Goal: Task Accomplishment & Management: Manage account settings

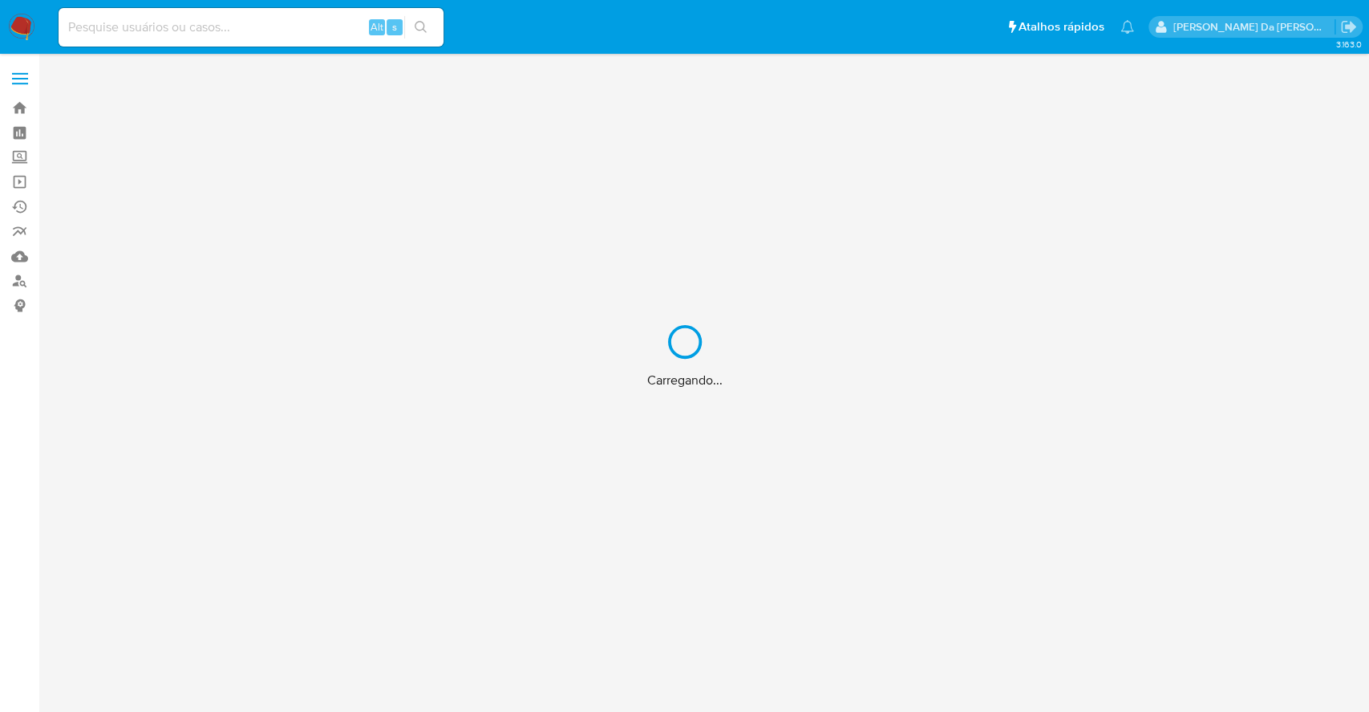
click at [327, 42] on div "Carregando..." at bounding box center [684, 356] width 1369 height 712
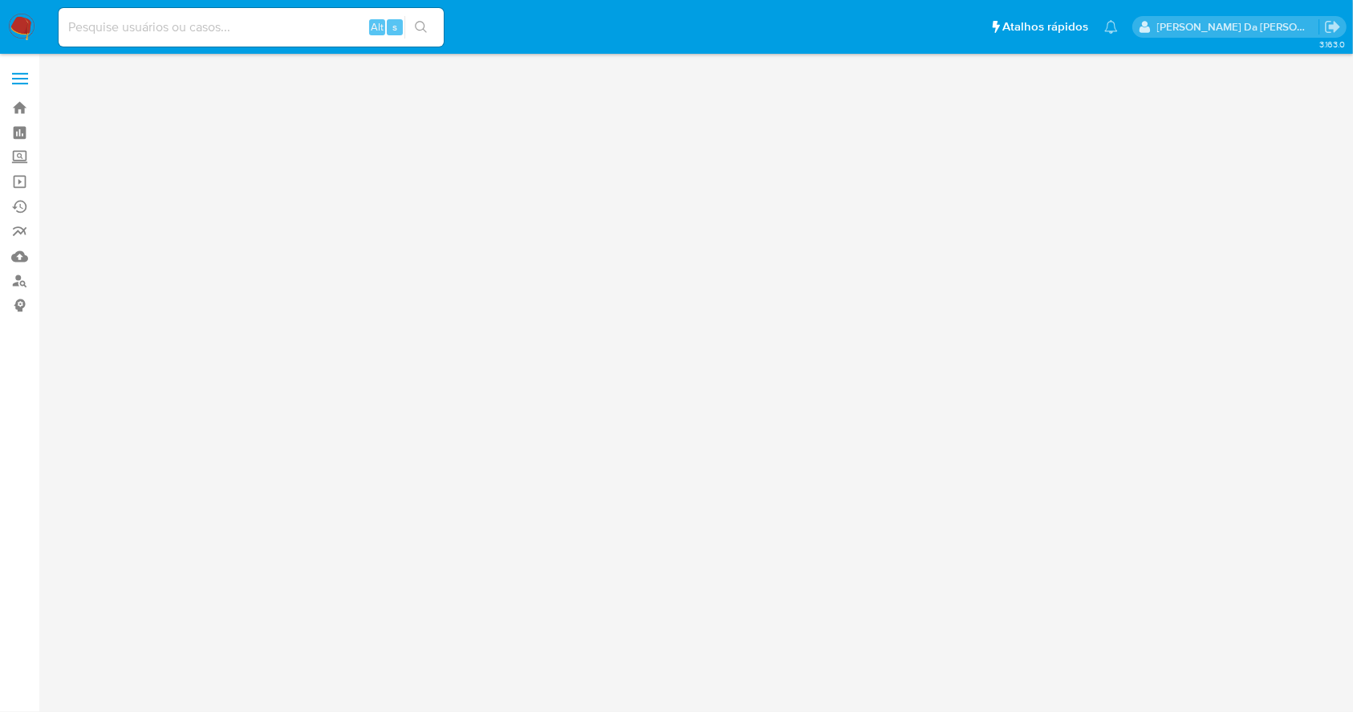
click at [335, 29] on input at bounding box center [251, 27] width 385 height 21
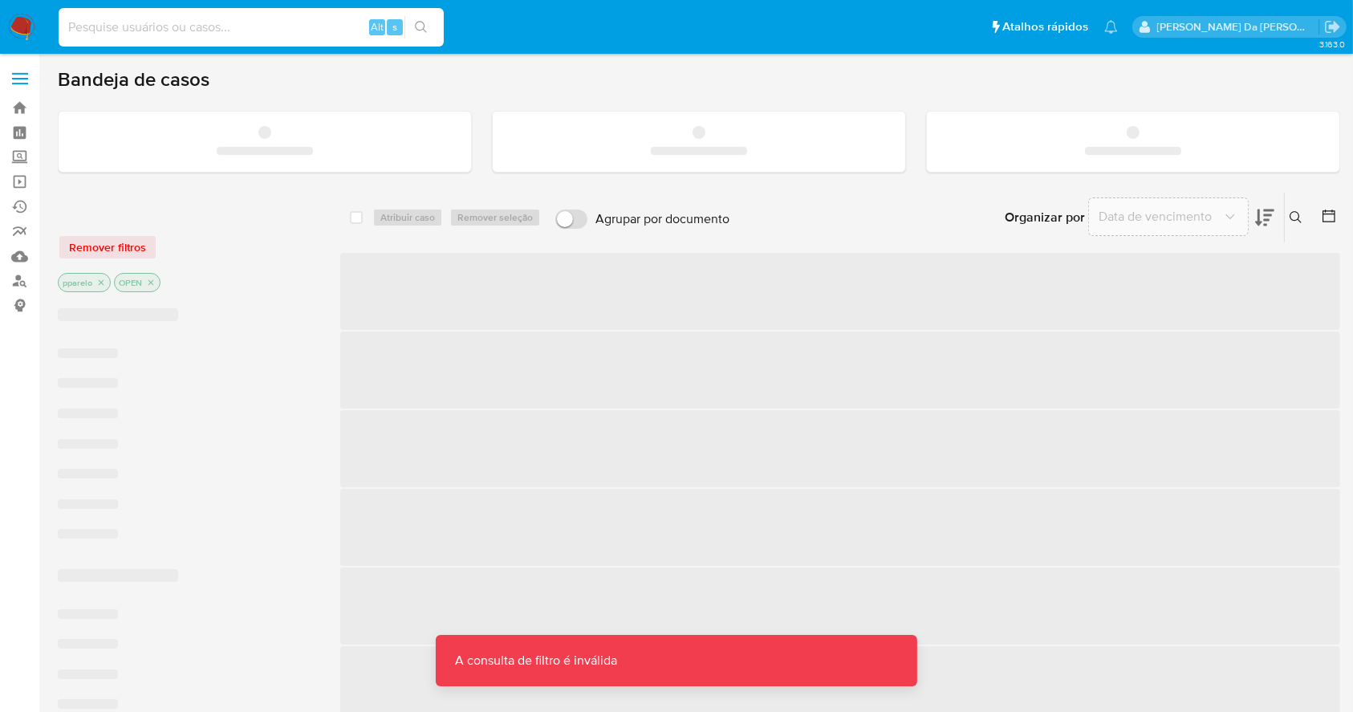
paste input "cBdIhJesXXPvxDn6Okf1DIvW"
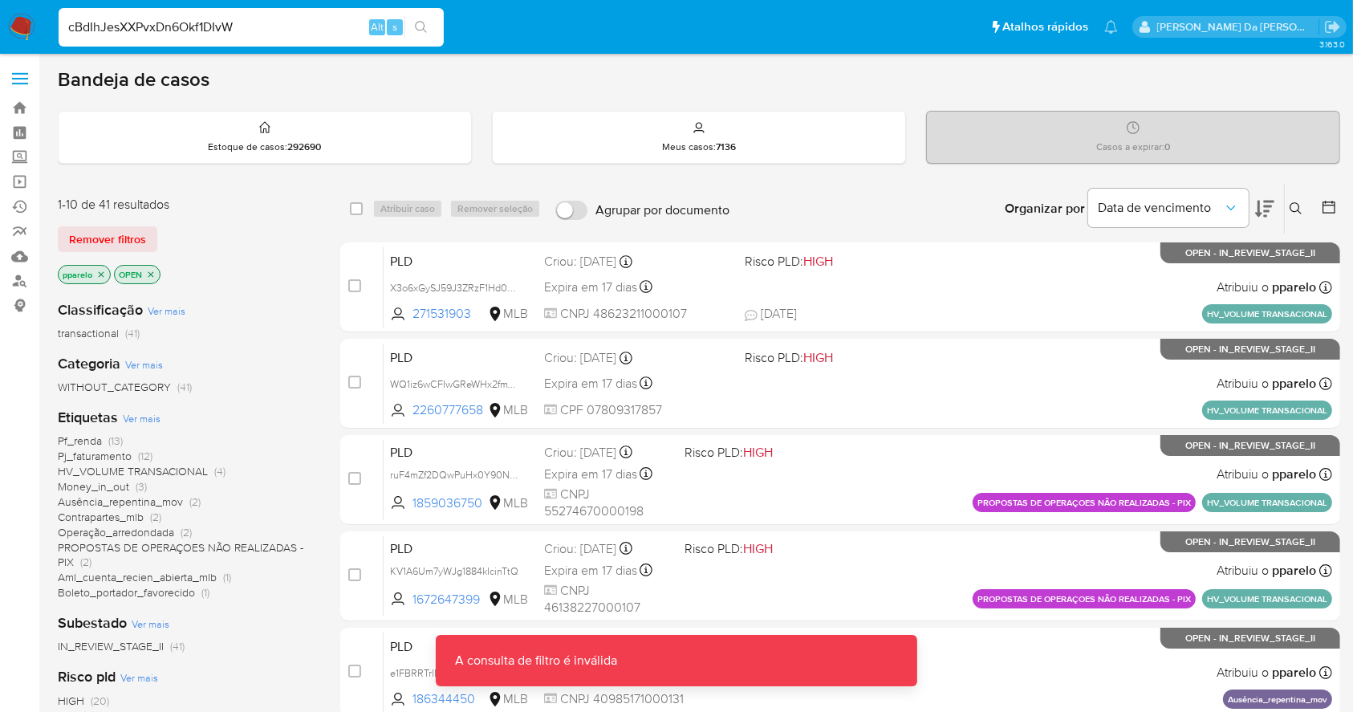
type input "cBdIhJesXXPvxDn6Okf1DIvW"
click at [412, 18] on button "search-icon" at bounding box center [420, 27] width 33 height 22
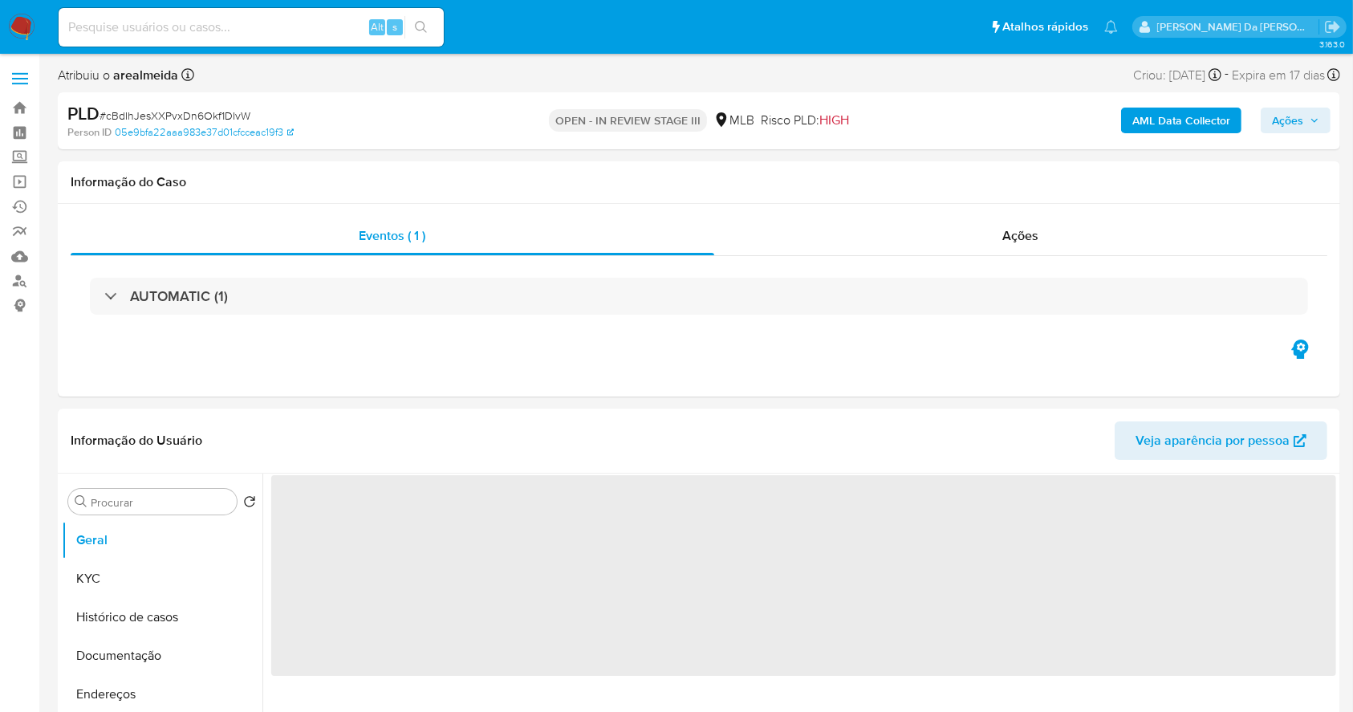
select select "10"
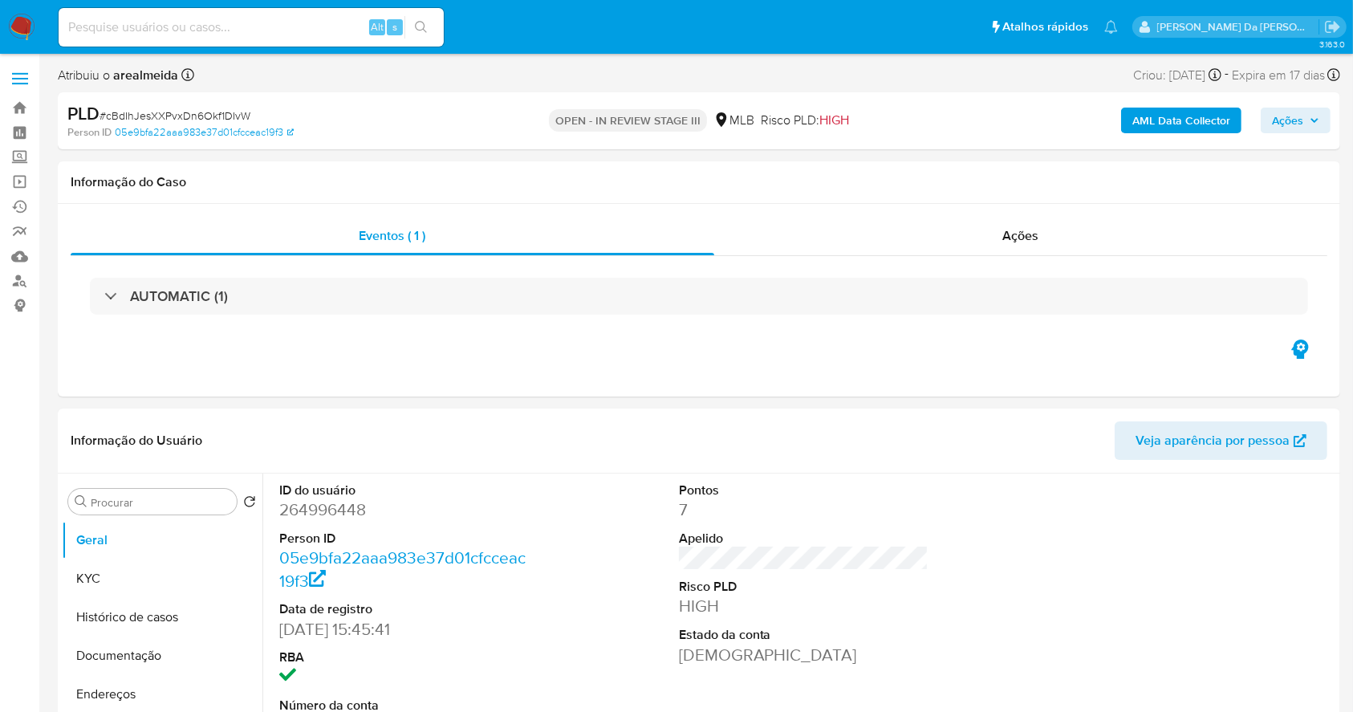
click at [286, 13] on div "Alt s" at bounding box center [251, 27] width 385 height 39
click at [221, 22] on input at bounding box center [251, 27] width 385 height 21
paste input "tyOC34V5pQlgvj5A6oB8xFQe"
type input "tyOC34V5pQlgvj5A6oB8xFQe"
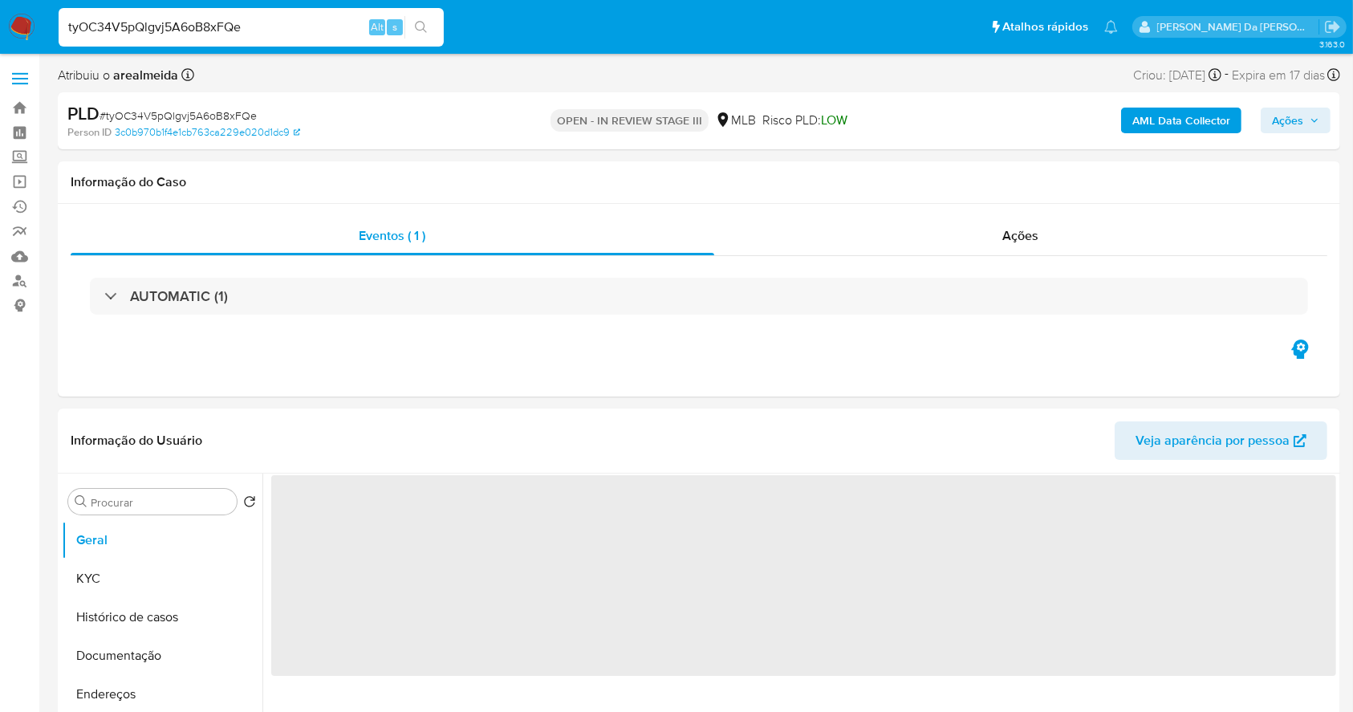
select select "10"
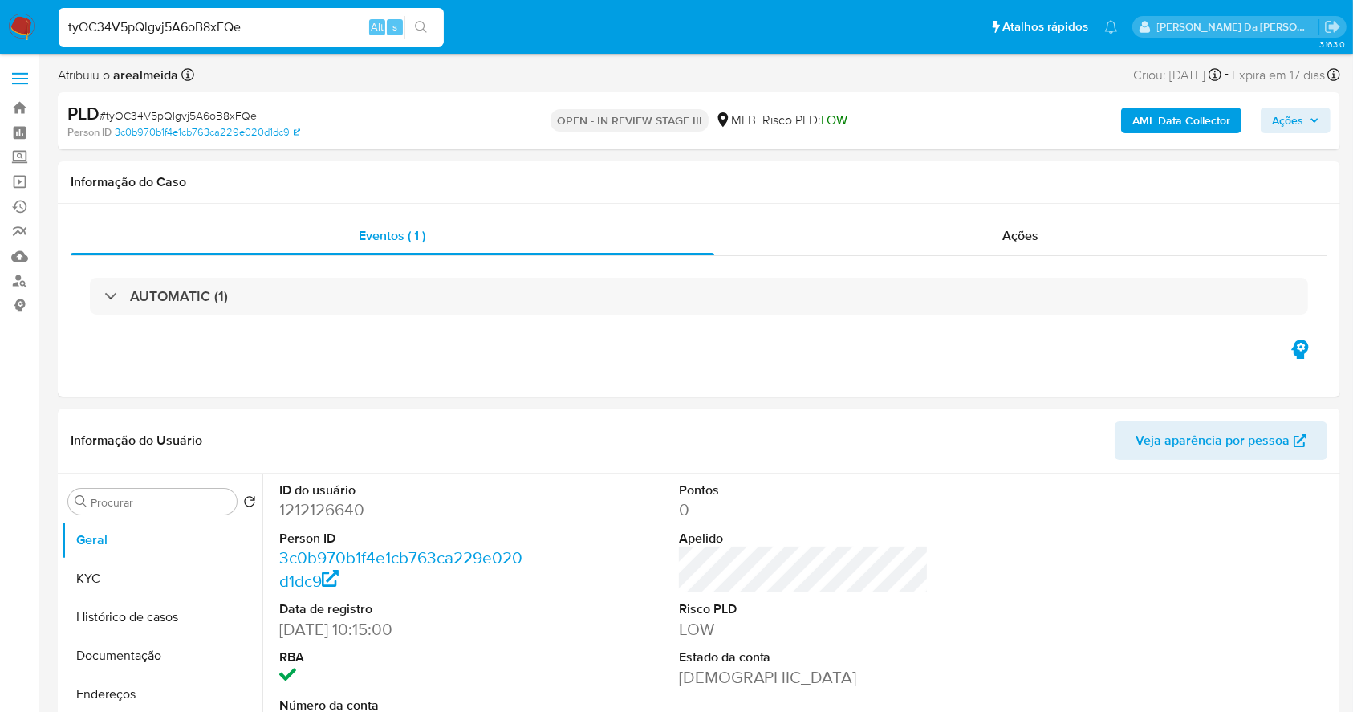
click at [294, 32] on input "tyOC34V5pQlgvj5A6oB8xFQe" at bounding box center [251, 27] width 385 height 21
click at [297, 32] on input "tyOC34V5pQlgvj5A6oB8xFQe" at bounding box center [251, 27] width 385 height 21
paste input "MQ3Xfi0QDR4dDtf6llckNwNf"
type input "MQ3Xfi0QDR4dDtf6llckNwNf"
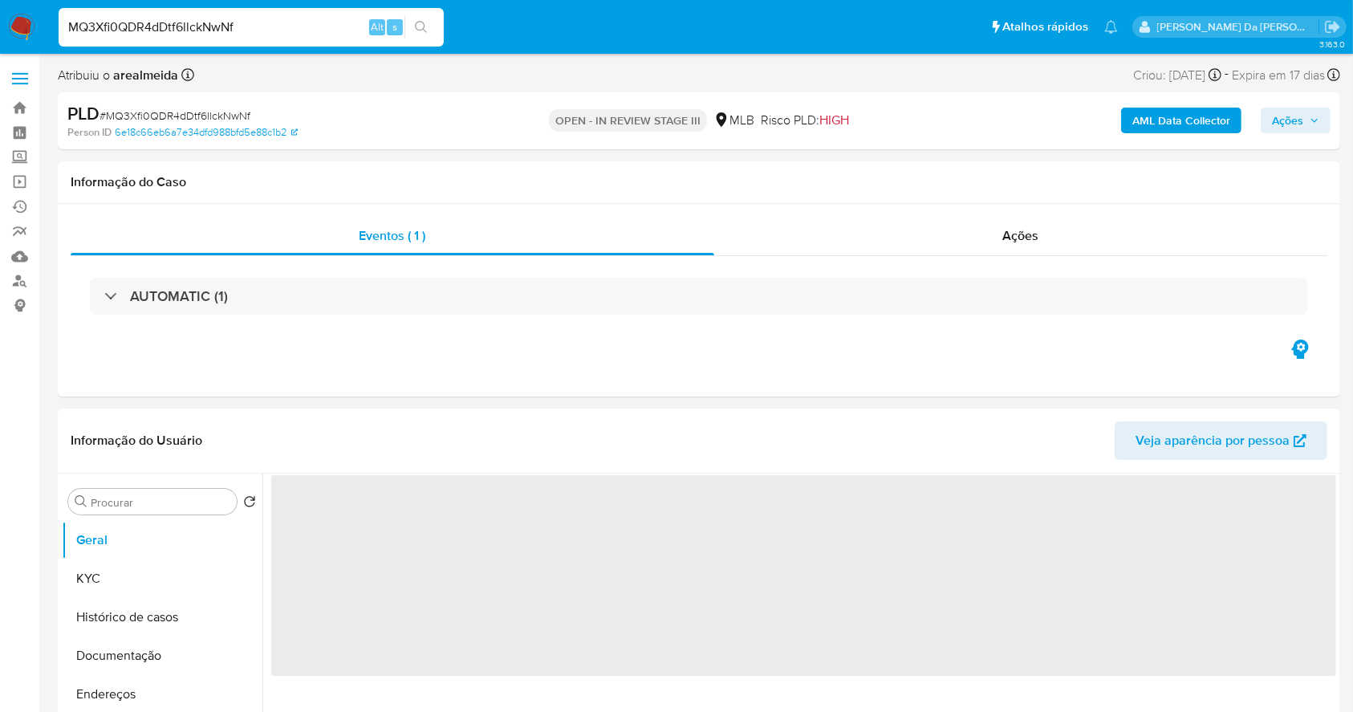
select select "10"
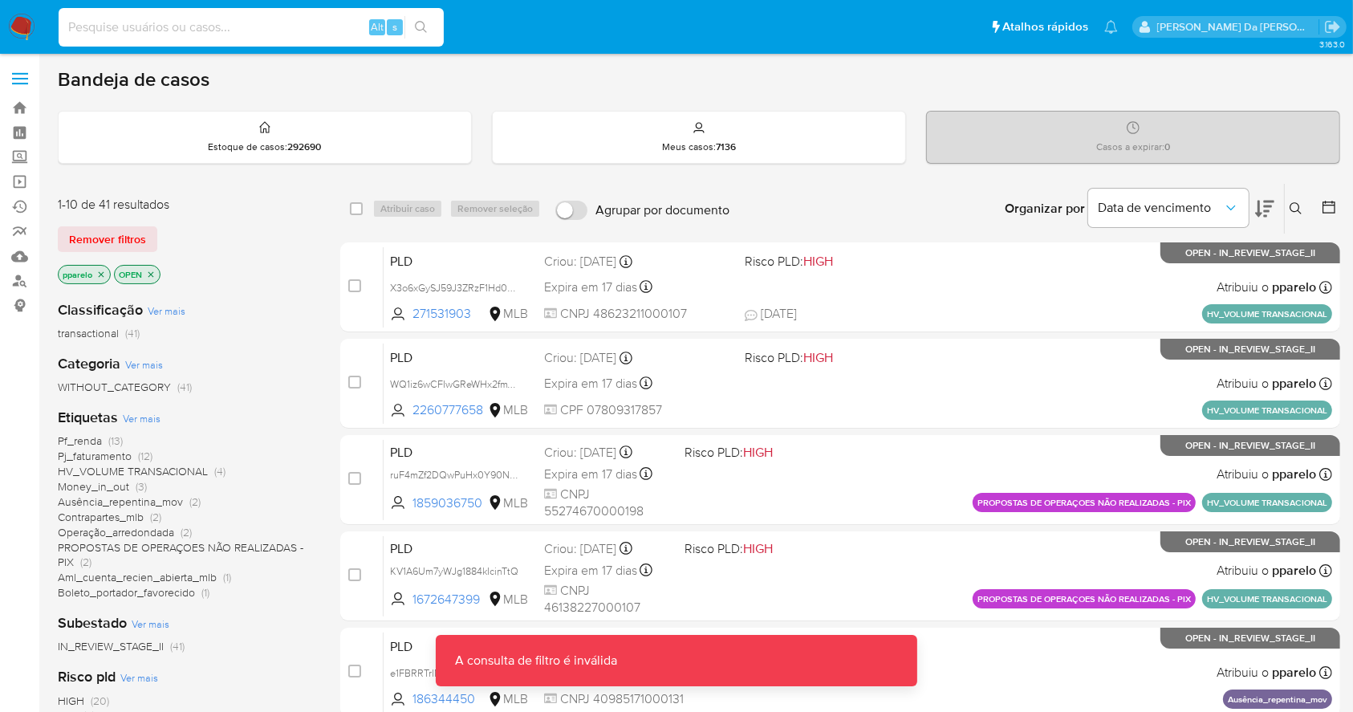
click at [318, 21] on input at bounding box center [251, 27] width 385 height 21
paste input "8hWjw5hc9kbmNsgs38x3ohen"
type input "8hWjw5hc9kbmNsgs38x3ohen"
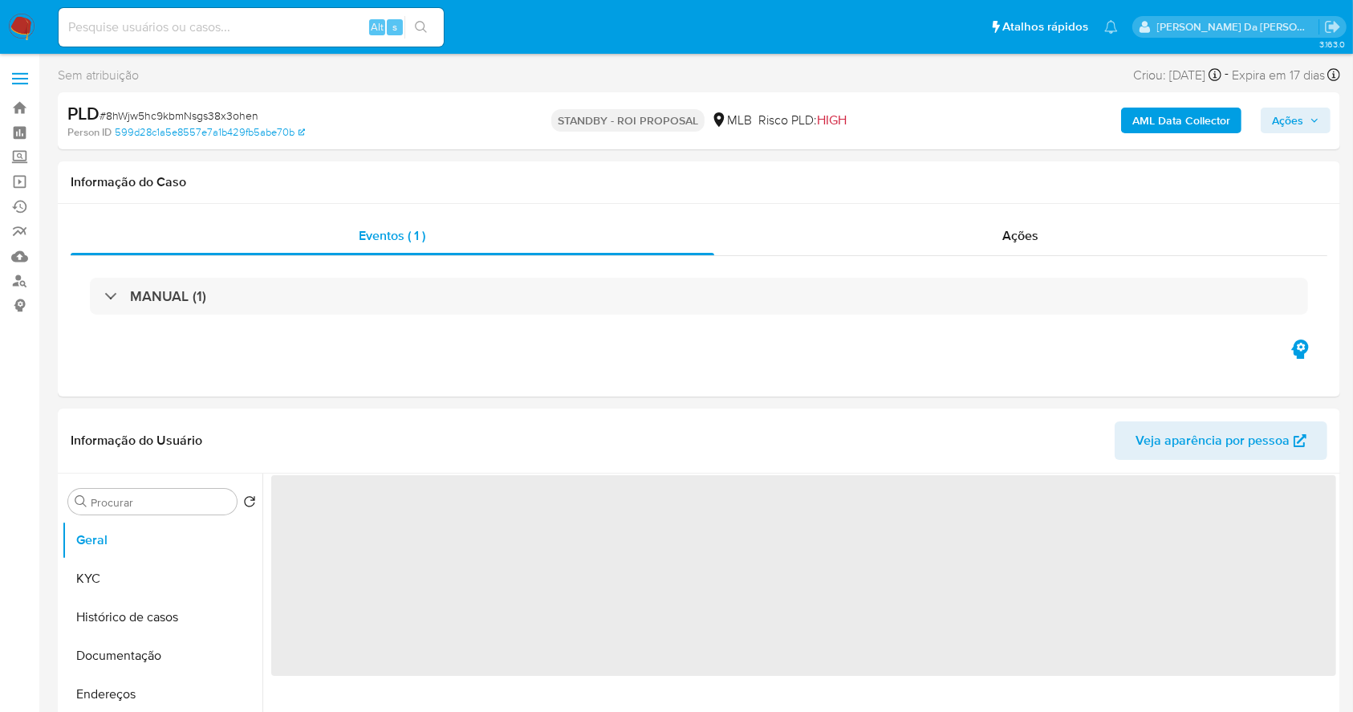
select select "10"
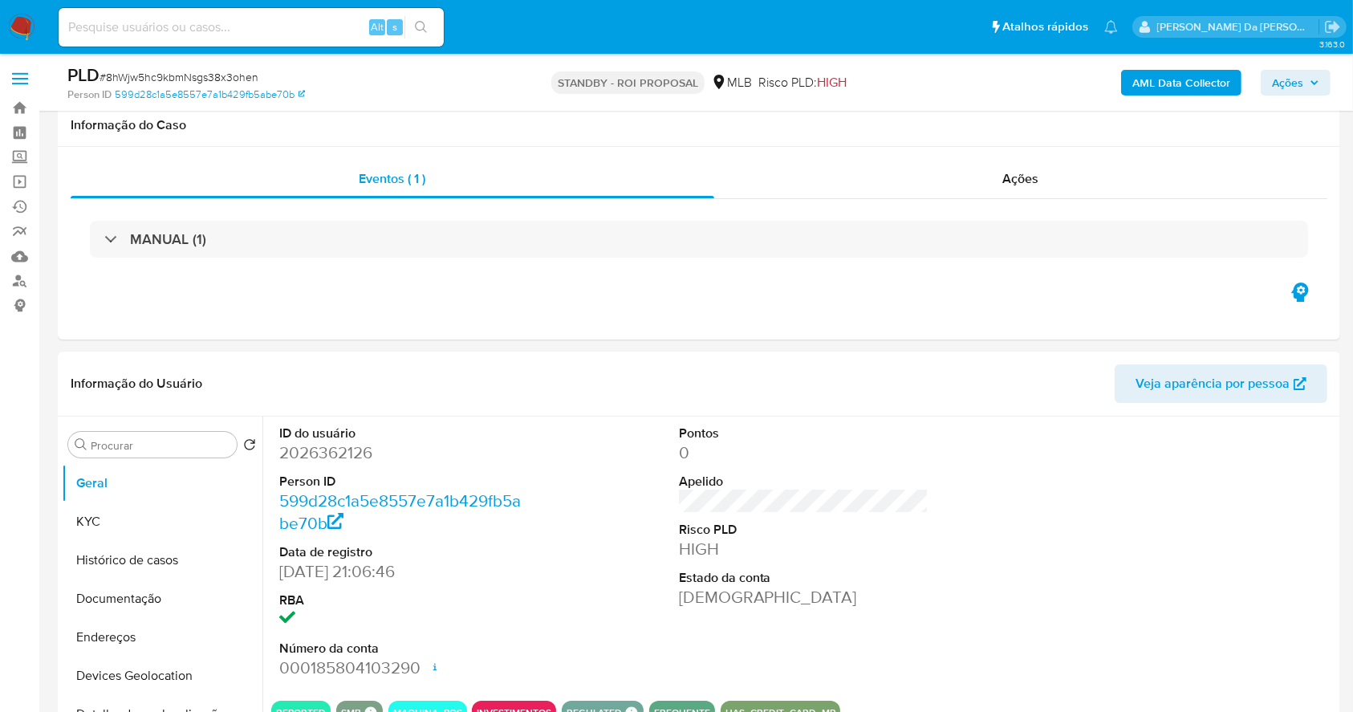
scroll to position [368, 0]
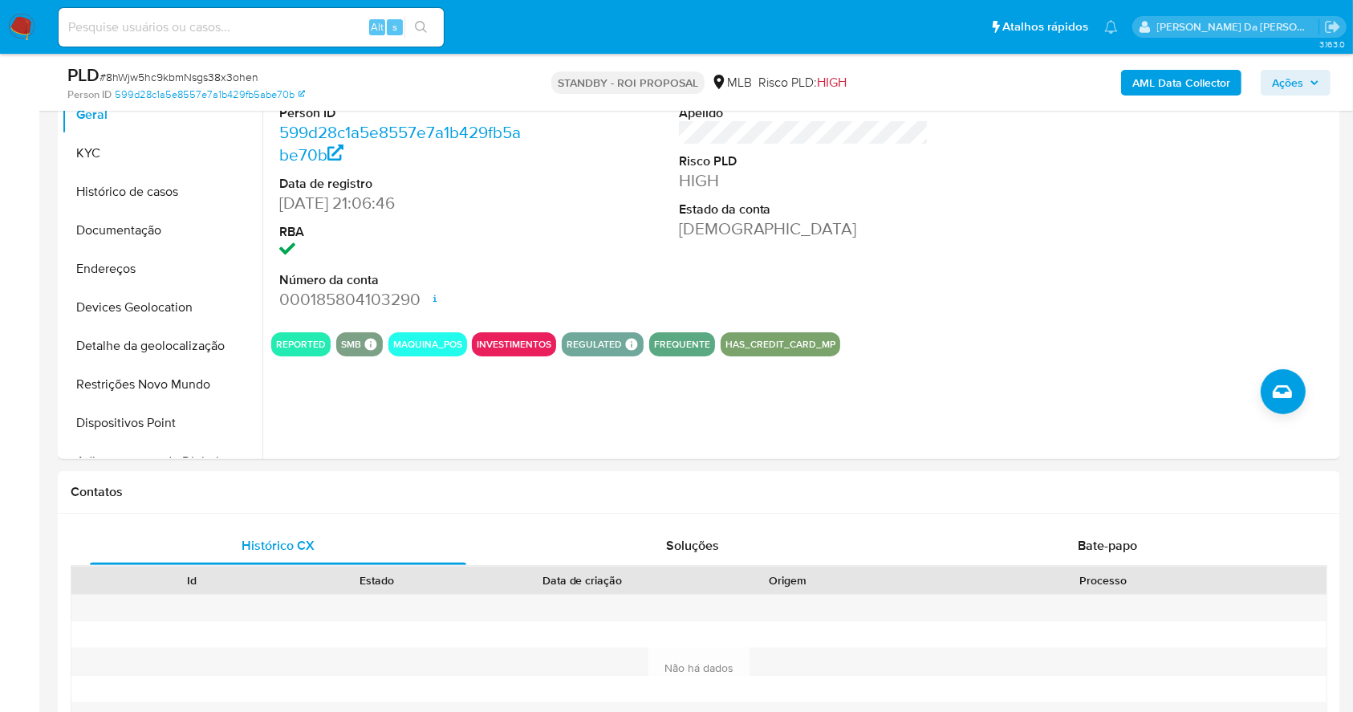
click at [331, 34] on input at bounding box center [251, 27] width 385 height 21
paste input "vHINOc092y9Dq7gbBF2jxgVQ"
type input "vHINOc092y9Dq7gbBF2jxgVQ"
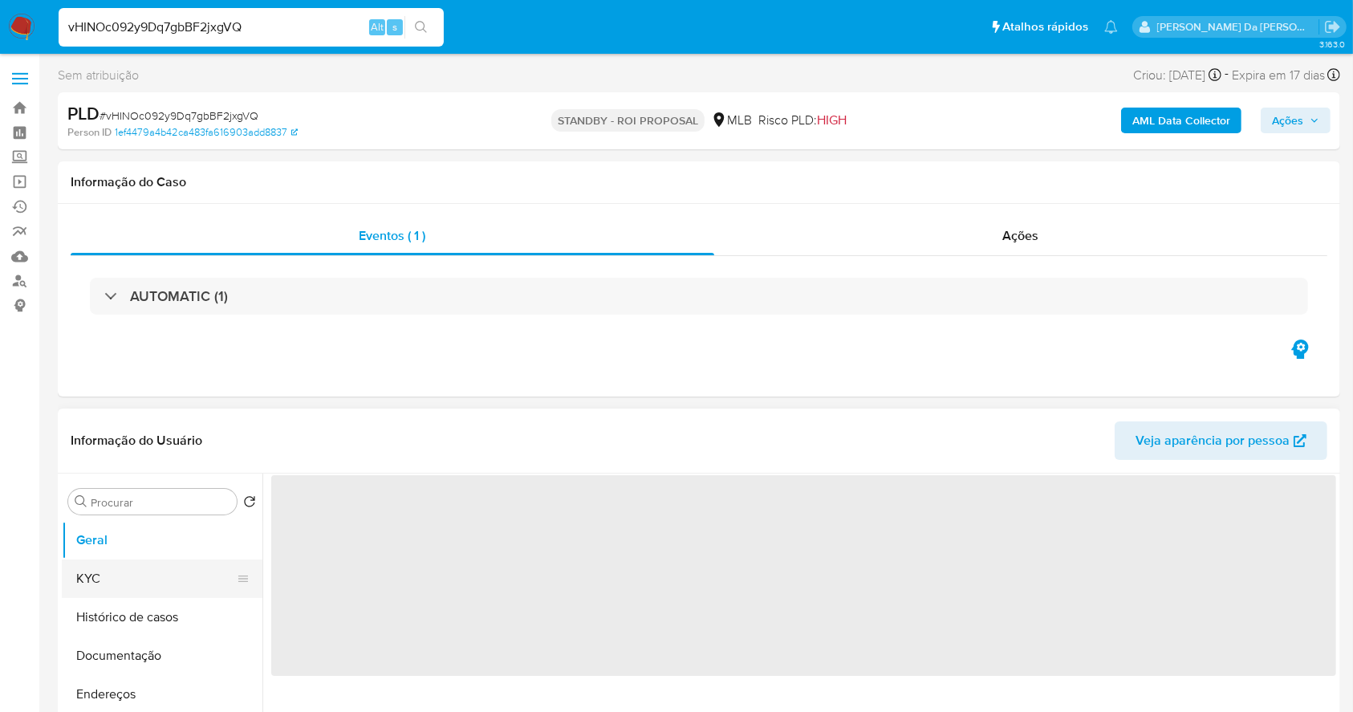
click at [120, 583] on button "KYC" at bounding box center [156, 578] width 188 height 39
select select "10"
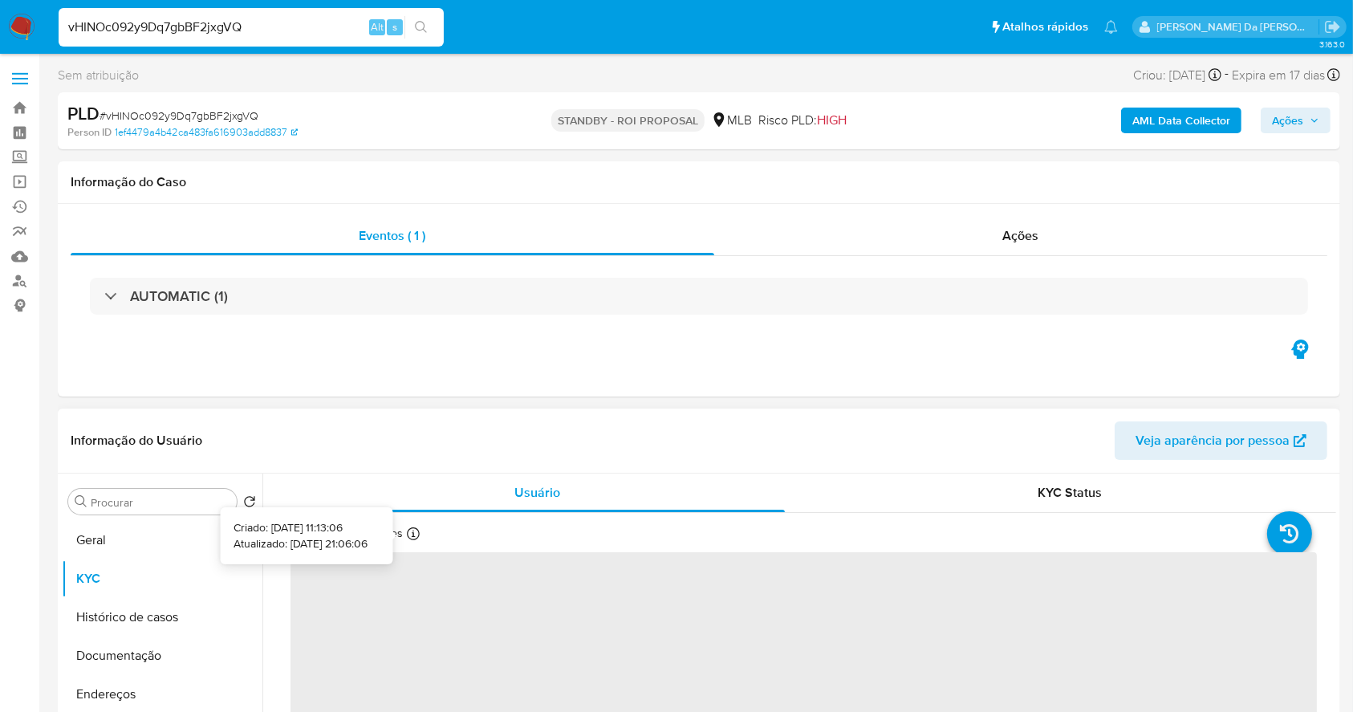
click at [414, 533] on icon at bounding box center [413, 533] width 13 height 13
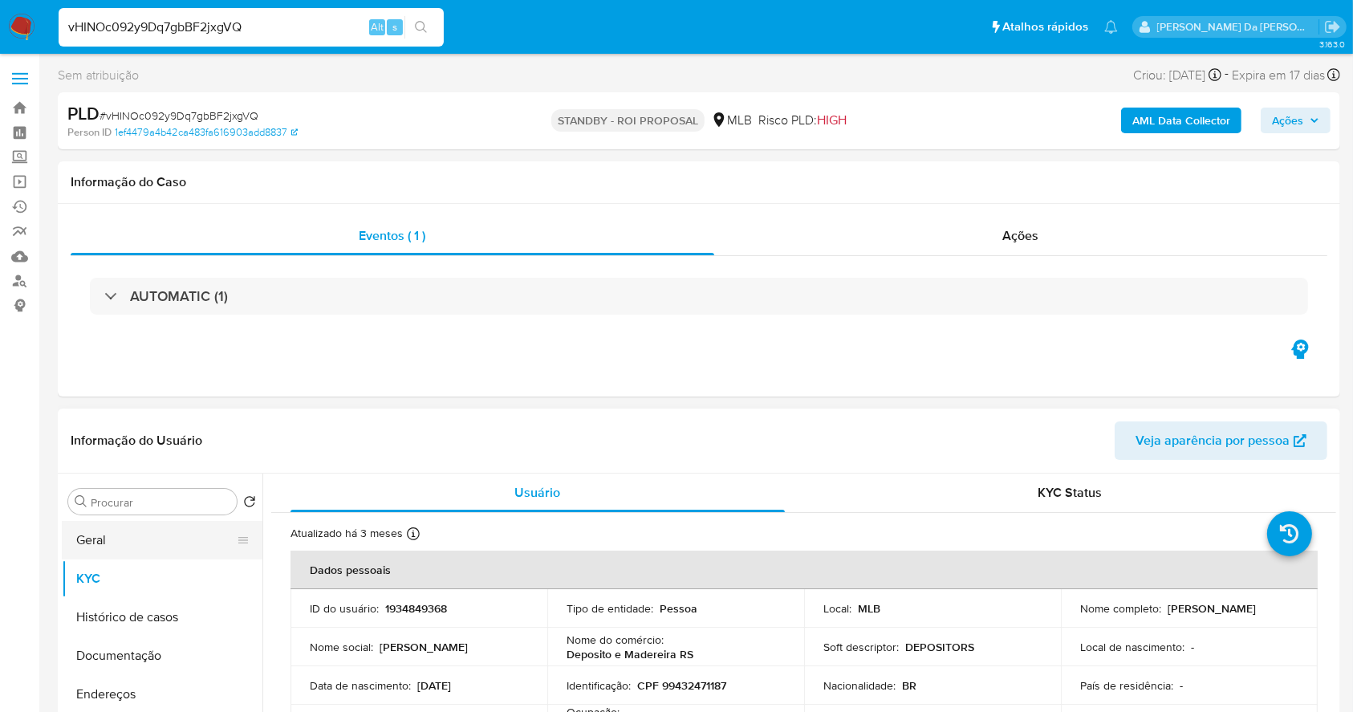
click at [133, 543] on button "Geral" at bounding box center [156, 540] width 188 height 39
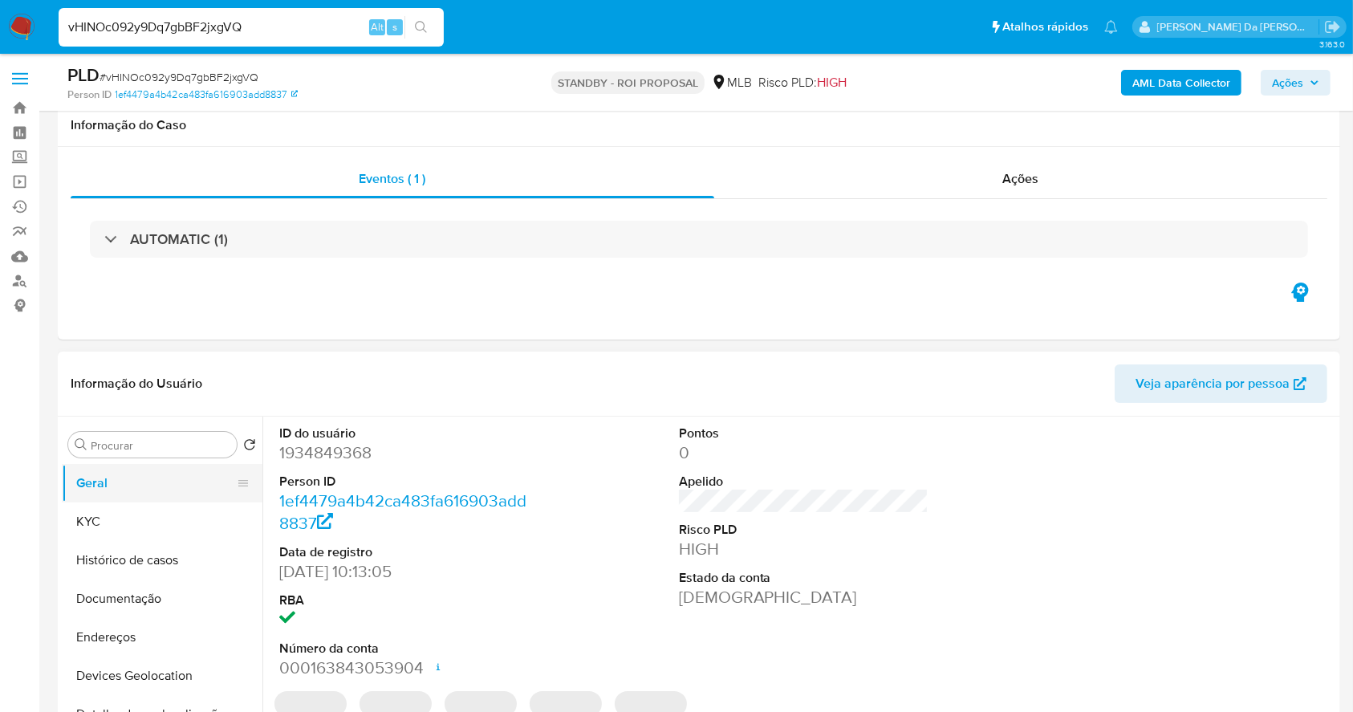
scroll to position [368, 0]
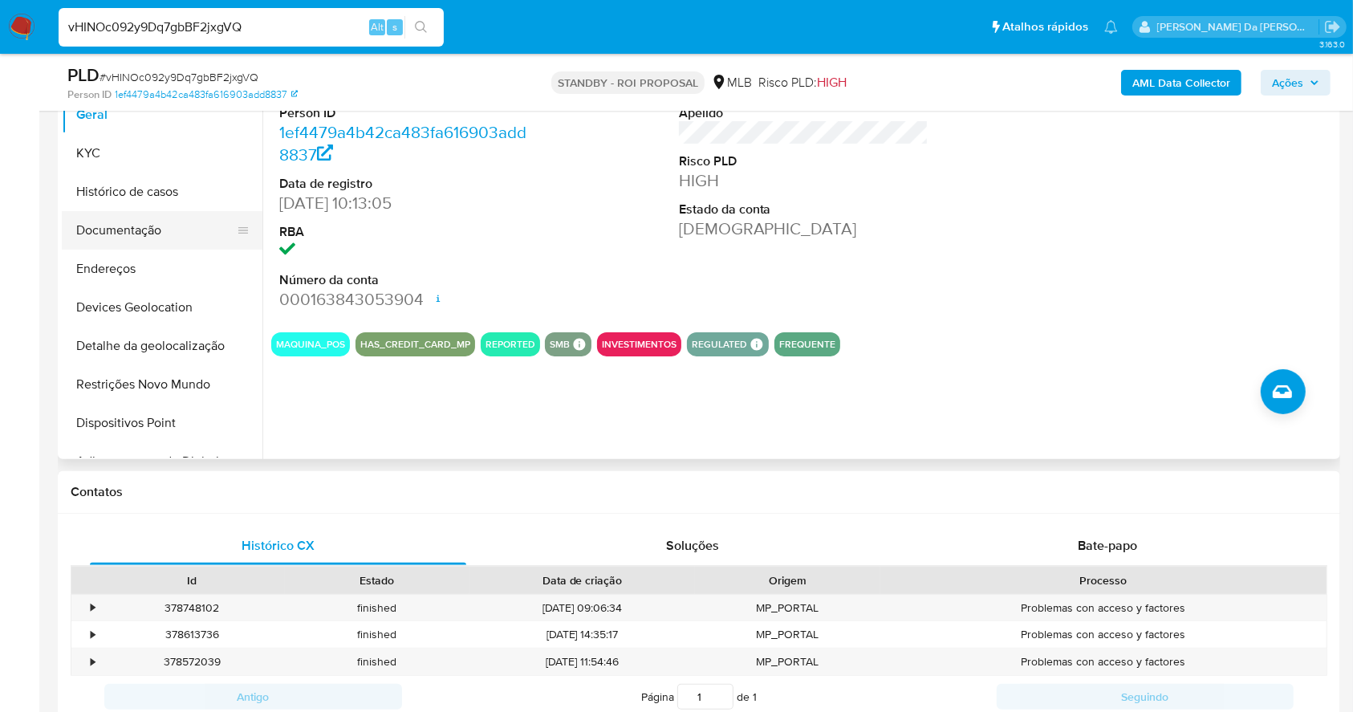
click at [122, 235] on button "Documentação" at bounding box center [156, 230] width 188 height 39
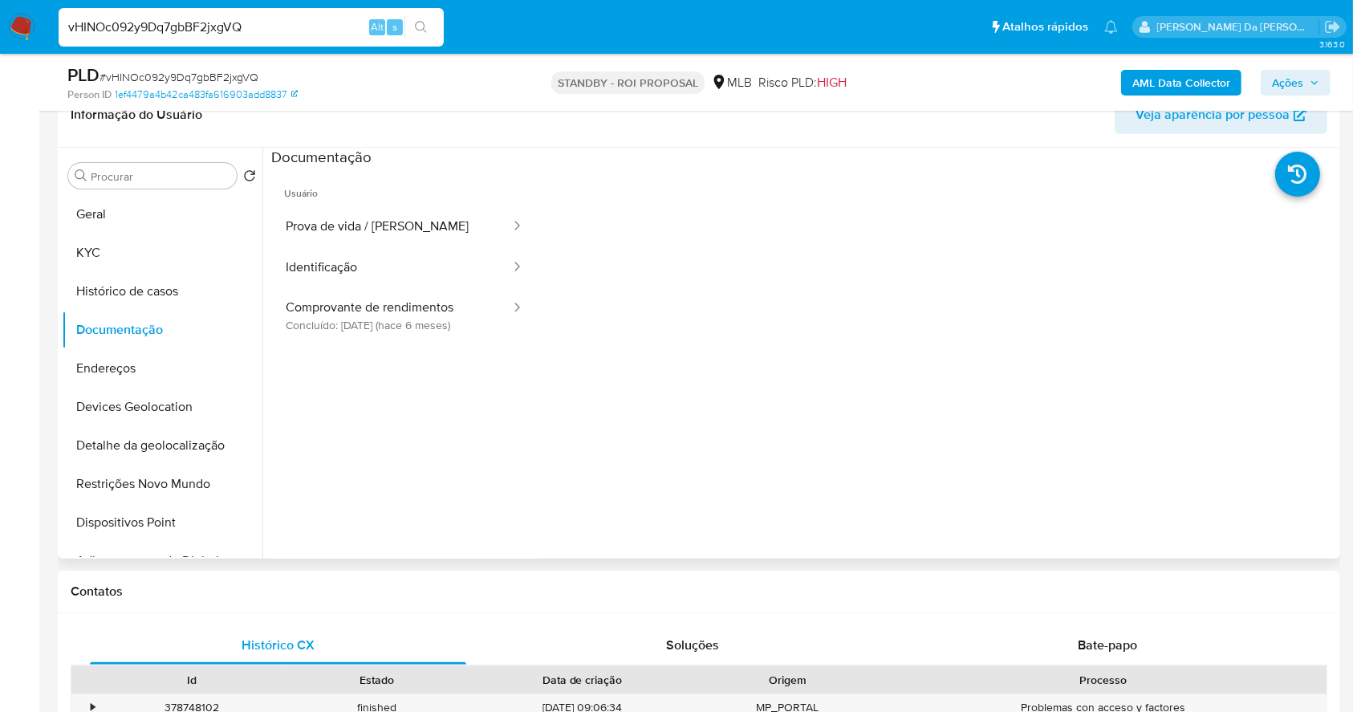
scroll to position [47, 0]
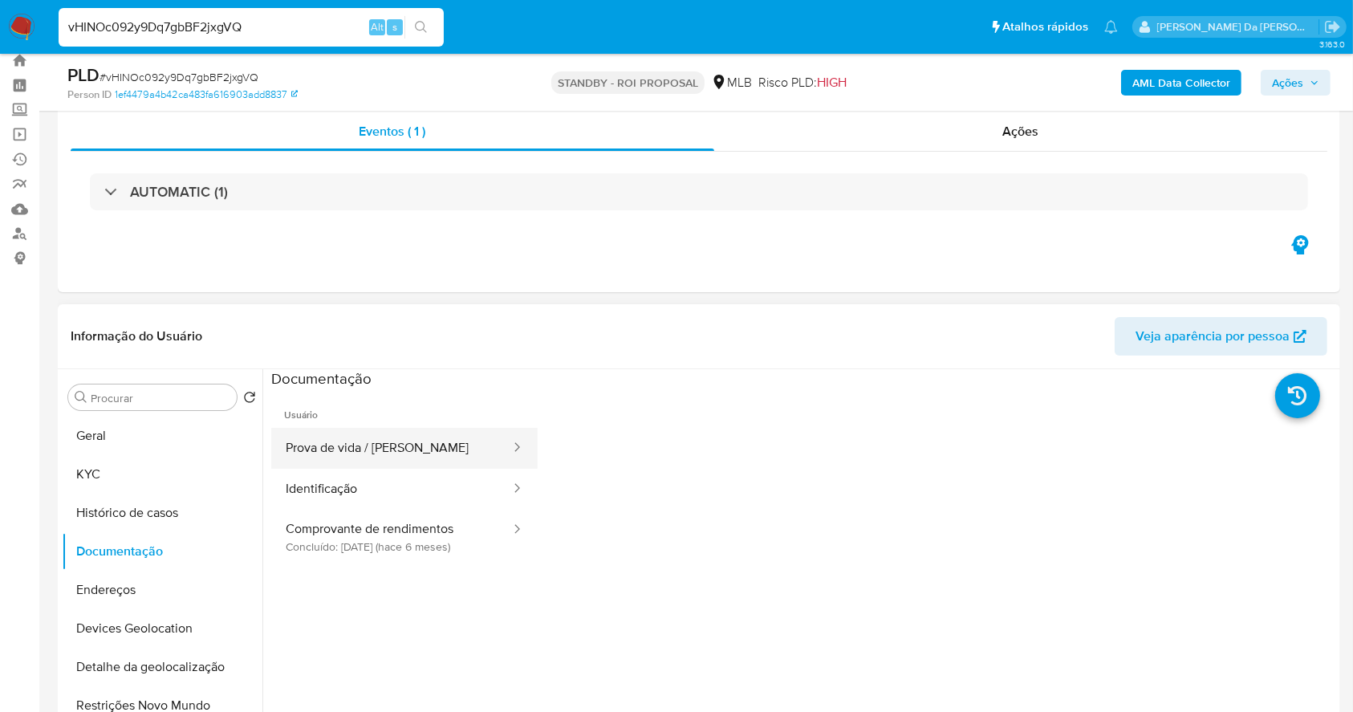
click at [365, 448] on button "Prova de vida / [PERSON_NAME]" at bounding box center [391, 448] width 241 height 41
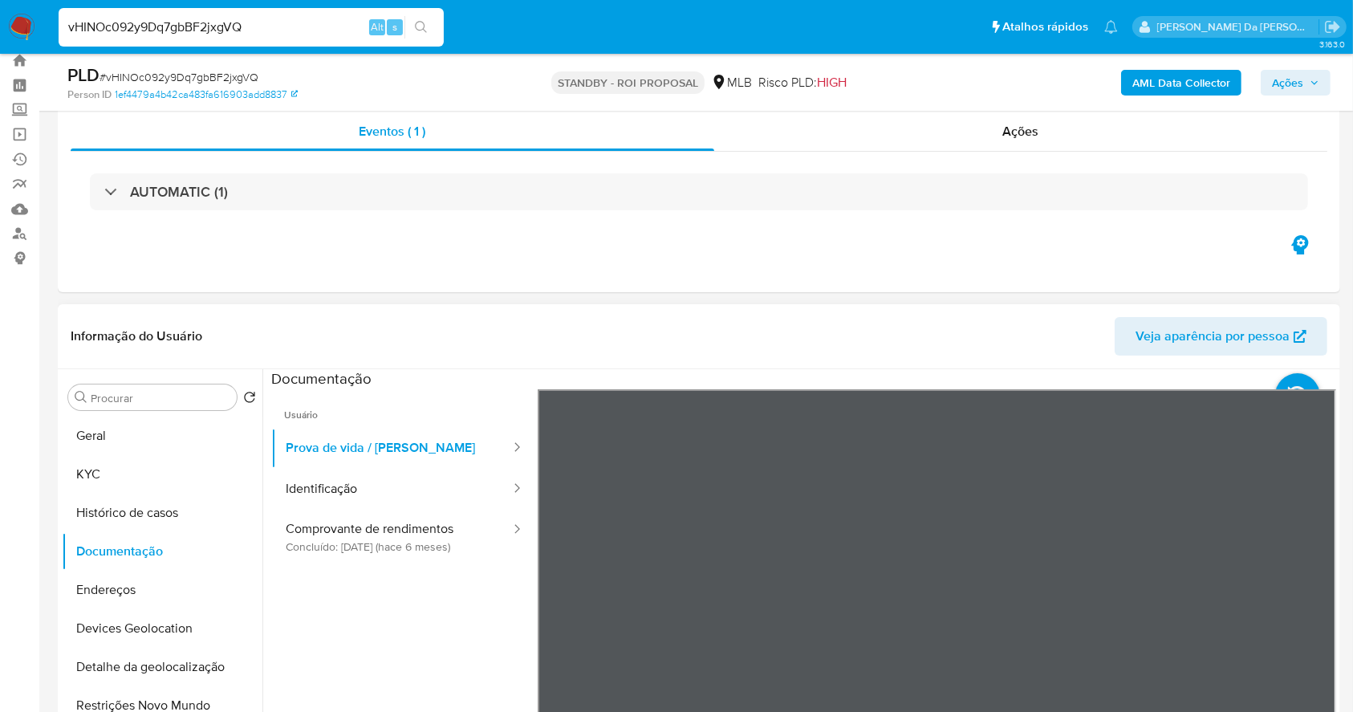
scroll to position [51, 0]
click at [355, 20] on input "vHINOc092y9Dq7gbBF2jxgVQ" at bounding box center [251, 27] width 385 height 21
drag, startPoint x: 355, startPoint y: 20, endPoint x: 366, endPoint y: 22, distance: 10.7
click at [355, 22] on input "vHINOc092y9Dq7gbBF2jxgVQ" at bounding box center [251, 27] width 385 height 21
paste input "C9g5Ny1XchxpwlBhI9Q4kH6S"
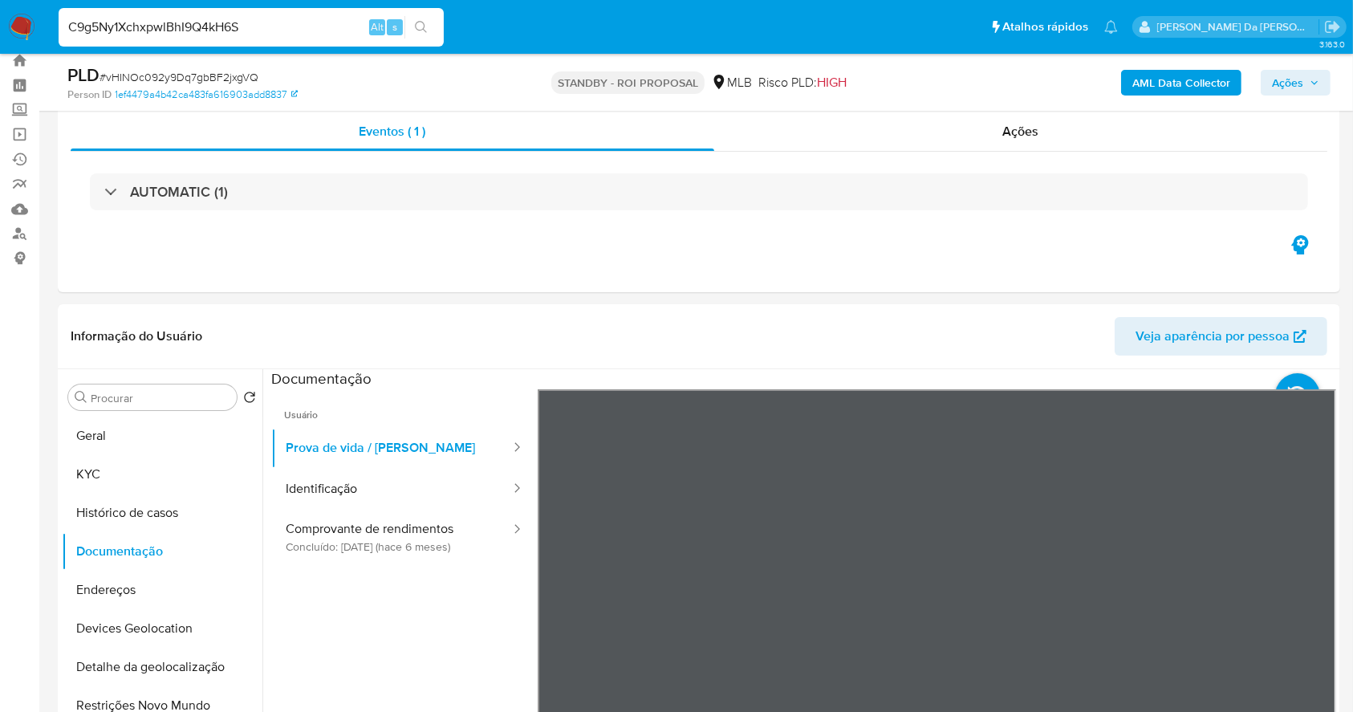
type input "C9g5Ny1XchxpwlBhI9Q4kH6S"
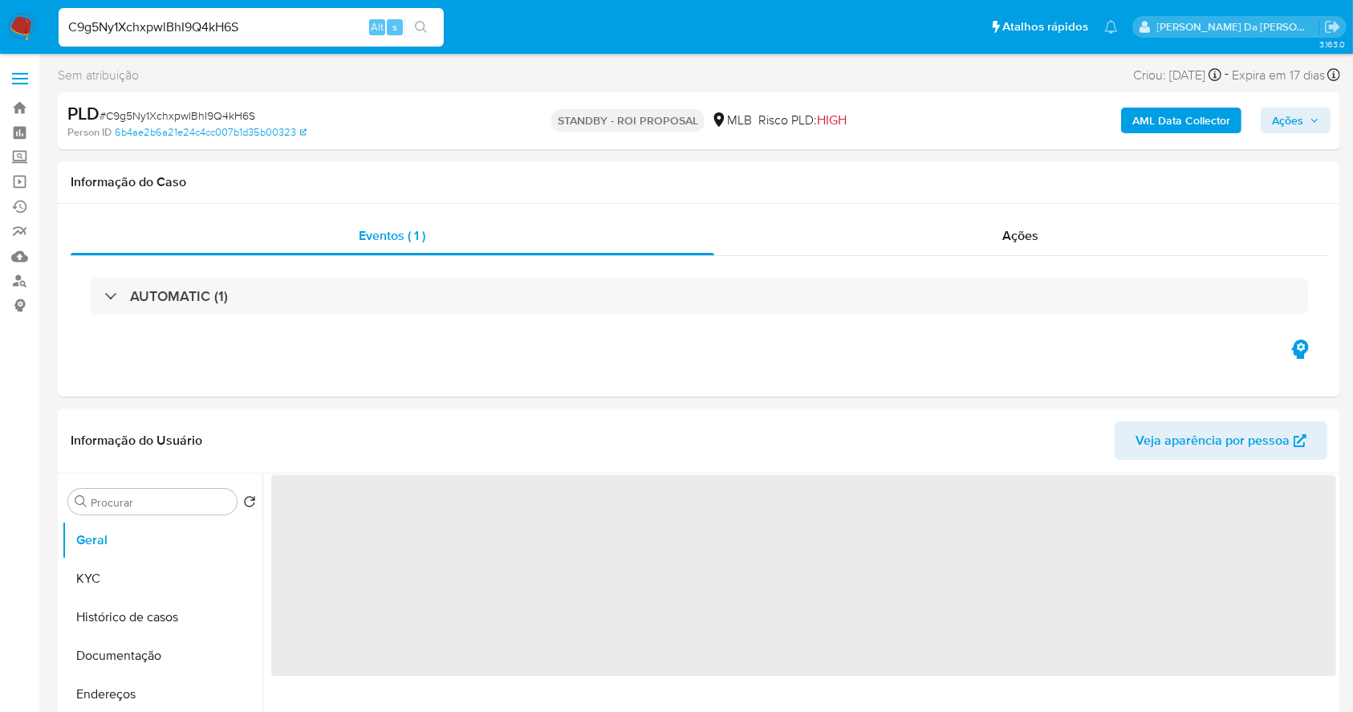
select select "10"
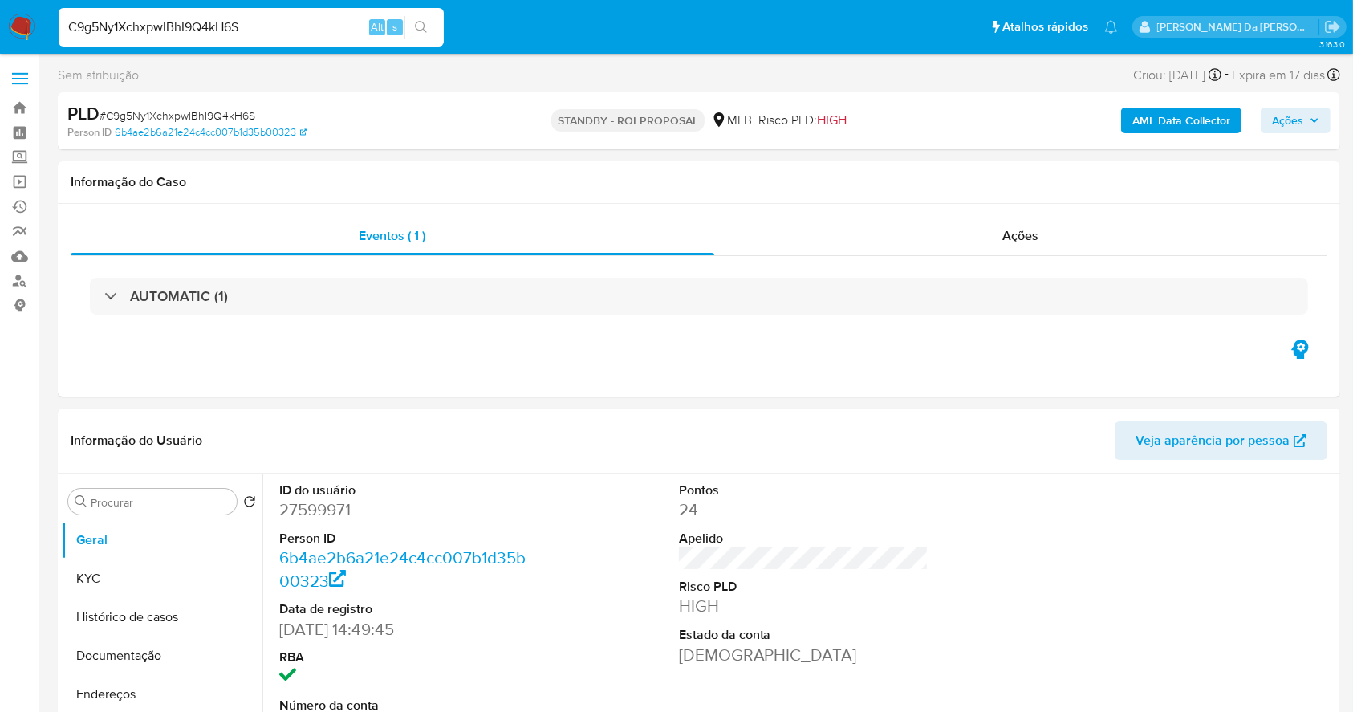
scroll to position [368, 0]
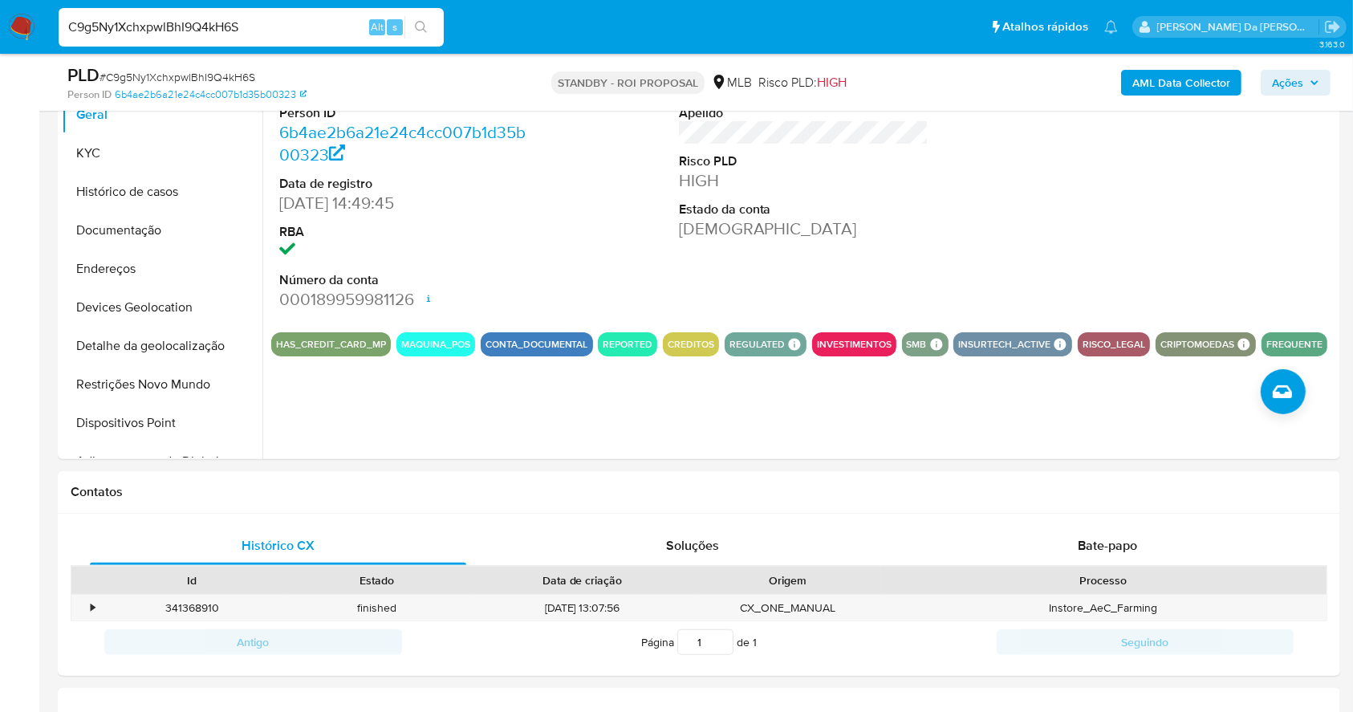
click at [197, 35] on input "C9g5Ny1XchxpwlBhI9Q4kH6S" at bounding box center [251, 27] width 385 height 21
click at [198, 35] on input "C9g5Ny1XchxpwlBhI9Q4kH6S" at bounding box center [251, 27] width 385 height 21
paste input "O3sI6YF3NIKUnDE6lK4XLfYb"
type input "O3sI6YF3NIKUnDE6lK4XLfYb"
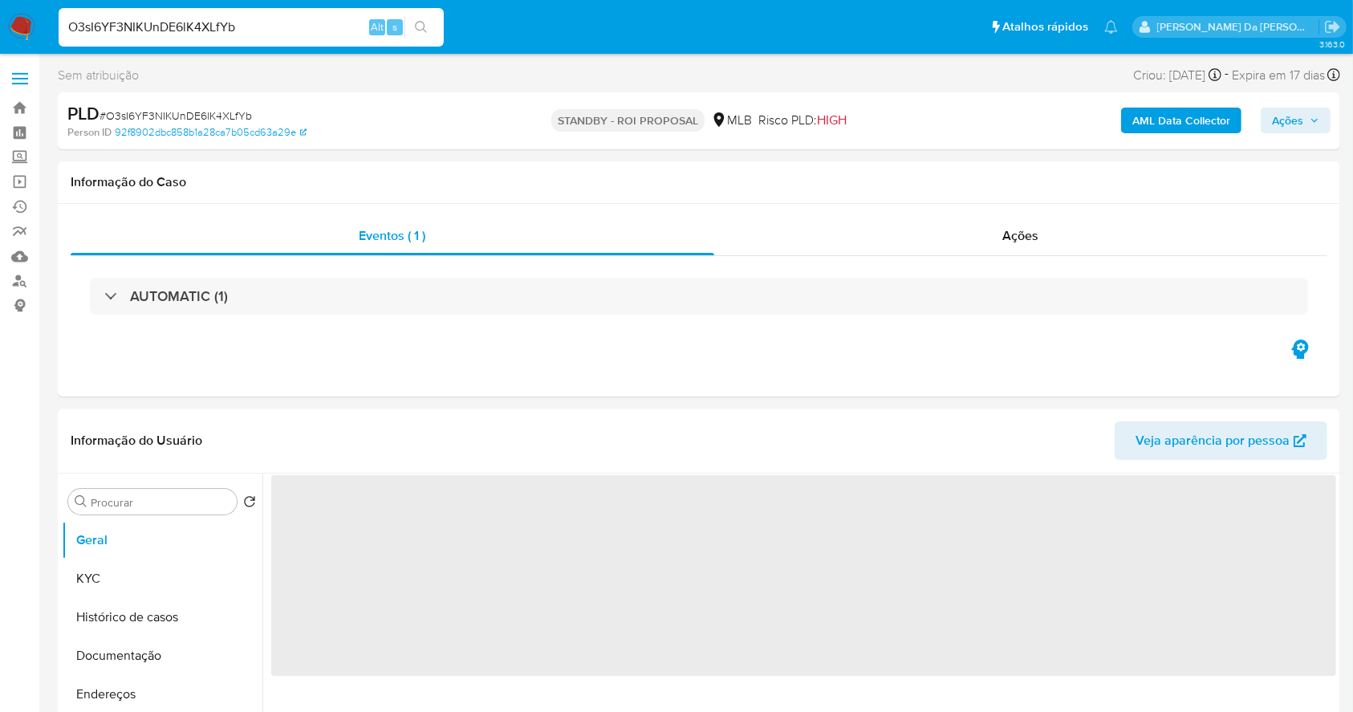
select select "10"
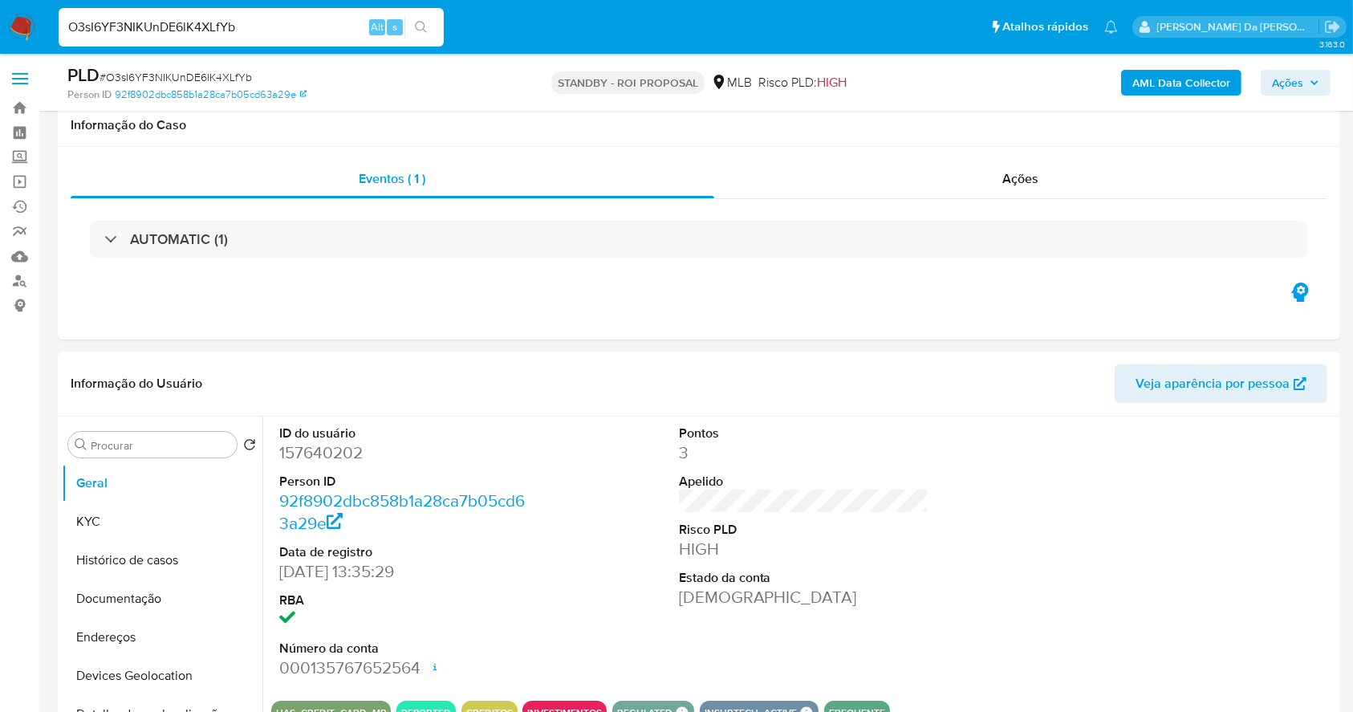
scroll to position [368, 0]
select select "10"
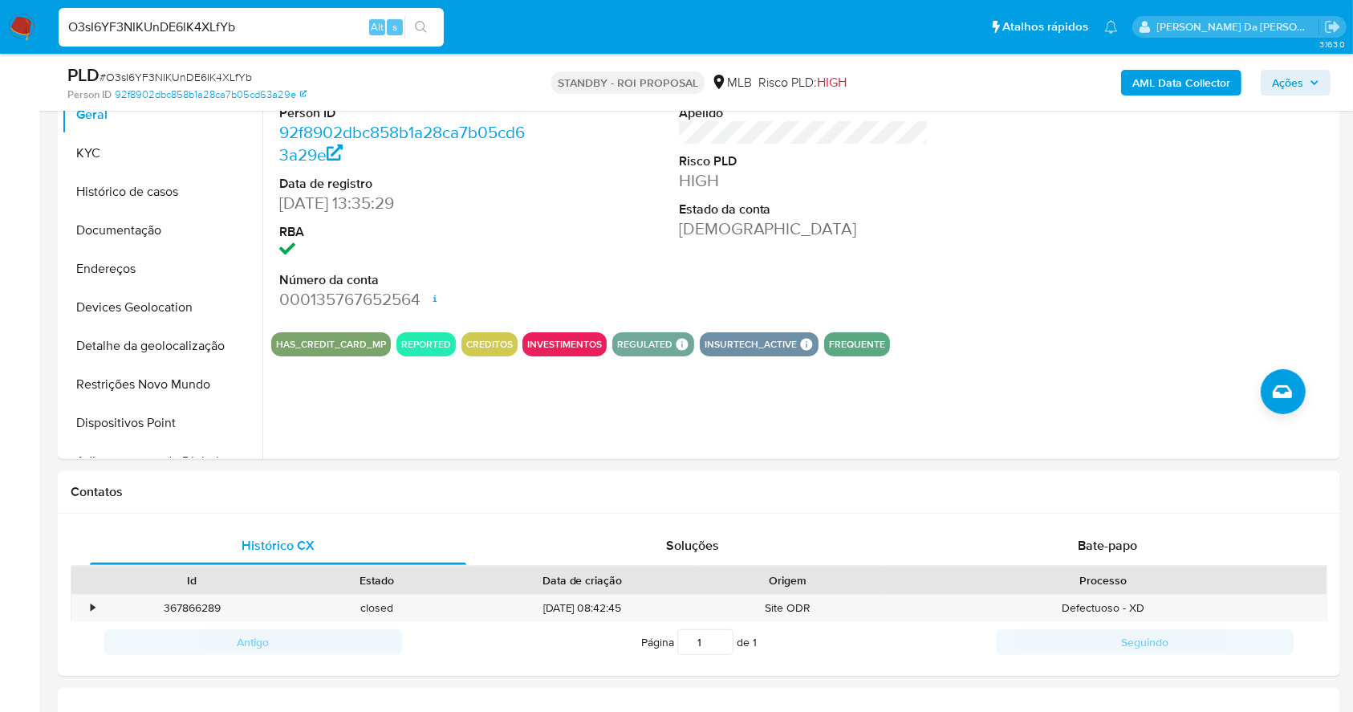
click at [362, 24] on input "O3sI6YF3NIKUnDE6lK4XLfYb" at bounding box center [251, 27] width 385 height 21
click at [363, 24] on input "O3sI6YF3NIKUnDE6lK4XLfYb" at bounding box center [251, 27] width 385 height 21
paste input "gIA39RV1RFrML4btOUAf2sc"
type input "OgIA39RV1RFrML4btOUAf2sc"
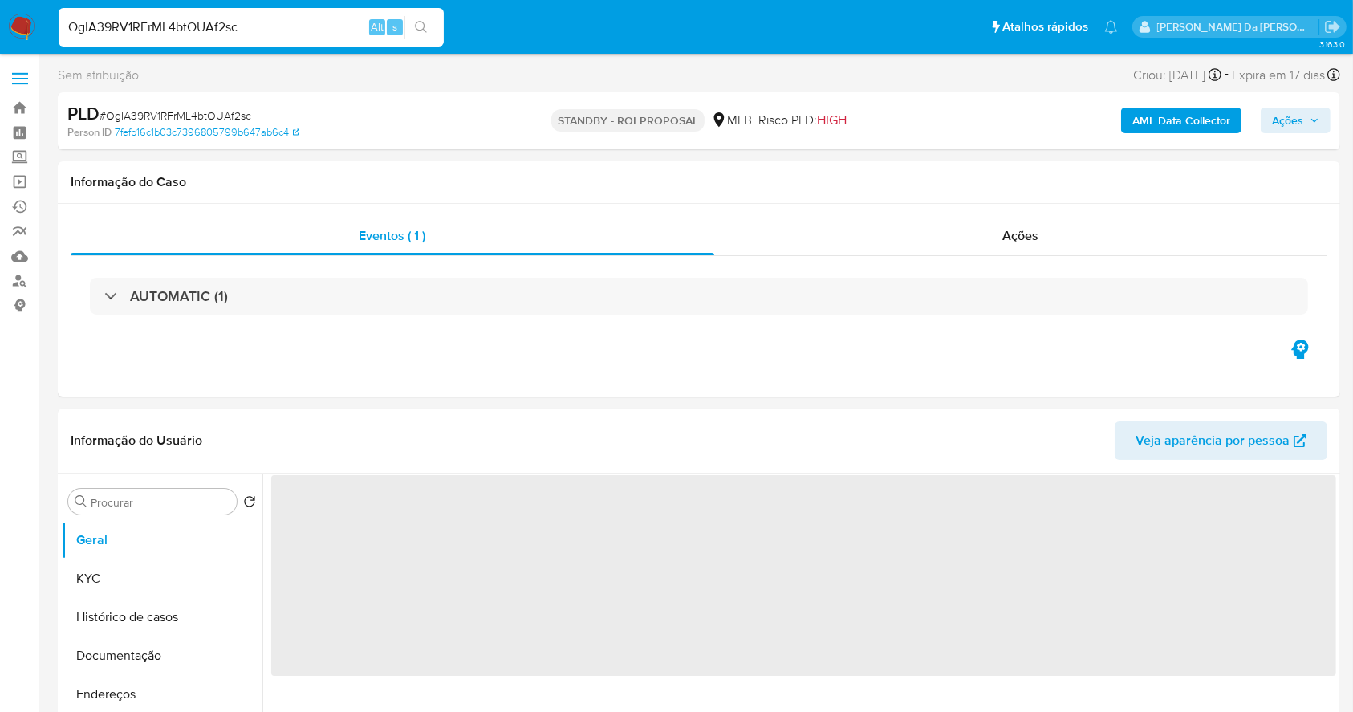
select select "10"
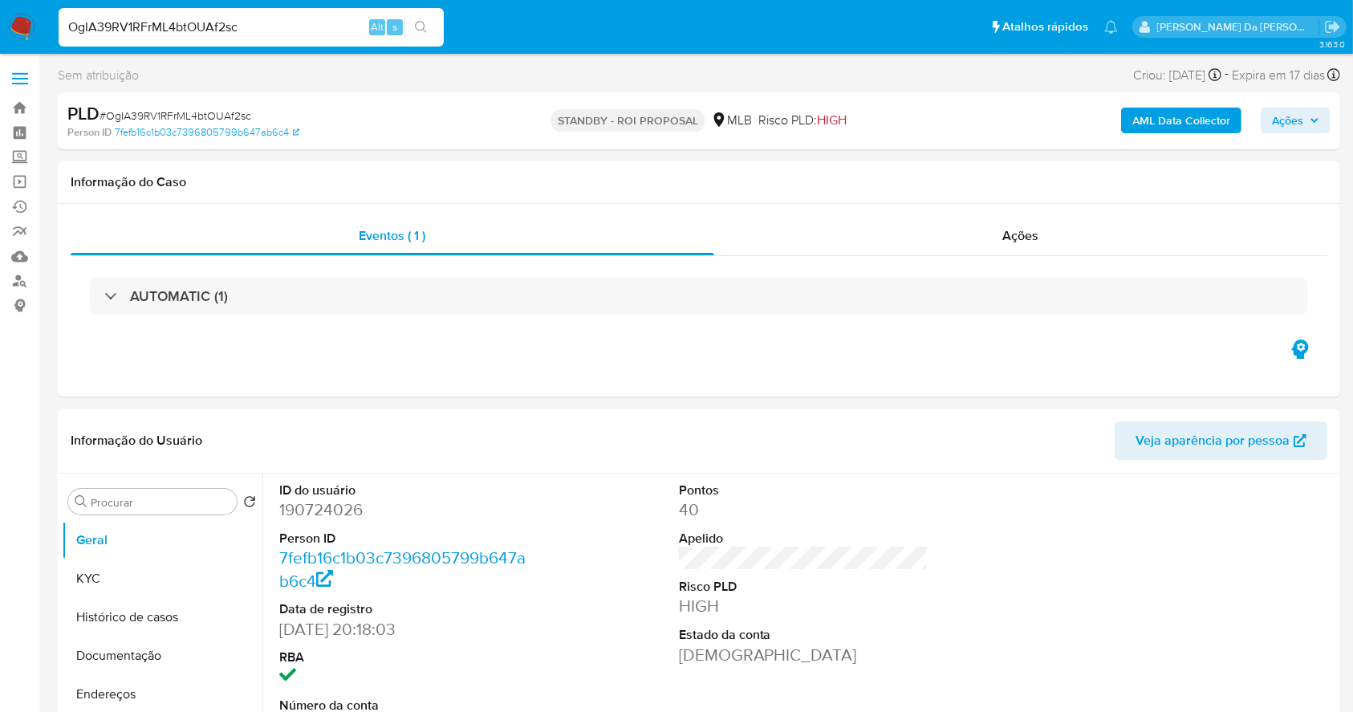
click at [327, 27] on input "OgIA39RV1RFrML4btOUAf2sc" at bounding box center [251, 27] width 385 height 21
paste input "0qyK8xuJrVkVYQS2Za5g9PP5"
type input "0qyK8xuJrVkVYQS2Za5g9PP5"
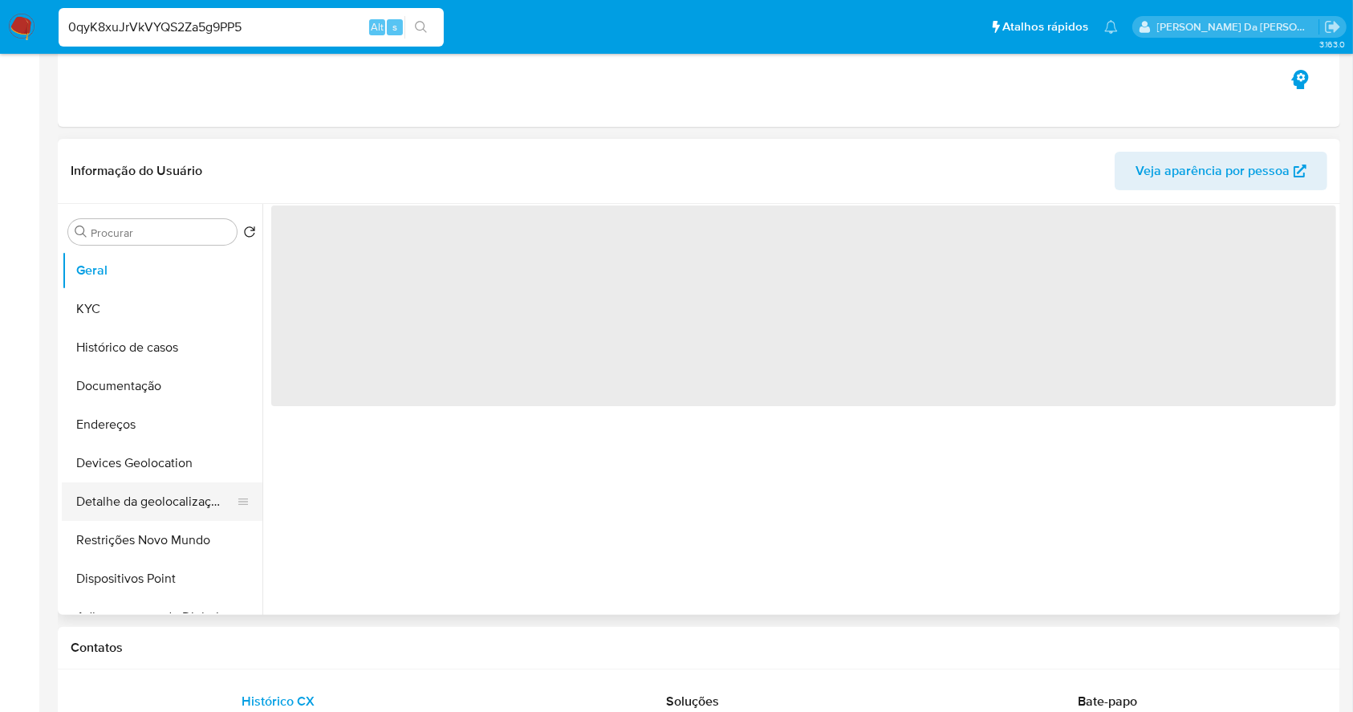
select select "10"
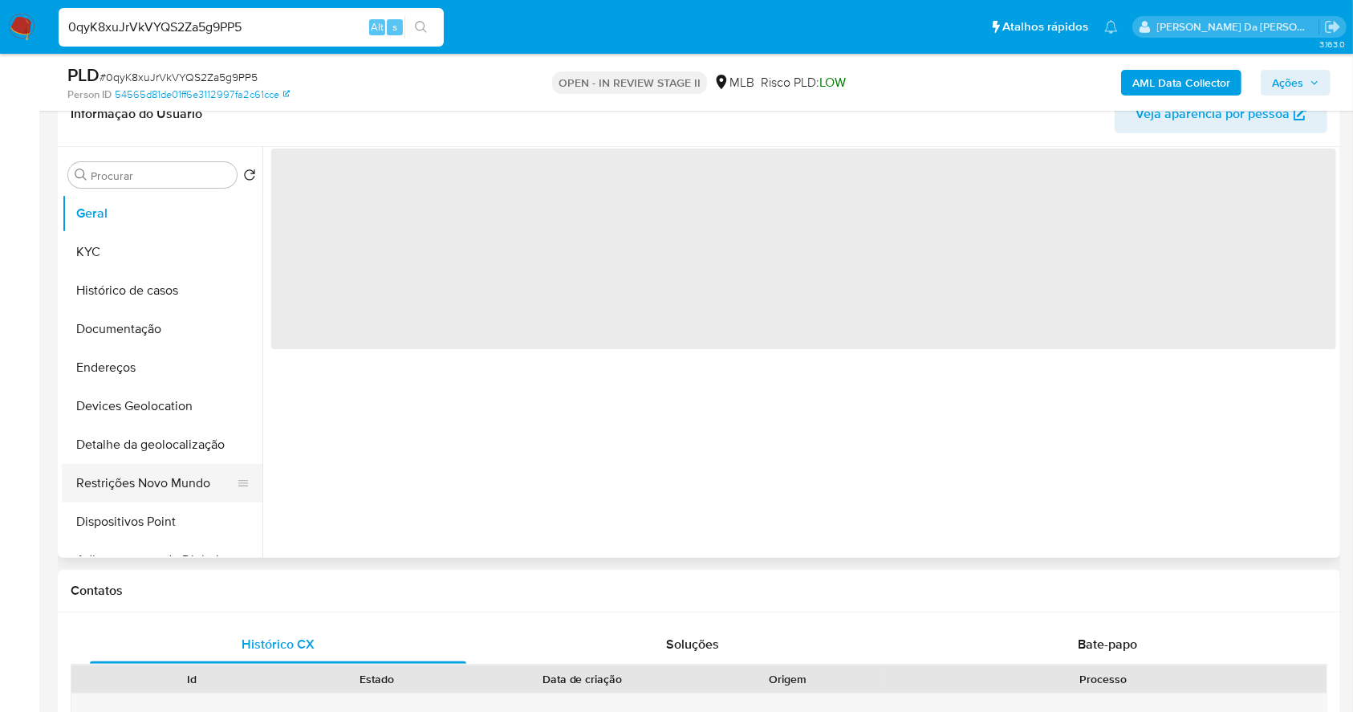
scroll to position [321, 0]
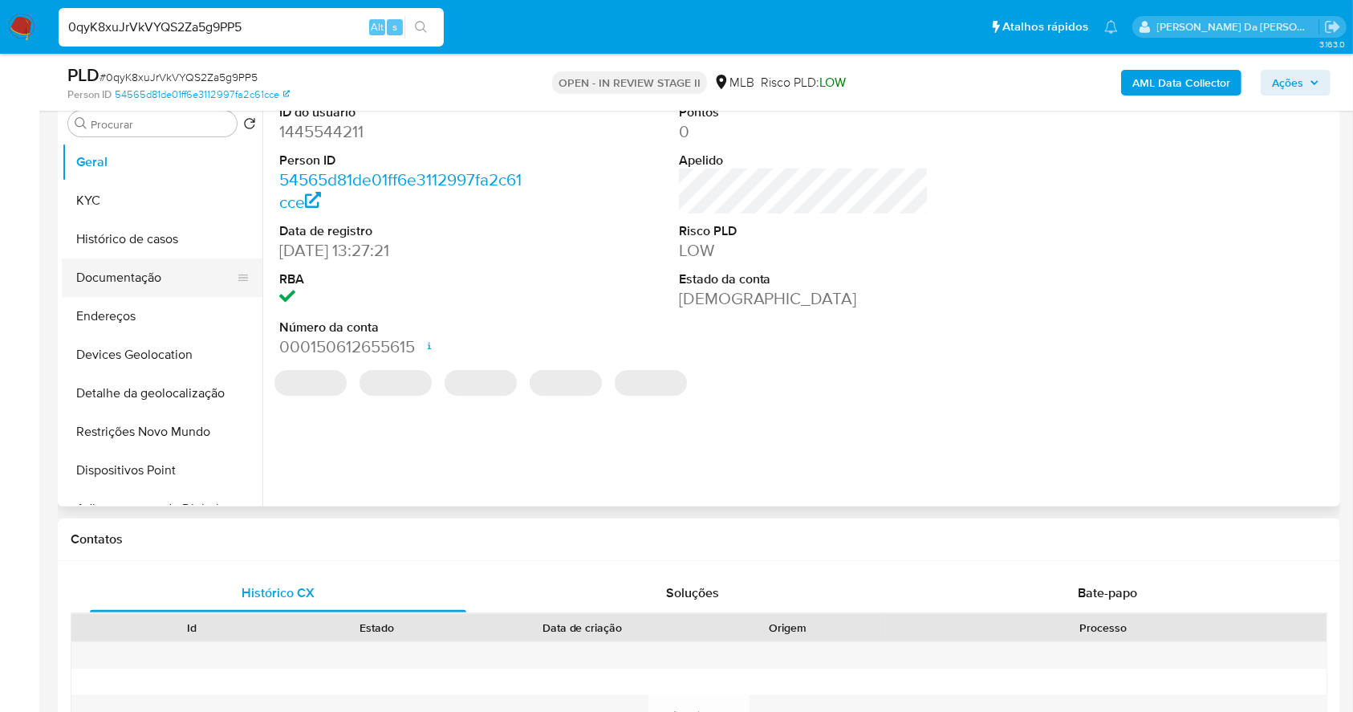
click at [151, 286] on button "Documentação" at bounding box center [156, 277] width 188 height 39
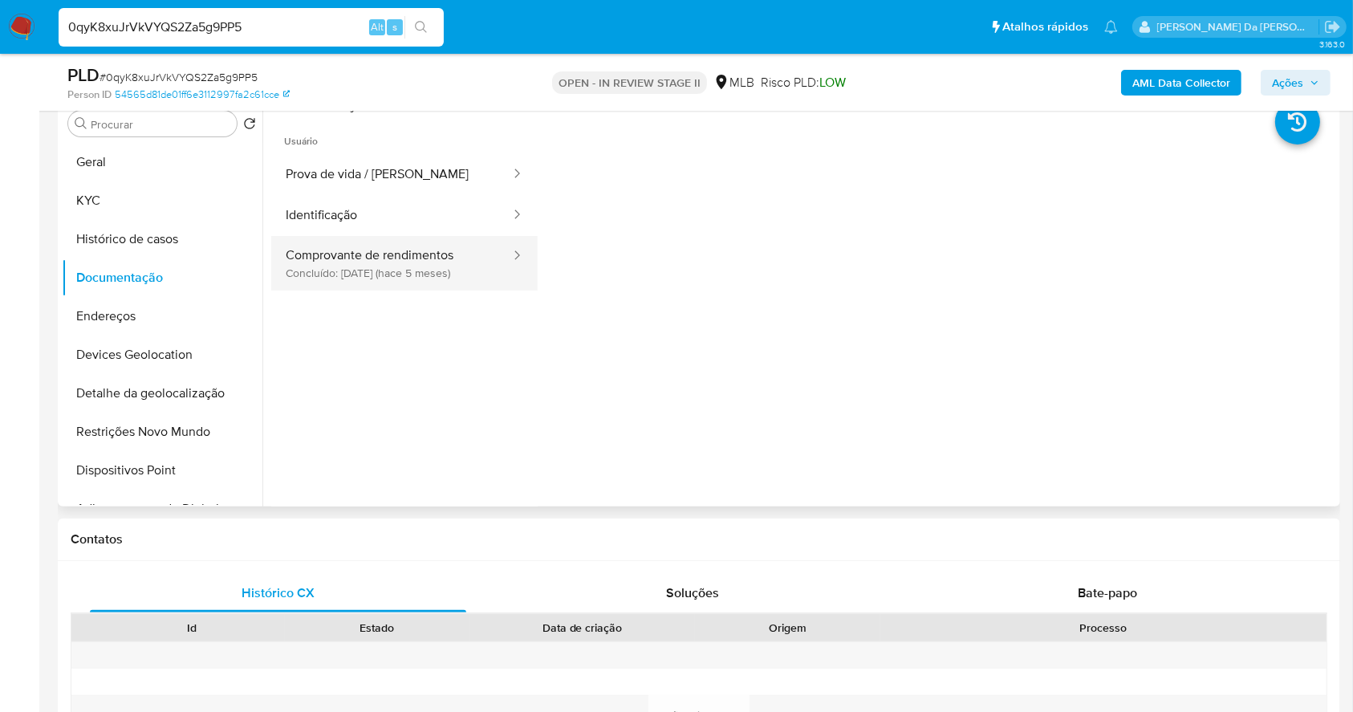
click at [371, 274] on button "Comprovante de rendimentos Concluído: 05/05/2025 (hace 5 meses)" at bounding box center [391, 263] width 241 height 55
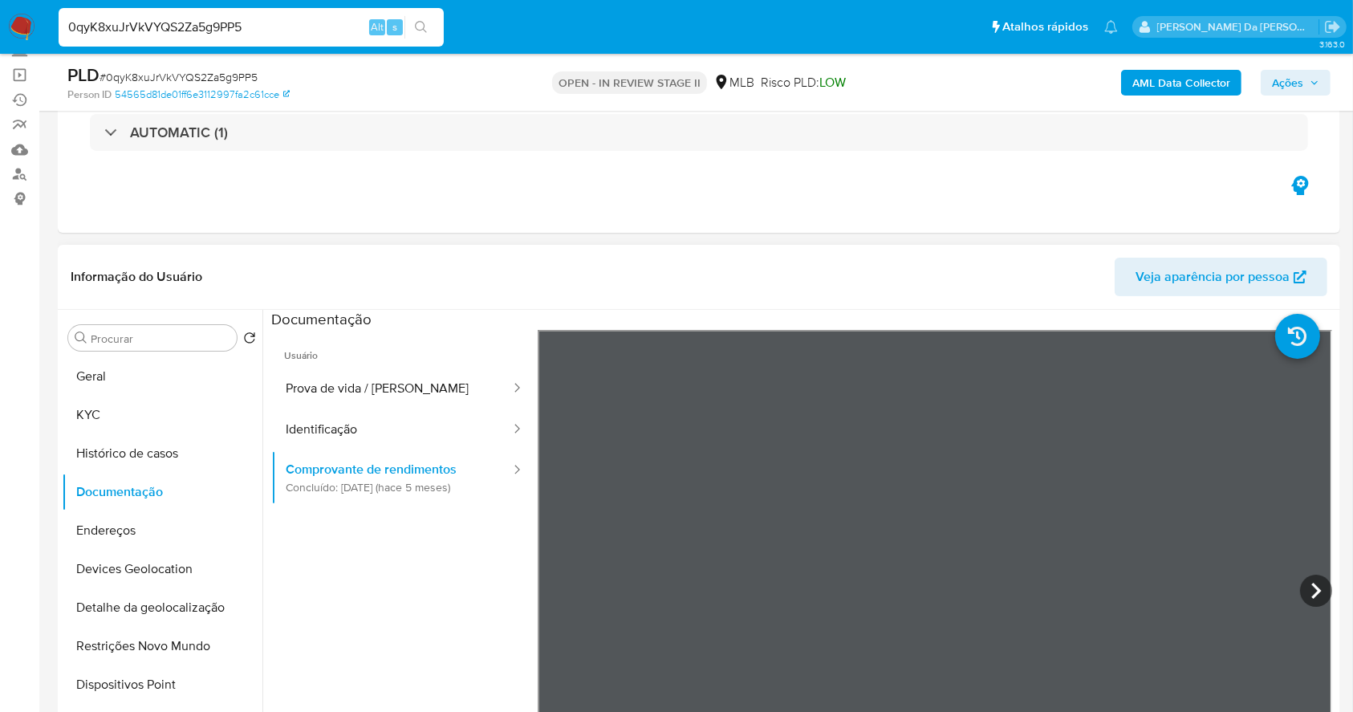
scroll to position [107, 0]
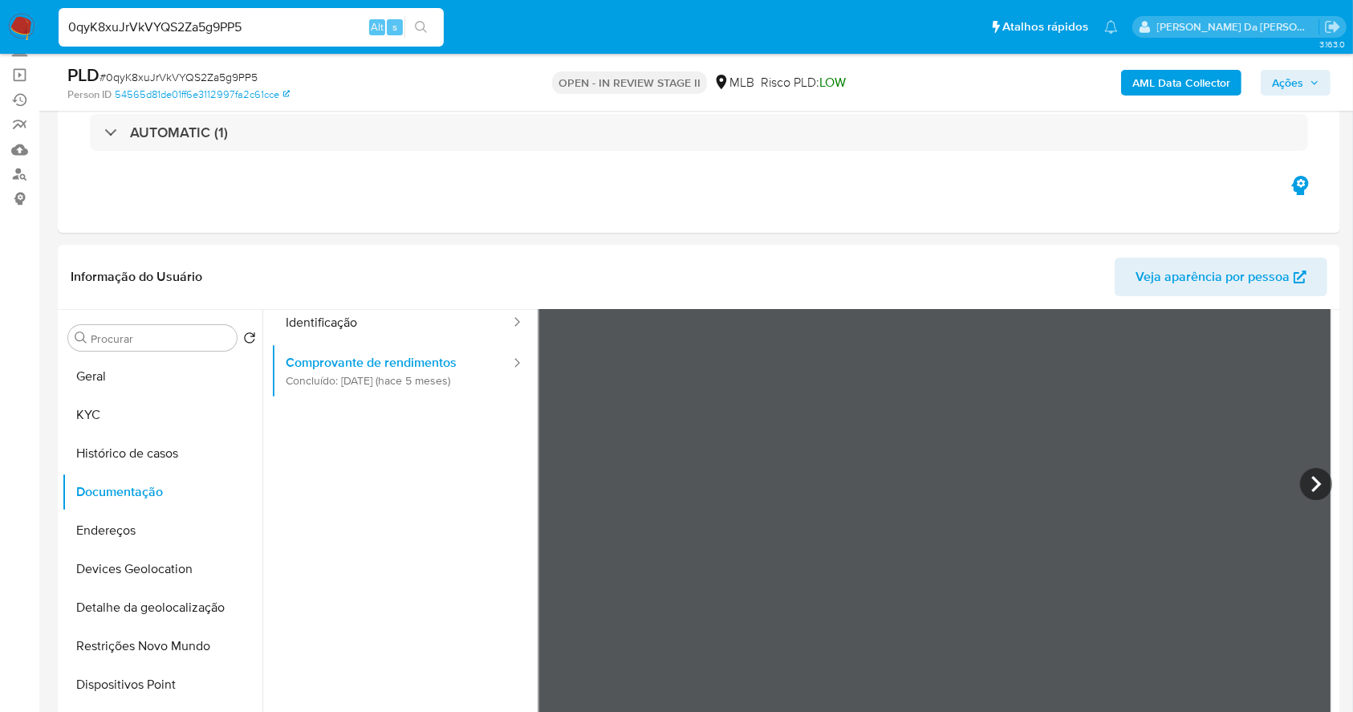
click at [308, 31] on input "0qyK8xuJrVkVYQS2Za5g9PP5" at bounding box center [251, 27] width 385 height 21
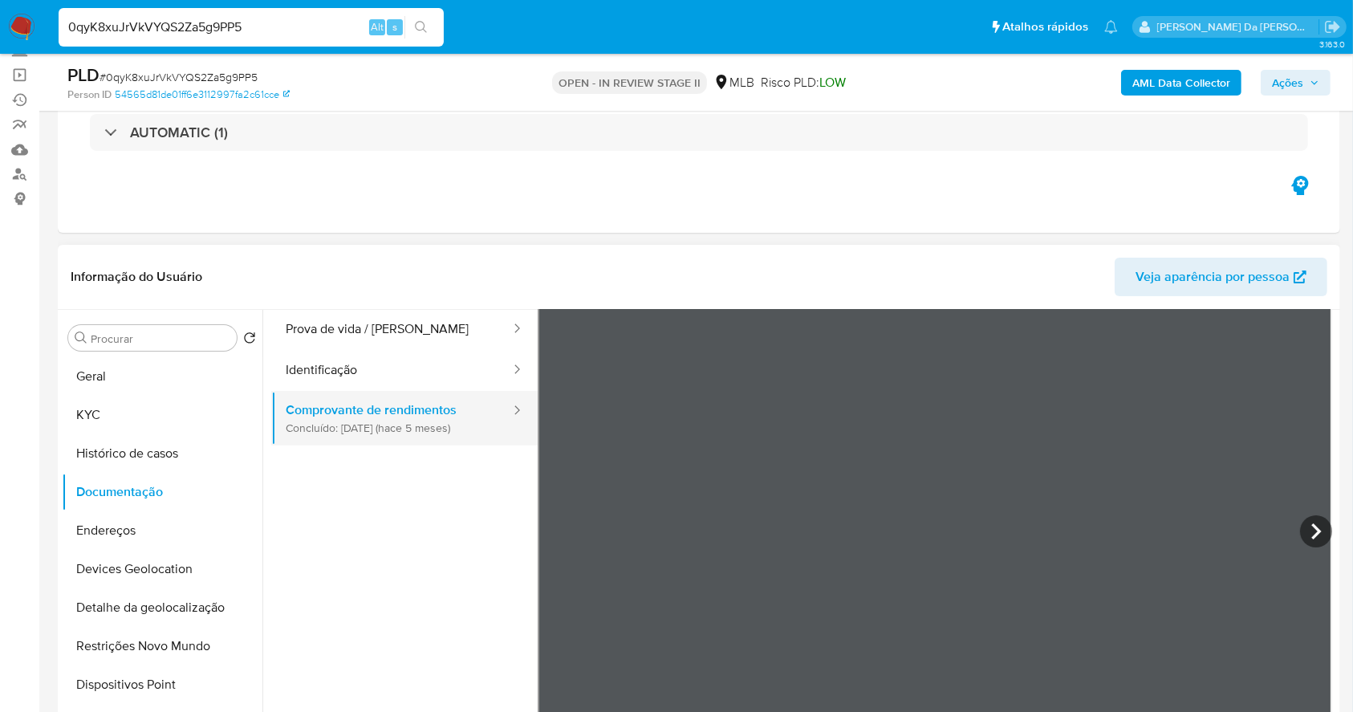
scroll to position [0, 0]
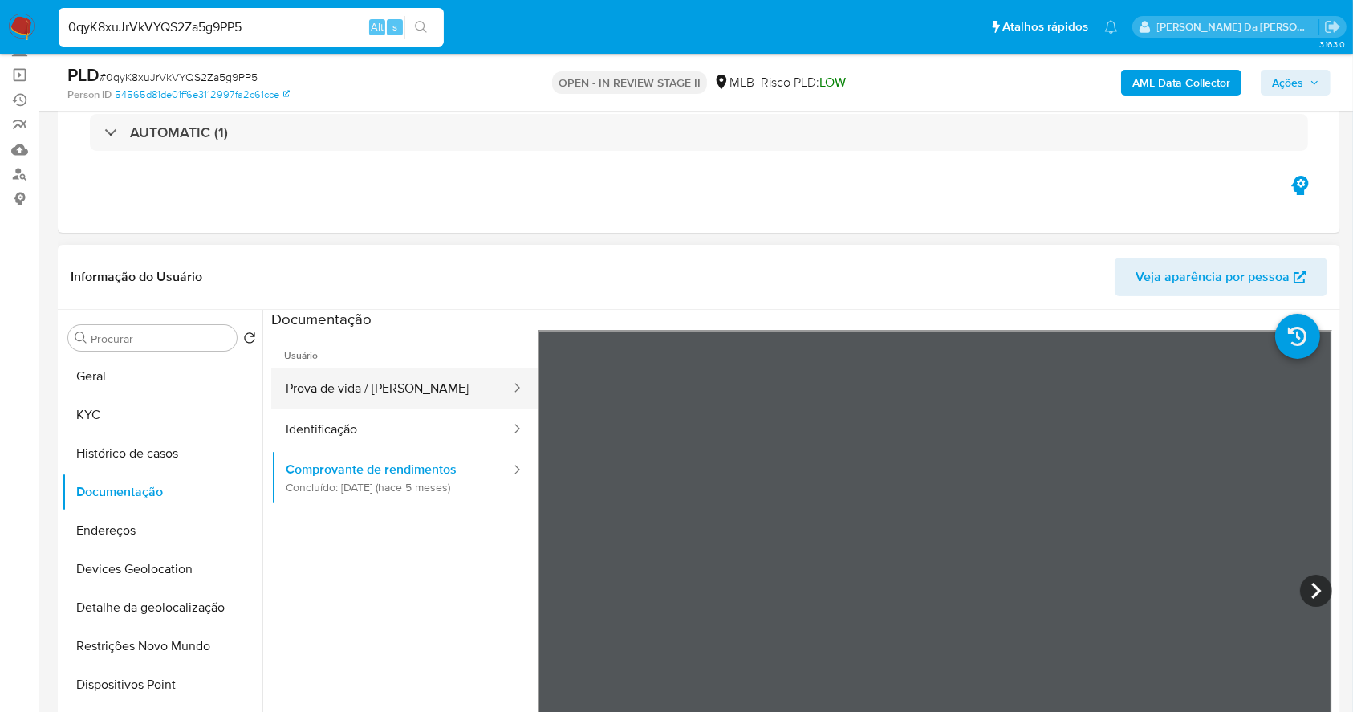
click at [404, 395] on button "Prova de vida / [PERSON_NAME]" at bounding box center [391, 388] width 241 height 41
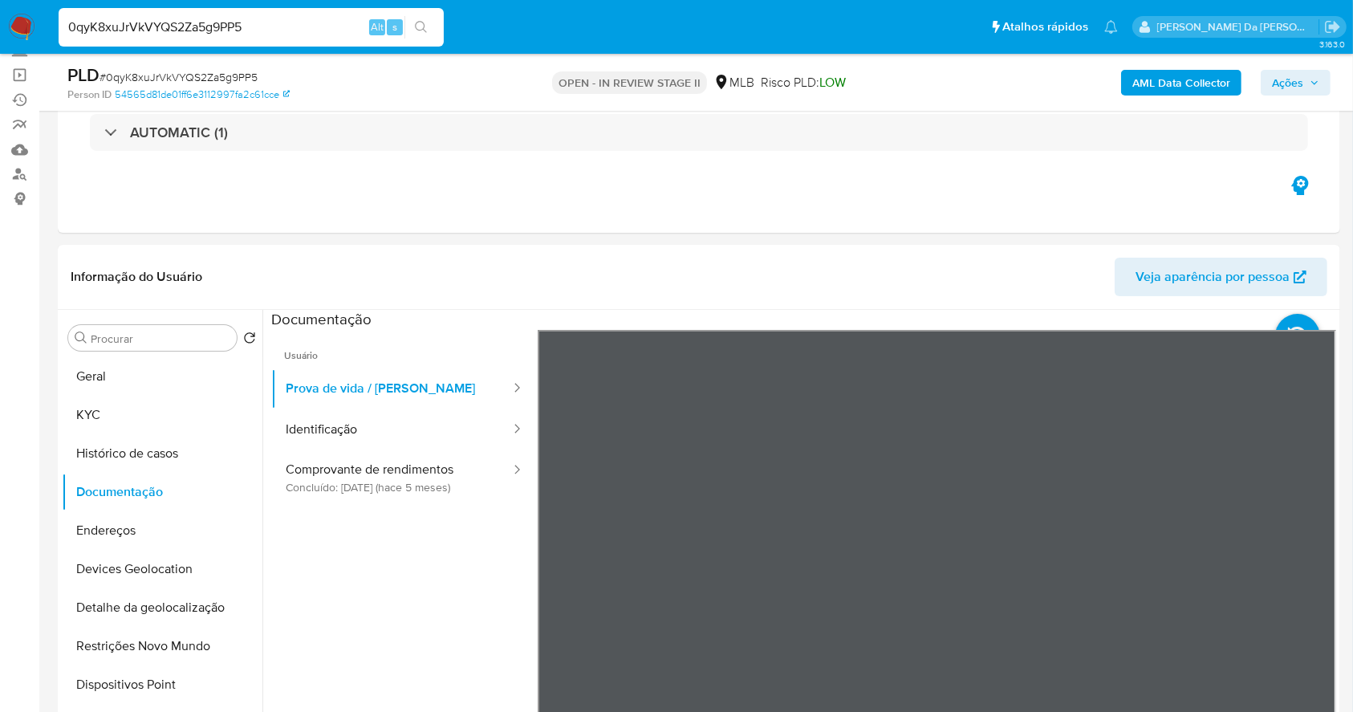
click at [362, 30] on input "0qyK8xuJrVkVYQS2Za5g9PP5" at bounding box center [251, 27] width 385 height 21
paste input "WTmb2N0ehEVIE6akRUAS24Pd"
type input "WTmb2N0ehEVIE6akRUAS24Pd"
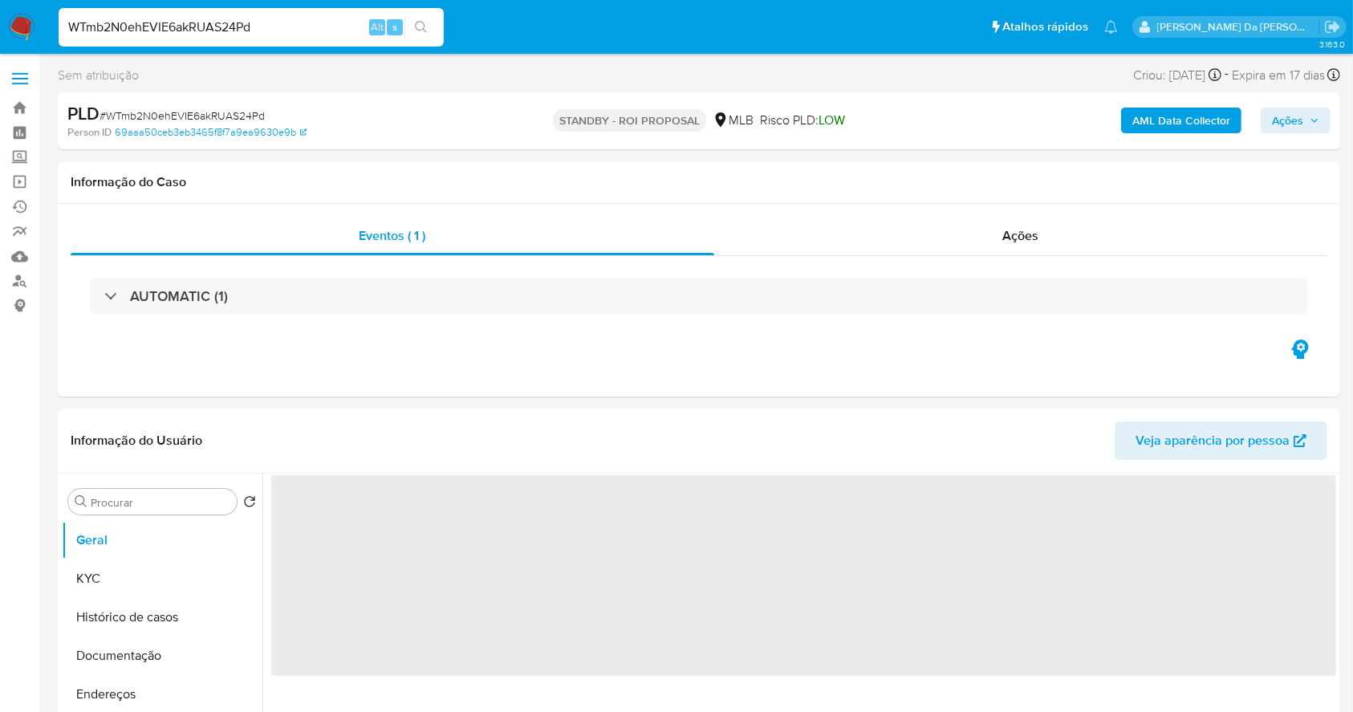
select select "10"
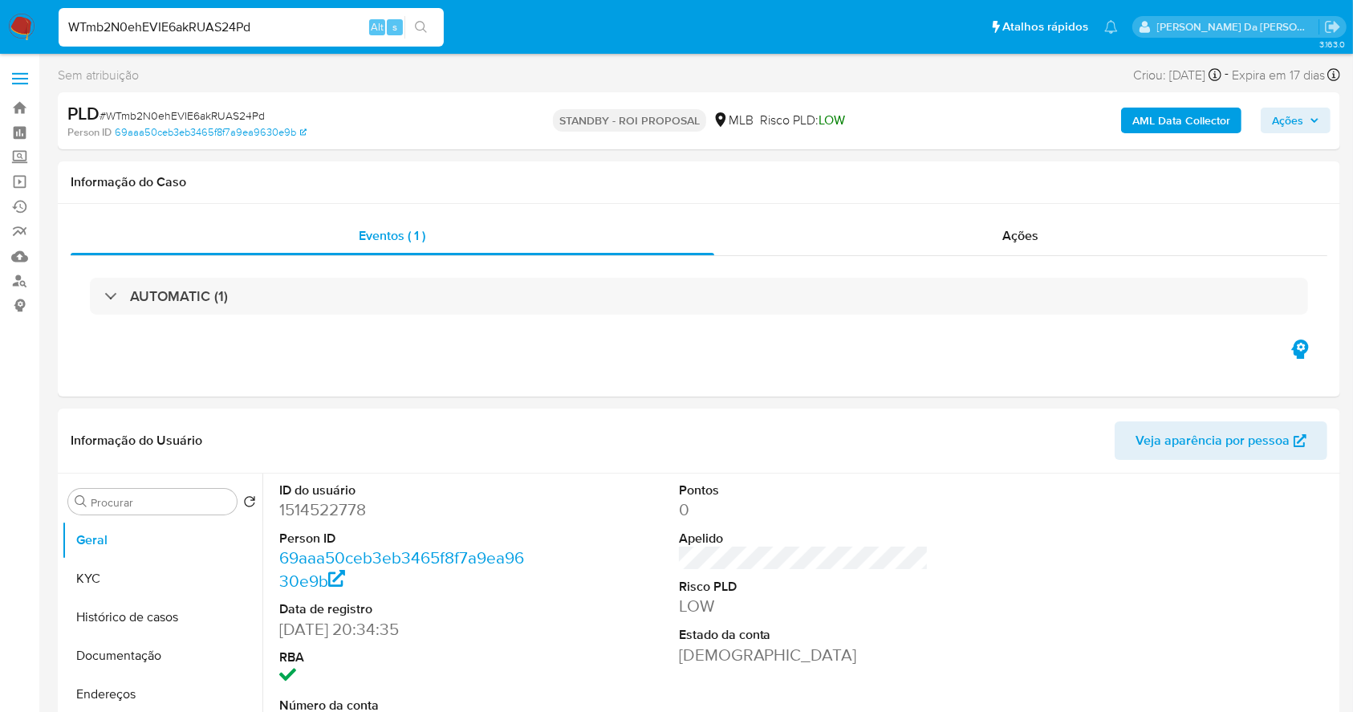
click at [19, 30] on img at bounding box center [21, 27] width 27 height 27
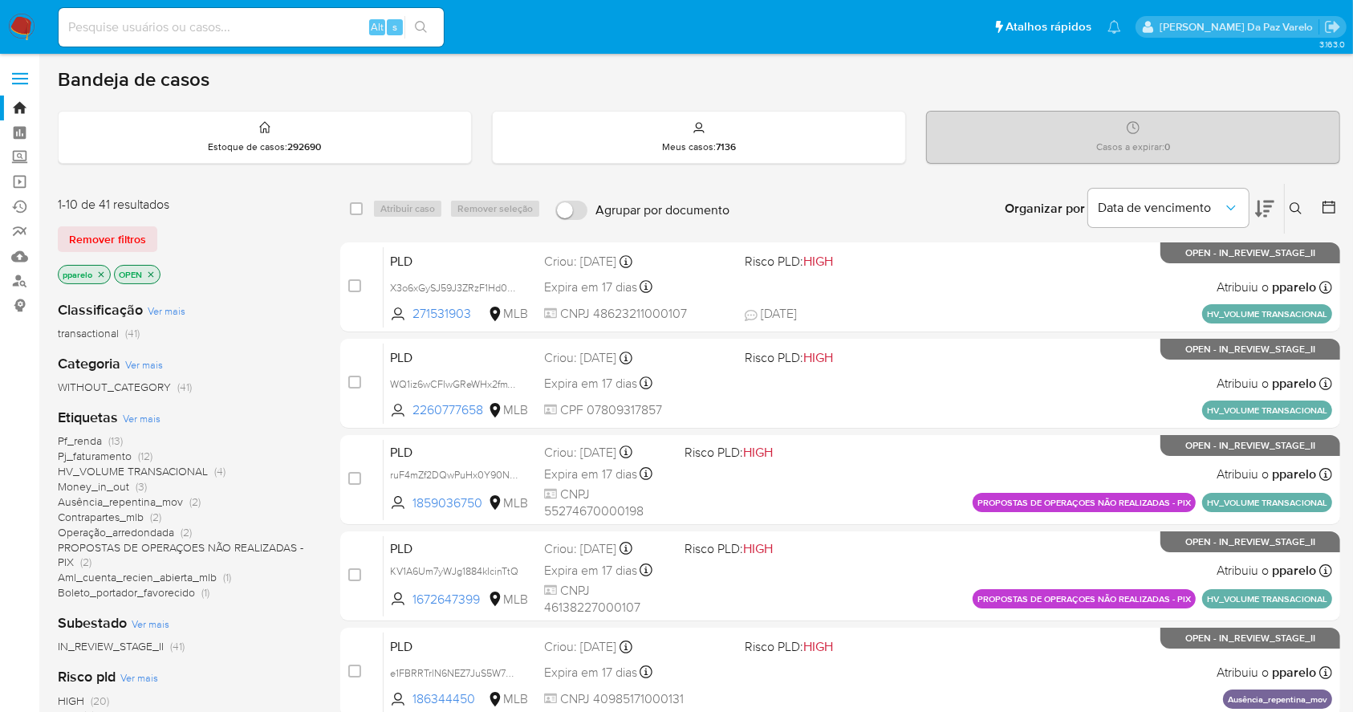
click at [1300, 208] on icon at bounding box center [1295, 208] width 13 height 13
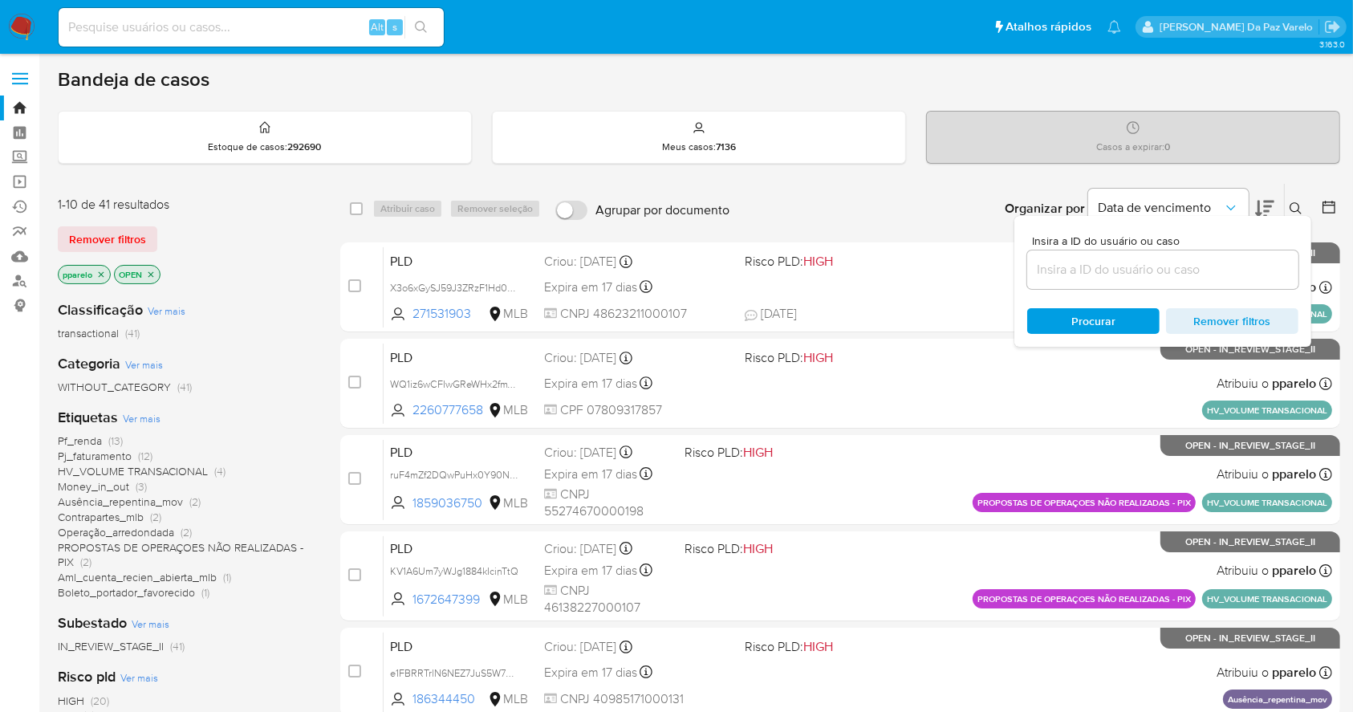
click at [1246, 269] on input at bounding box center [1162, 269] width 271 height 21
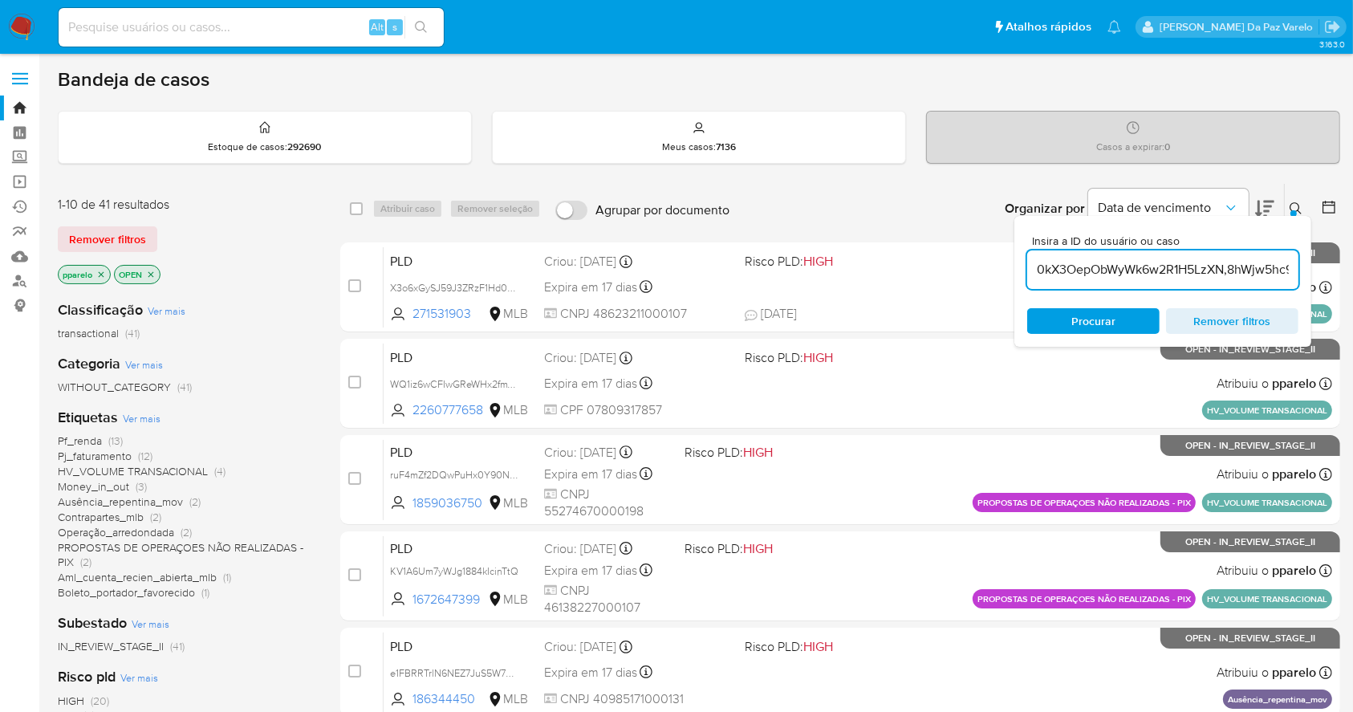
scroll to position [0, 469]
type input "0kX3OepObWyWk6w2R1H5LzXN,8hWjw5hc9kbmNsgs38x3ohen,vHINOc092y9Dq7gbBF2jxgVQ,C9g5…"
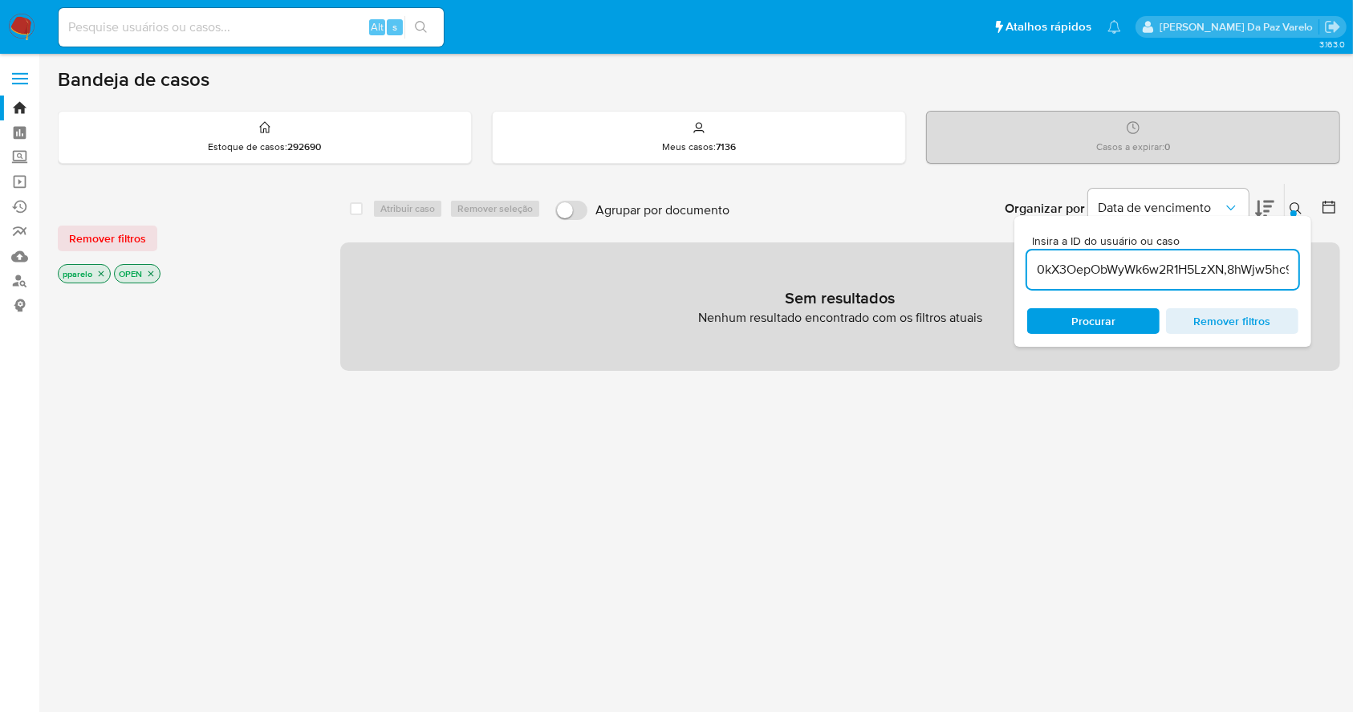
click at [102, 273] on icon "close-filter" at bounding box center [101, 274] width 10 height 10
click at [95, 273] on icon "close-filter" at bounding box center [95, 274] width 6 height 6
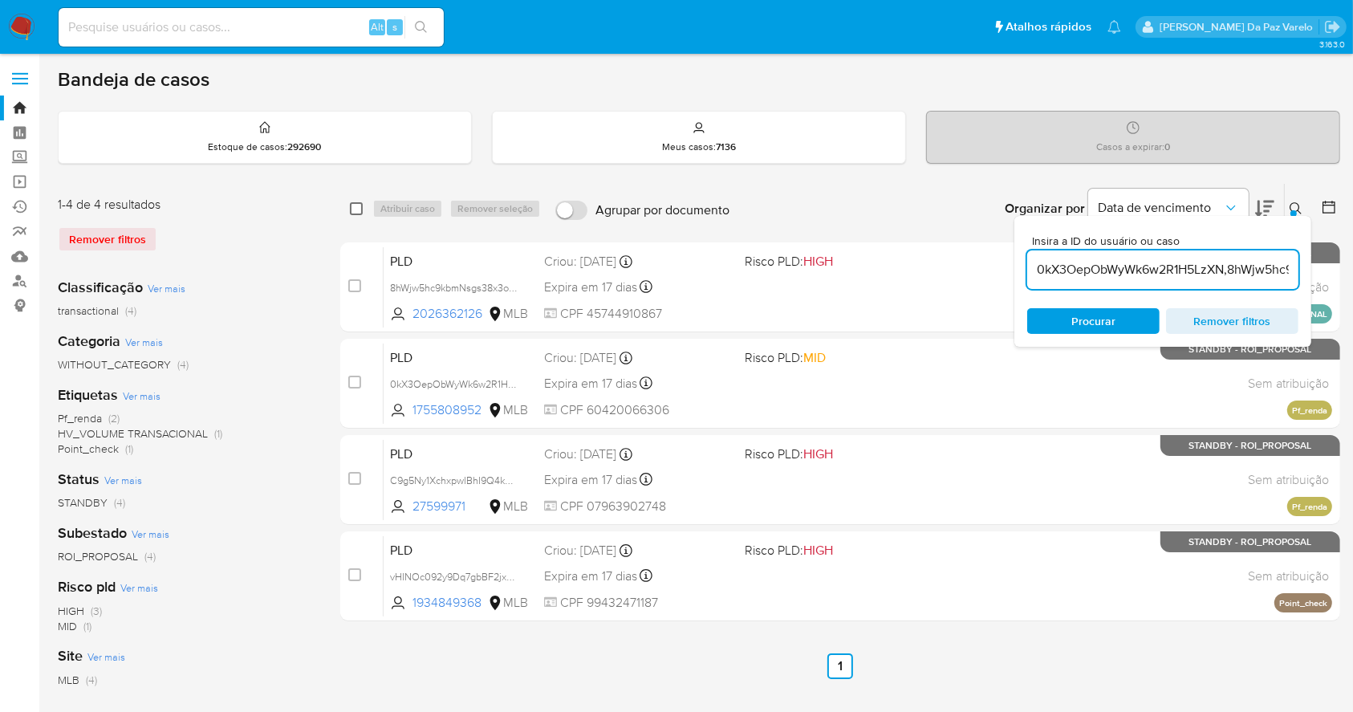
click at [350, 209] on input "checkbox" at bounding box center [356, 208] width 13 height 13
checkbox input "true"
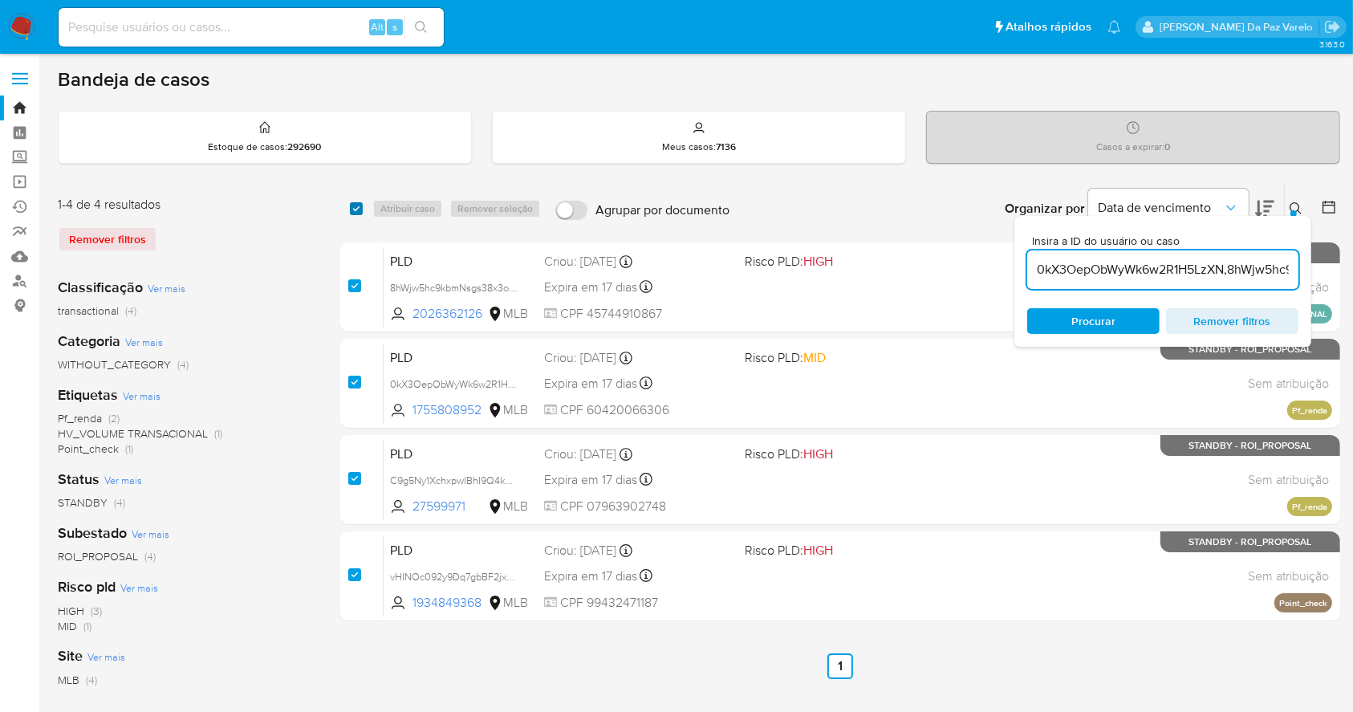
checkbox input "true"
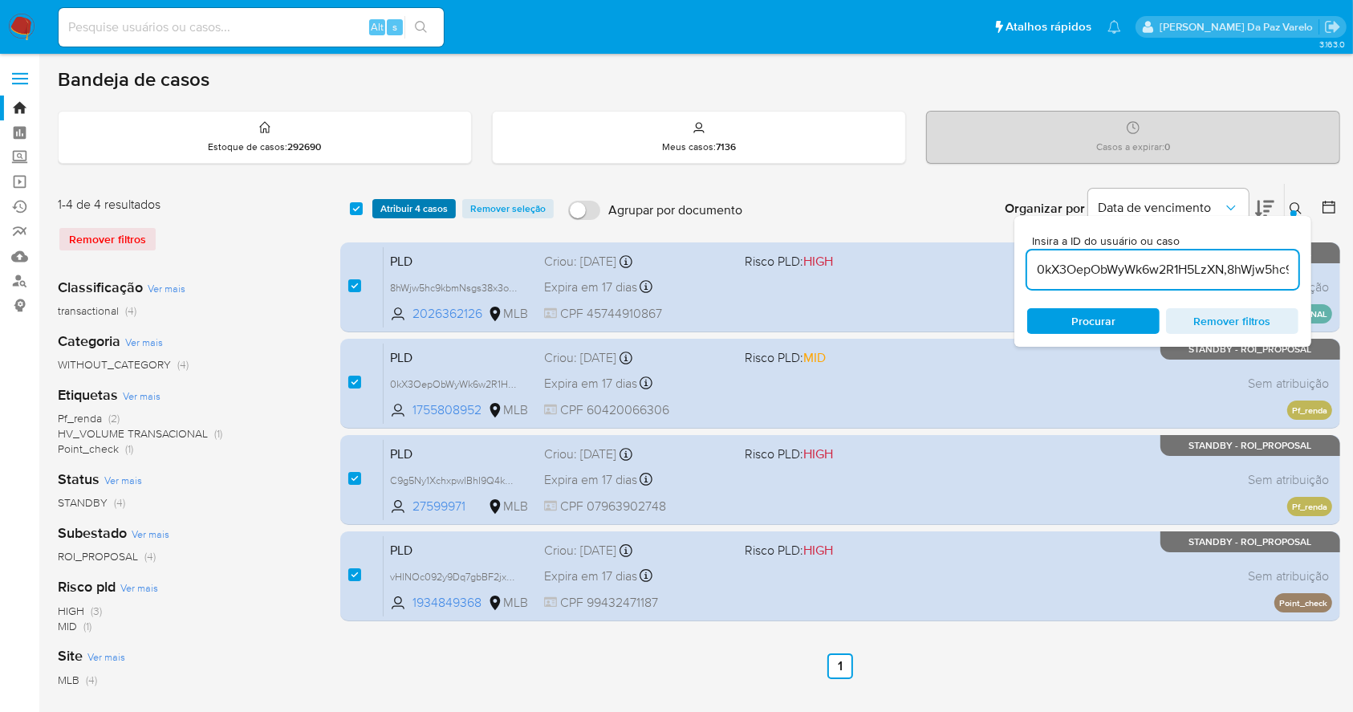
click at [381, 208] on span "Atribuir 4 casos" at bounding box center [413, 209] width 67 height 16
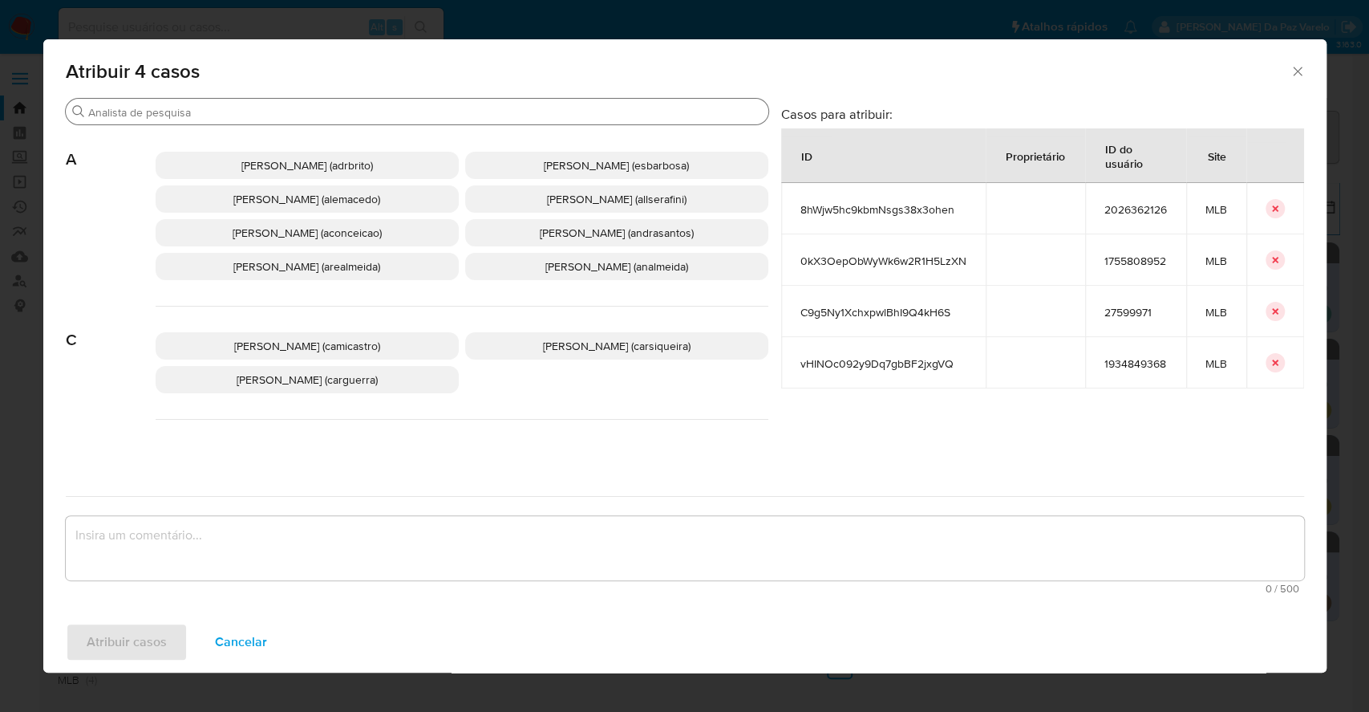
click at [347, 115] on input "Buscar" at bounding box center [425, 112] width 674 height 14
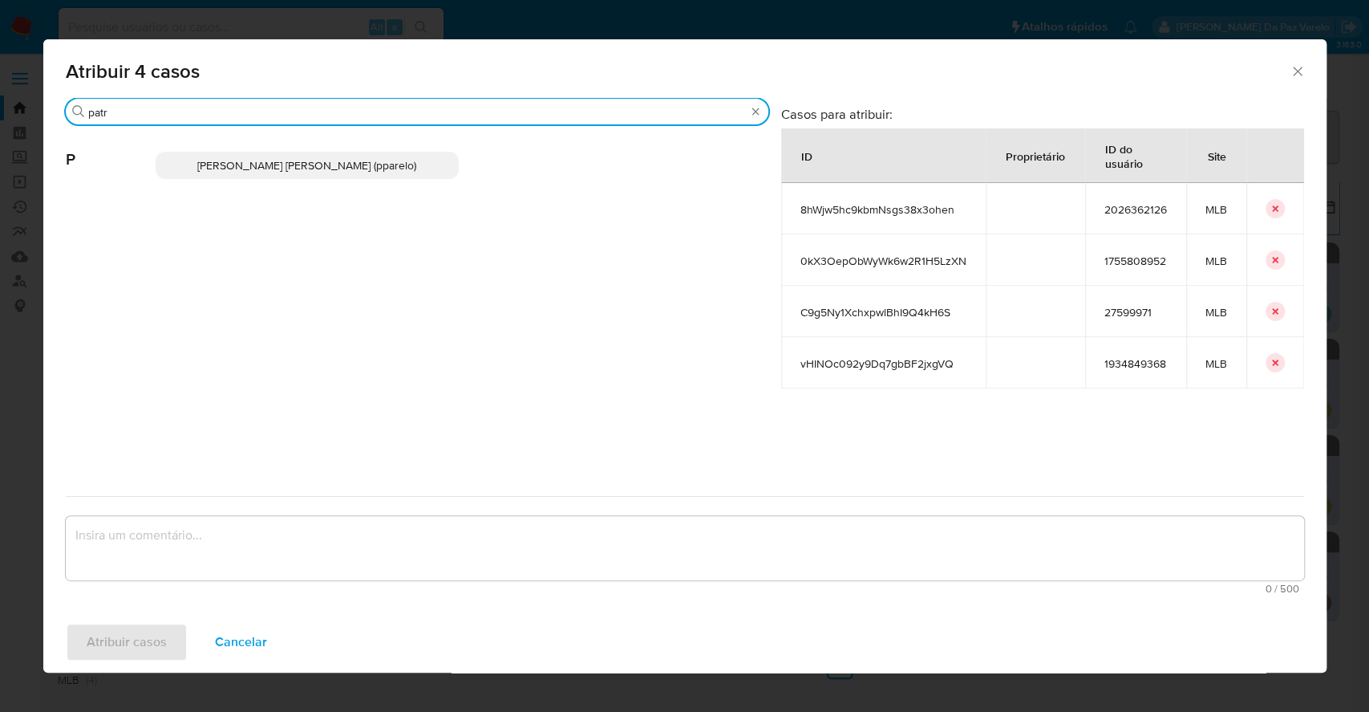
type input "patr"
click at [383, 169] on span "Patricia Aparecida Da Paz Varelo (pparelo)" at bounding box center [306, 165] width 219 height 16
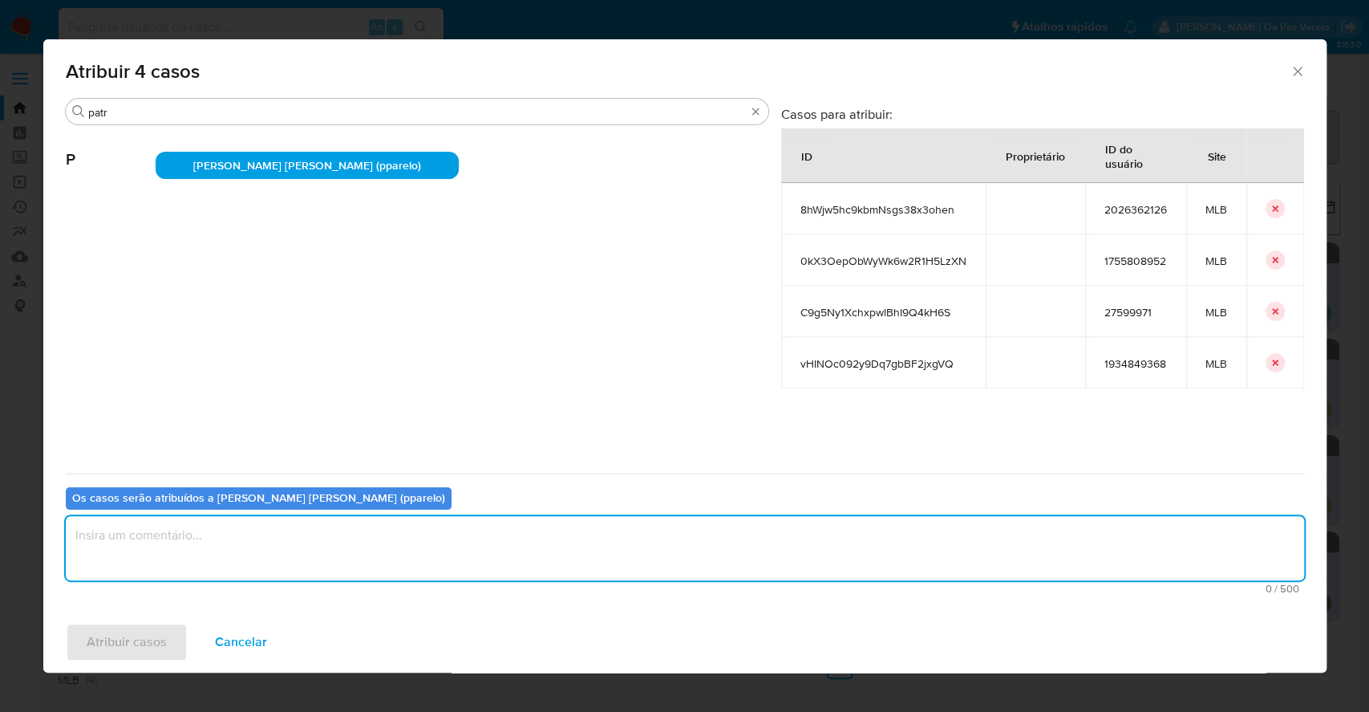
click at [288, 542] on textarea "assign-modal" at bounding box center [685, 548] width 1239 height 64
type textarea "."
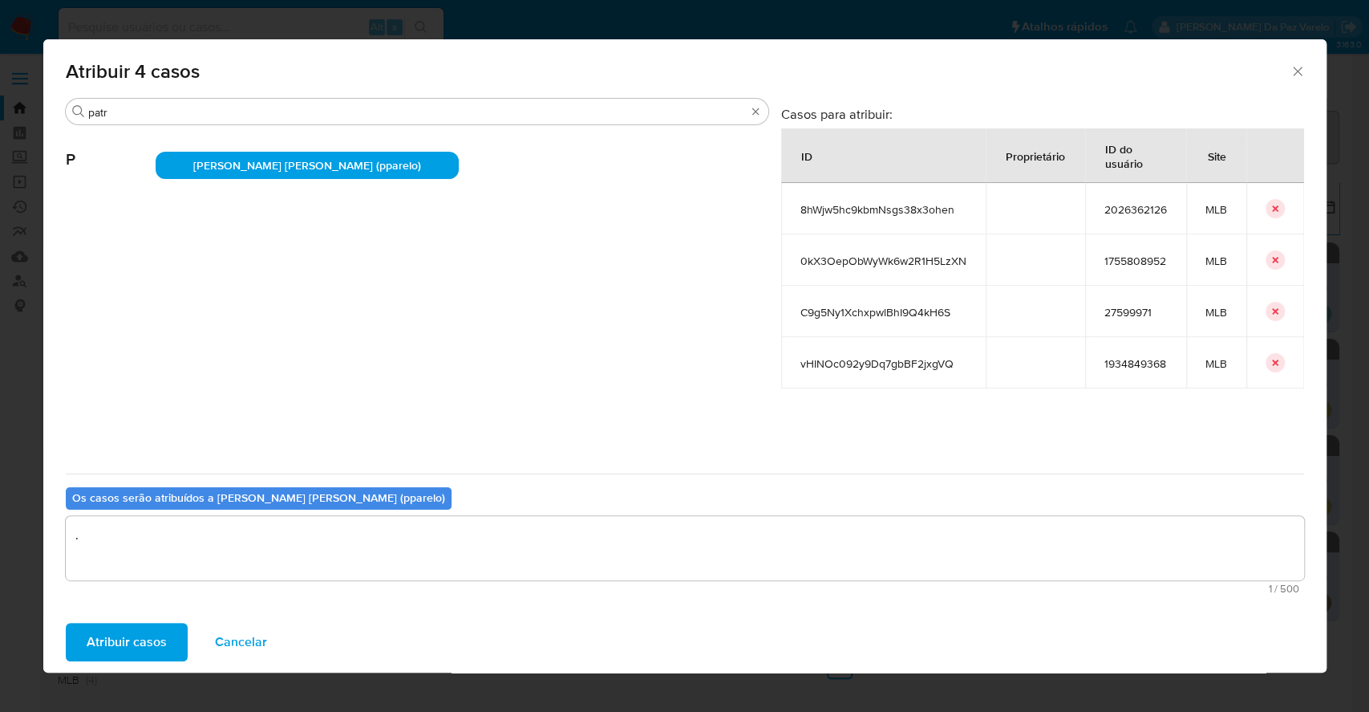
click at [124, 643] on span "Atribuir casos" at bounding box center [127, 641] width 80 height 35
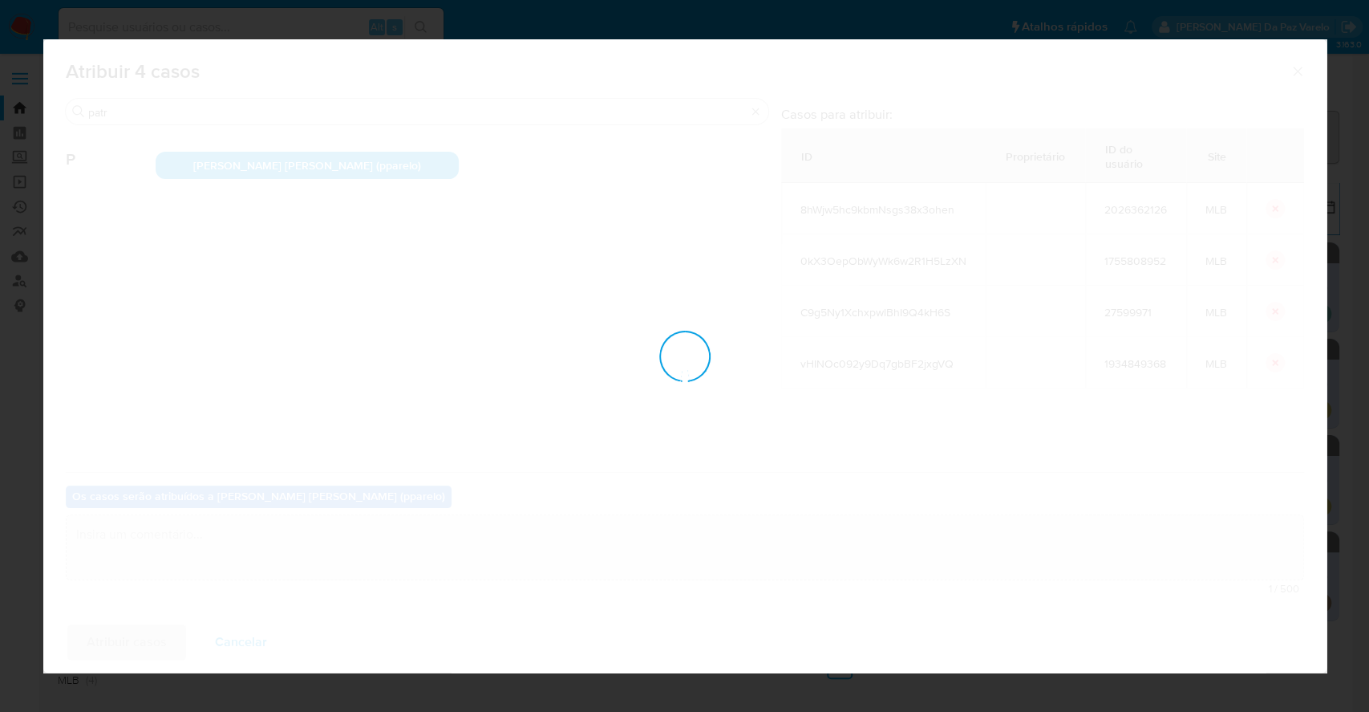
checkbox input "false"
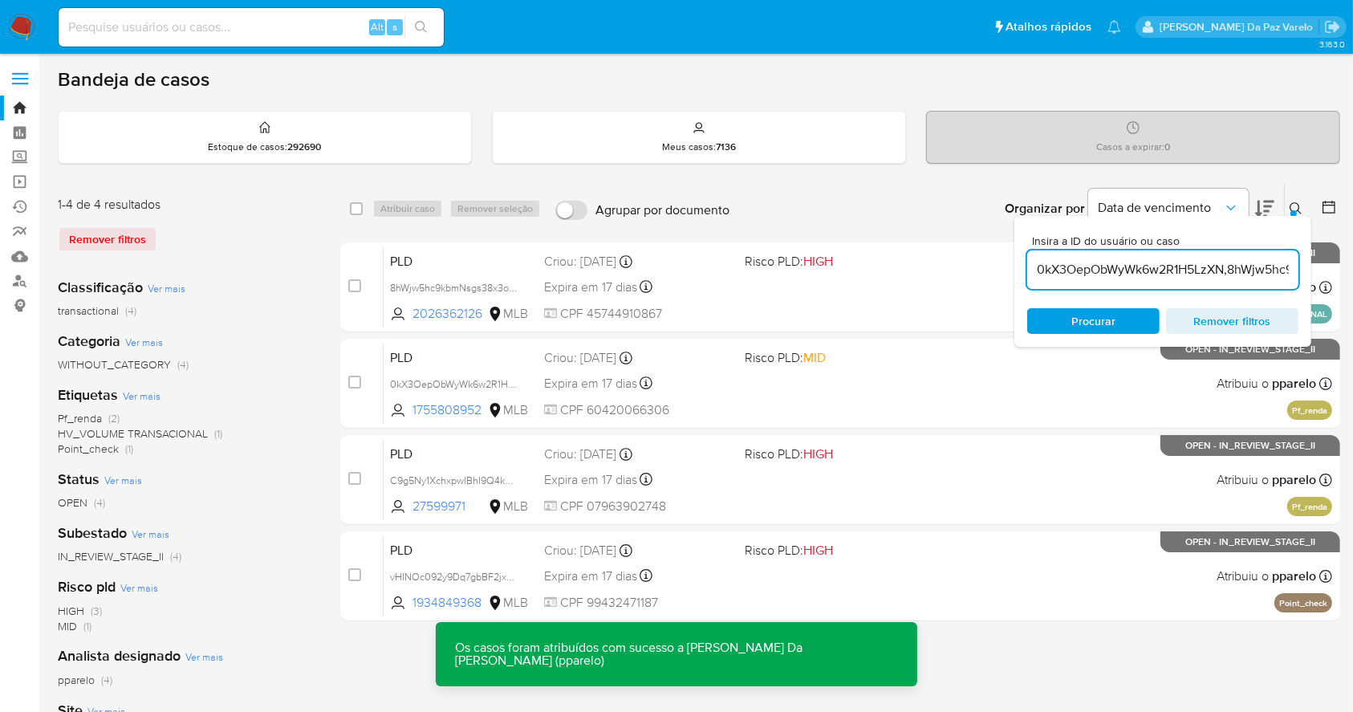
click at [1296, 209] on icon at bounding box center [1295, 208] width 12 height 12
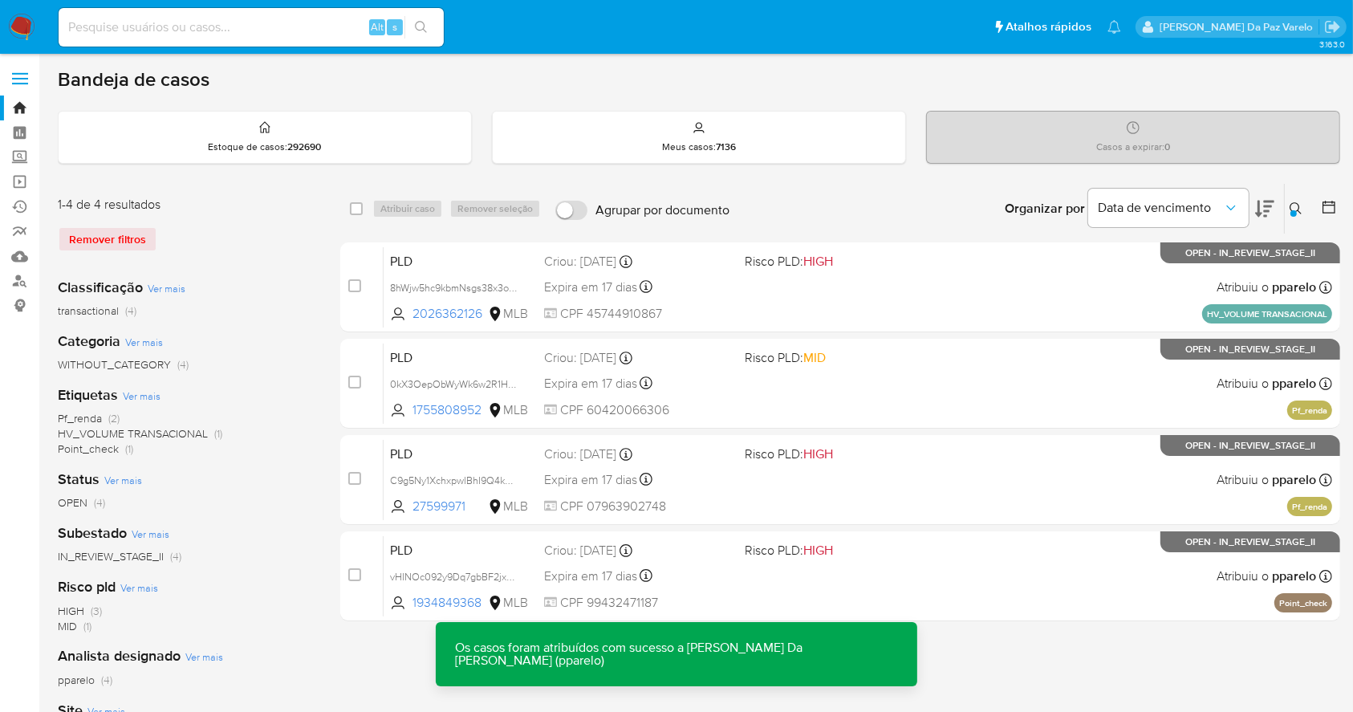
drag, startPoint x: 1296, startPoint y: 209, endPoint x: 1284, endPoint y: 213, distance: 12.7
click at [1296, 209] on icon at bounding box center [1295, 208] width 13 height 13
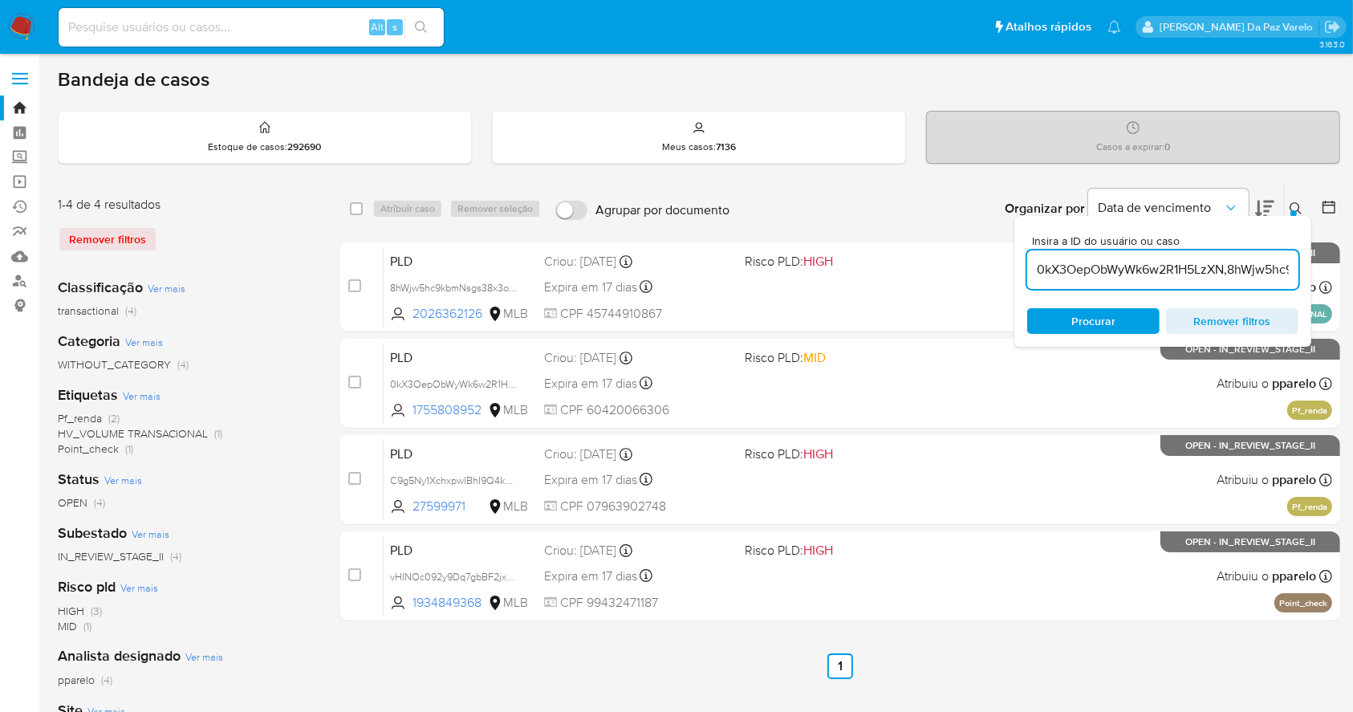
click at [1221, 276] on input "0kX3OepObWyWk6w2R1H5LzXN,8hWjw5hc9kbmNsgs38x3ohen,vHINOc092y9Dq7gbBF2jxgVQ,C9g5…" at bounding box center [1162, 269] width 271 height 21
type input "O3sI6YF3NIKUnDE6lK4XLfYb,xwiRKXIERWV8UhwGO2aLEODb,SZBSNhm87gzoP6ysd6RsdOl5,OgIA…"
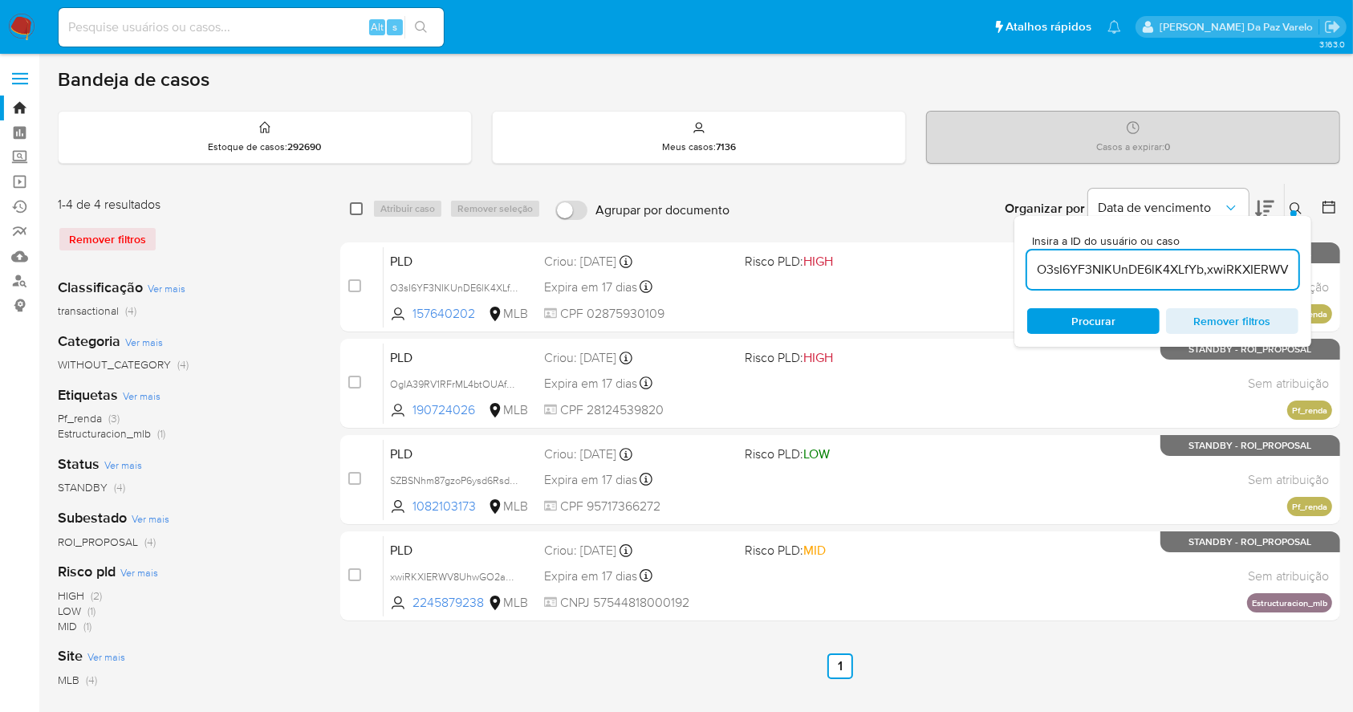
click at [359, 209] on input "checkbox" at bounding box center [356, 208] width 13 height 13
checkbox input "true"
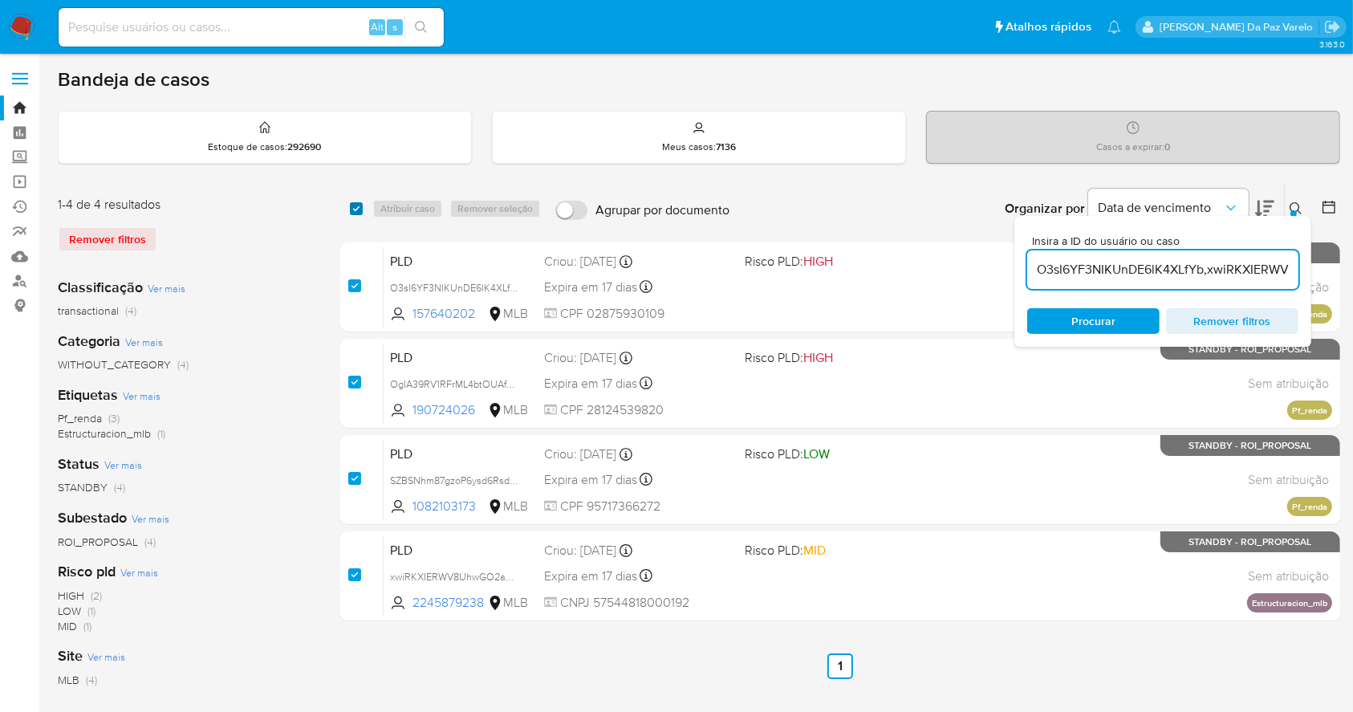
checkbox input "true"
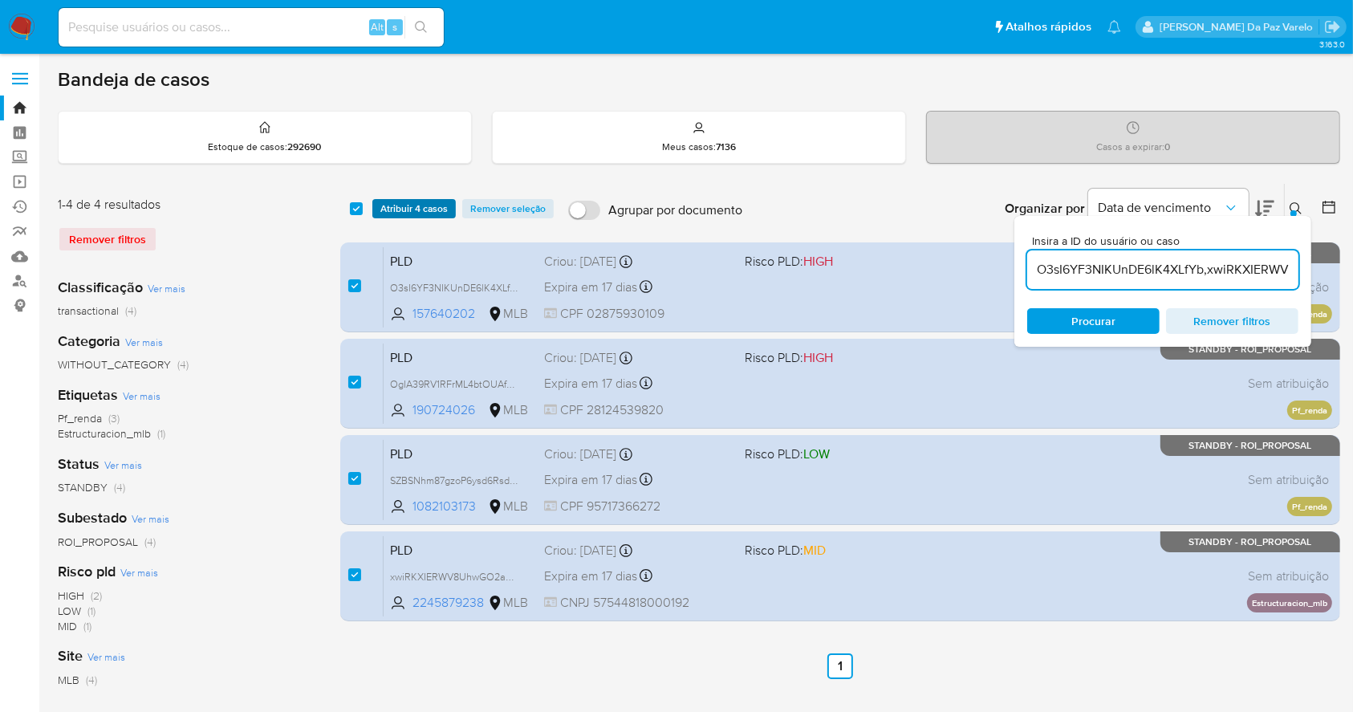
click at [439, 205] on span "Atribuir 4 casos" at bounding box center [413, 209] width 67 height 16
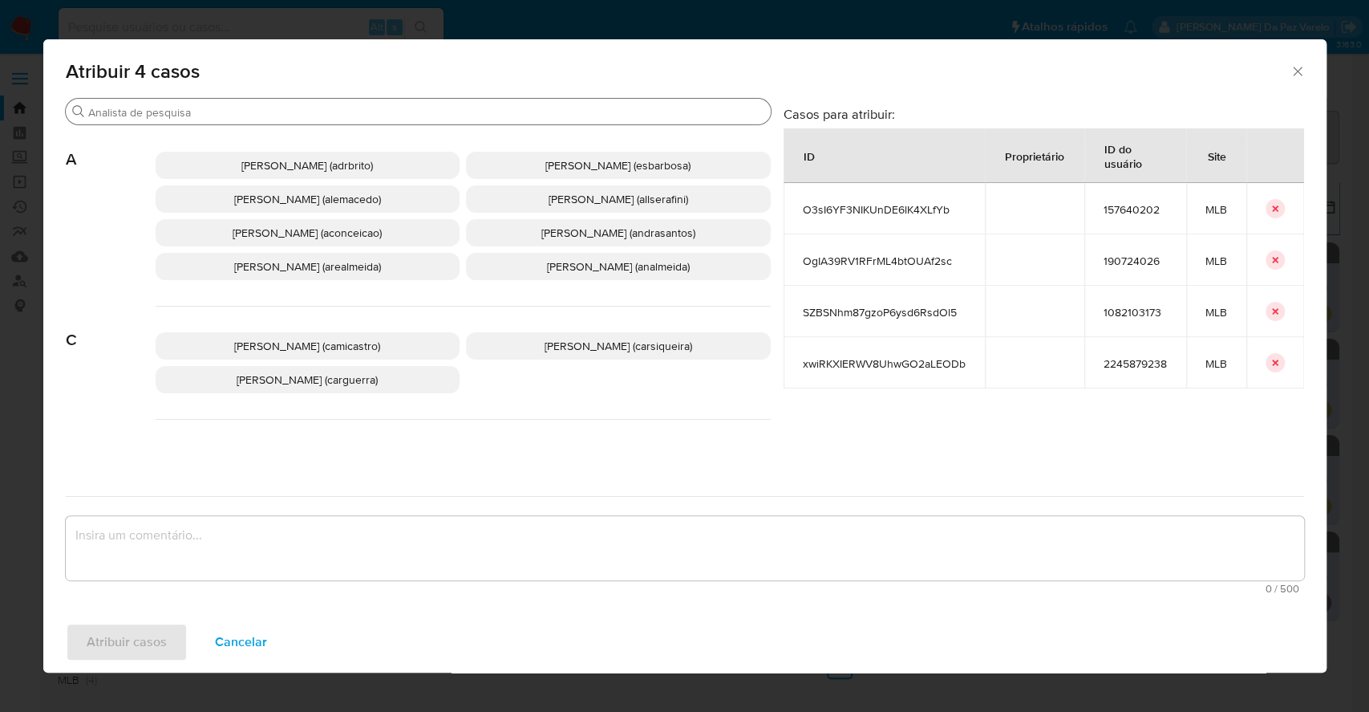
click at [438, 119] on input "Buscar" at bounding box center [426, 112] width 676 height 14
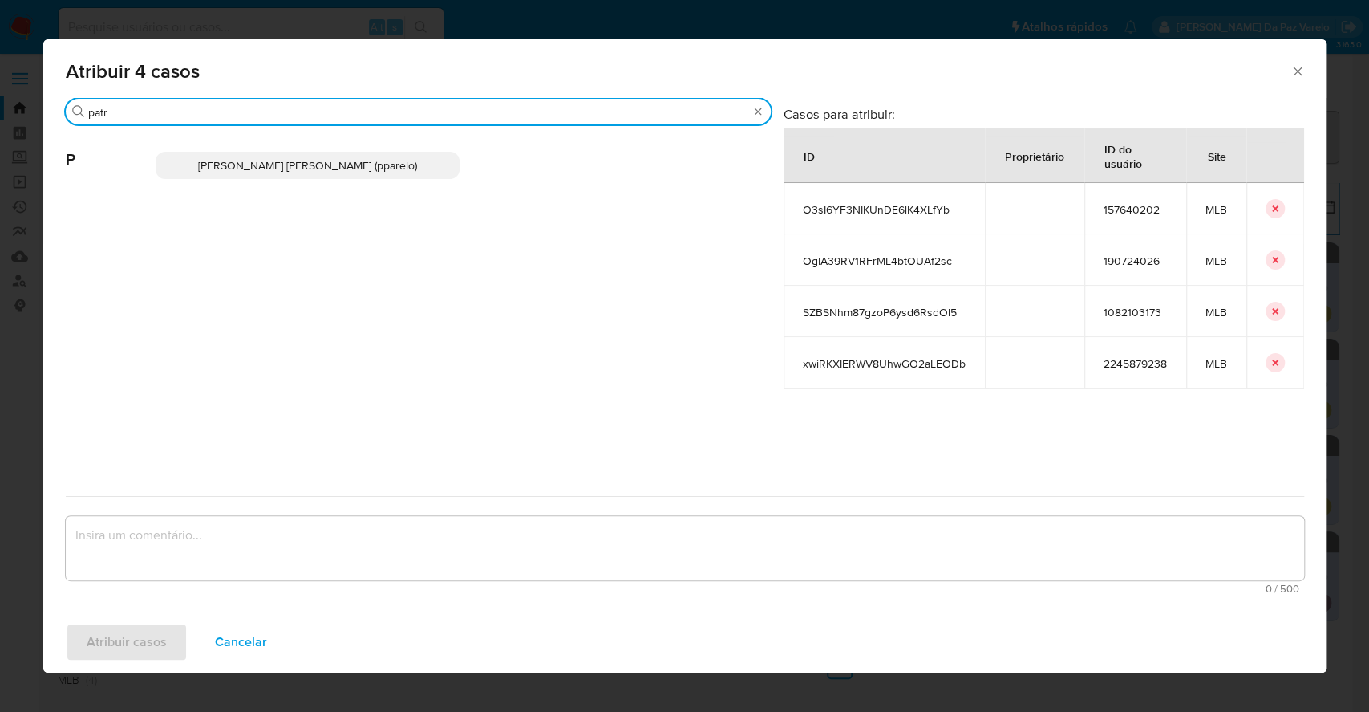
type input "patr"
click at [305, 166] on span "Patricia Aparecida Da Paz Varelo (pparelo)" at bounding box center [307, 165] width 219 height 16
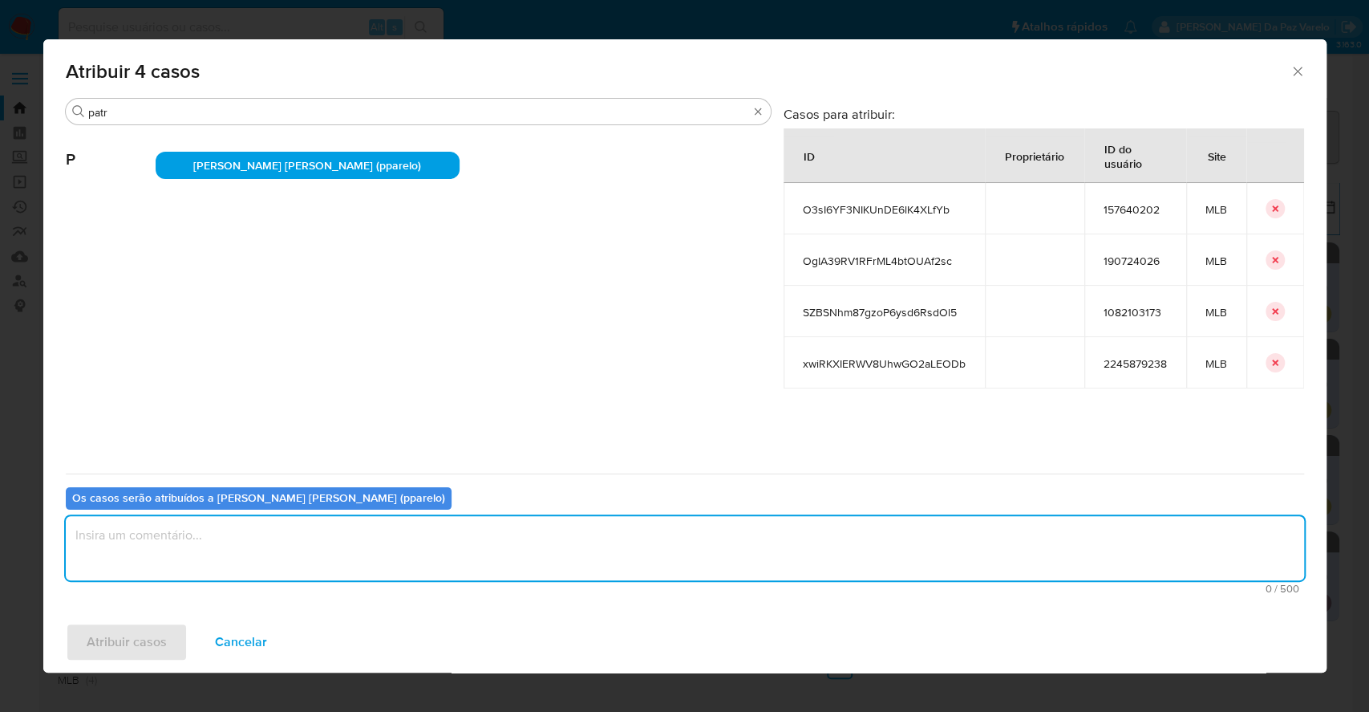
click at [254, 533] on textarea "assign-modal" at bounding box center [685, 548] width 1239 height 64
type textarea "."
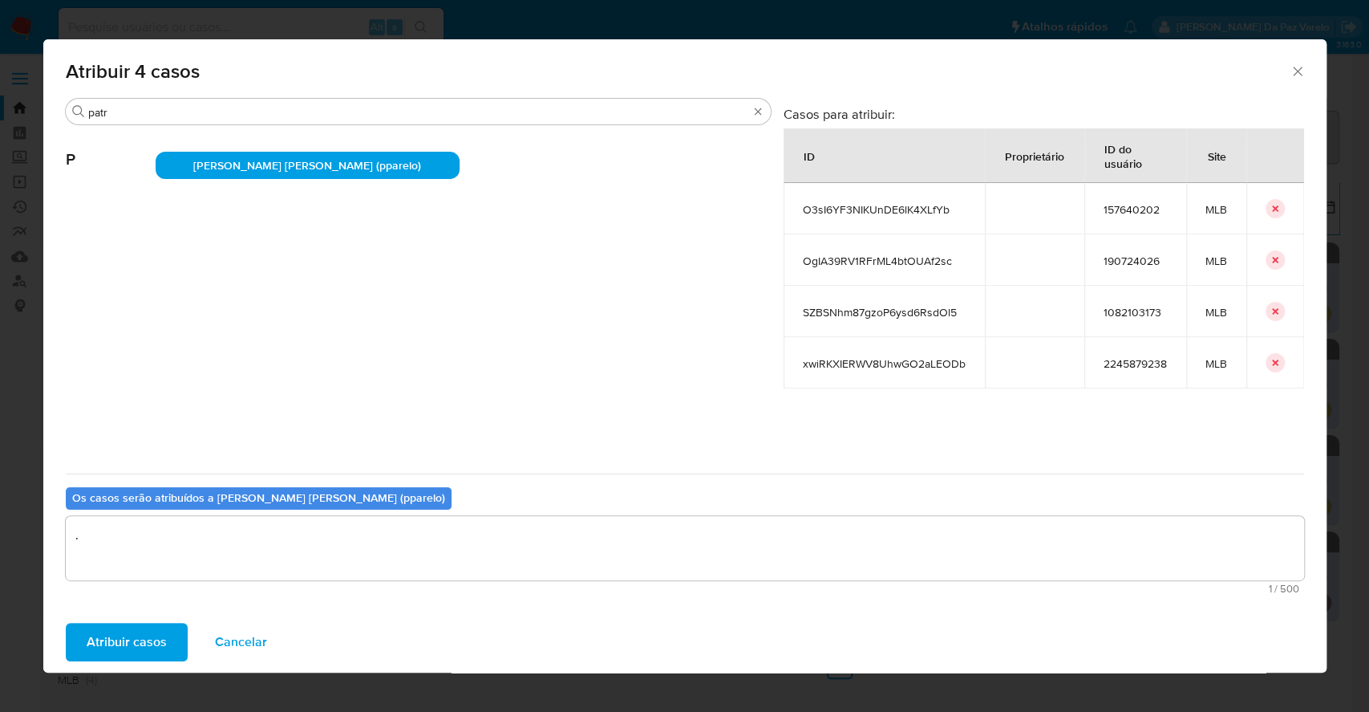
click at [160, 619] on div "Atribuir casos Cancelar" at bounding box center [685, 641] width 1284 height 61
click at [121, 635] on span "Atribuir casos" at bounding box center [127, 641] width 80 height 35
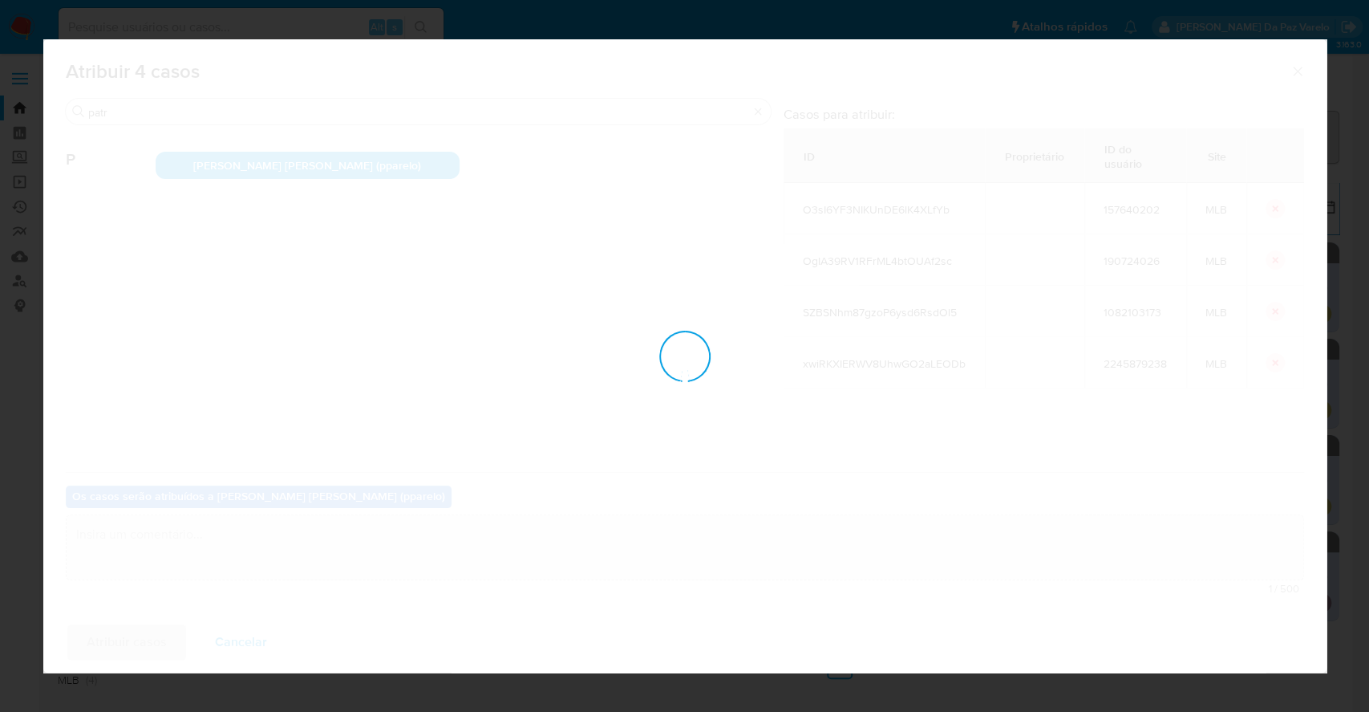
checkbox input "false"
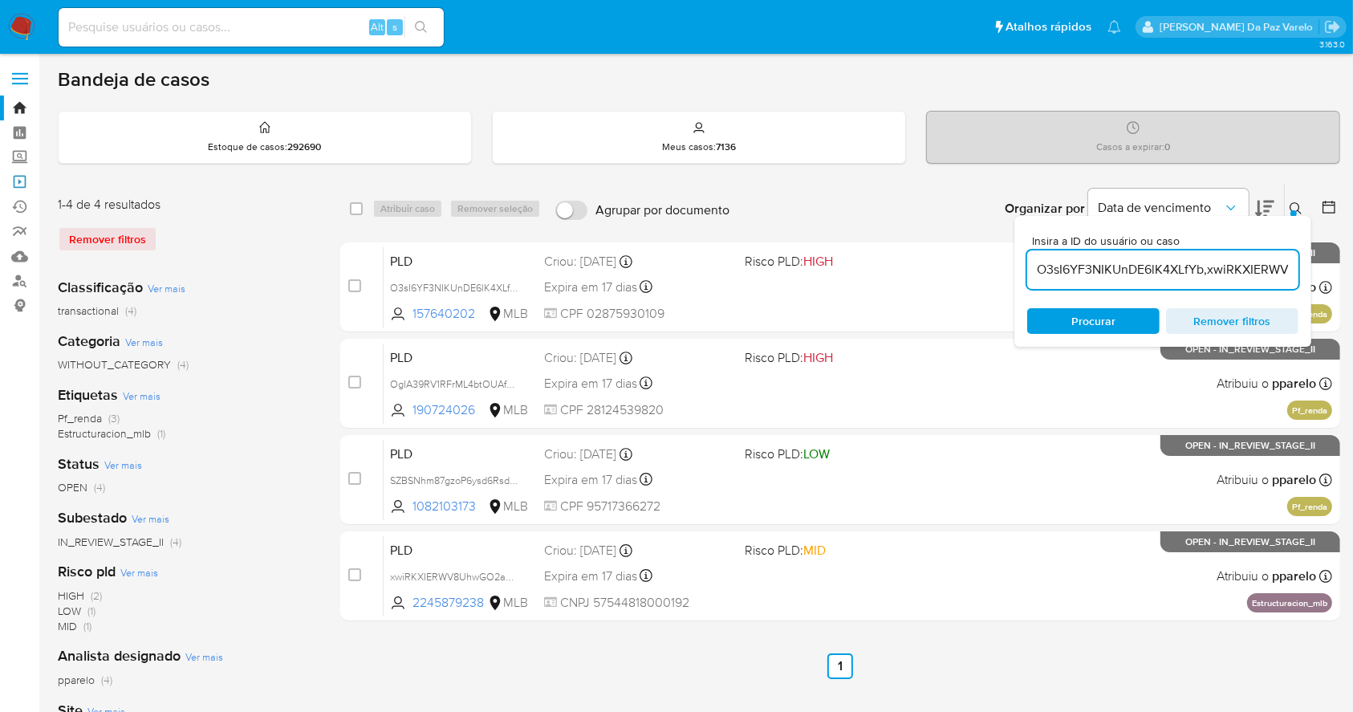
drag, startPoint x: 23, startPoint y: 181, endPoint x: 41, endPoint y: 179, distance: 17.7
click at [23, 181] on link "Operações em massa" at bounding box center [95, 181] width 191 height 25
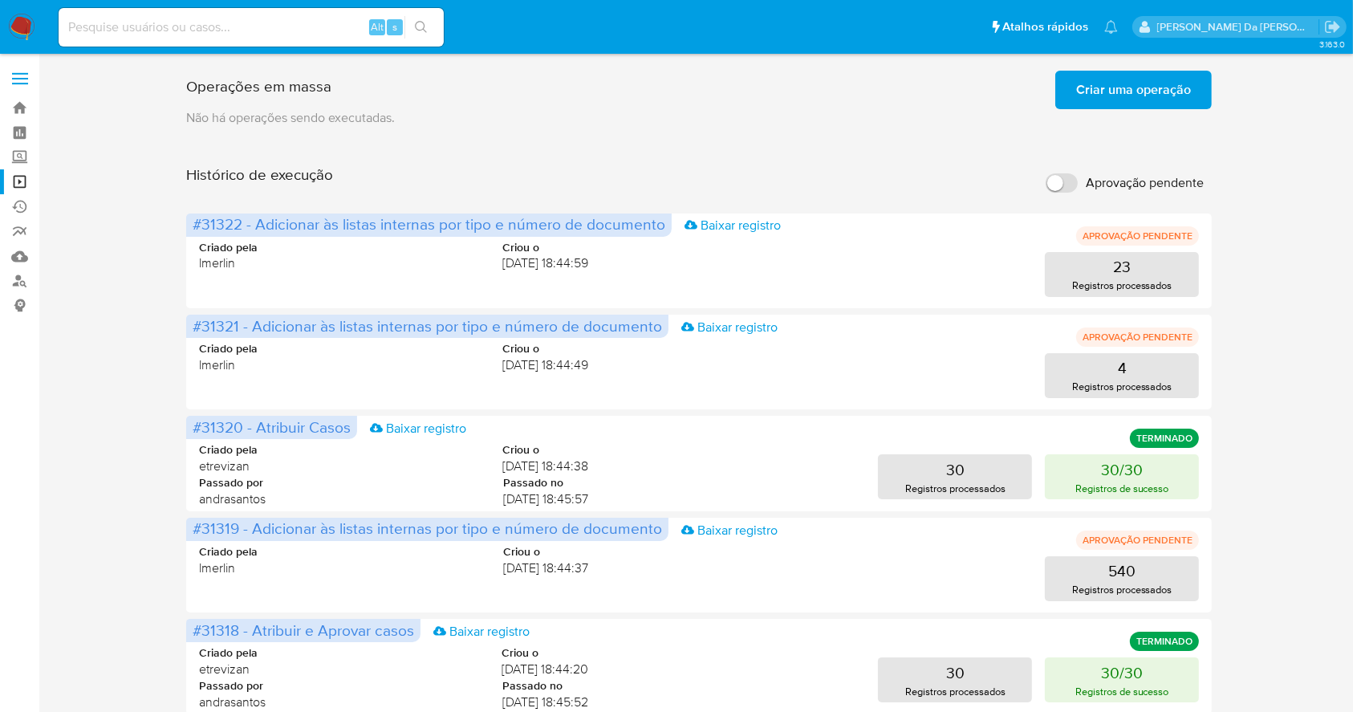
click at [1150, 89] on span "Criar uma operação" at bounding box center [1133, 89] width 115 height 35
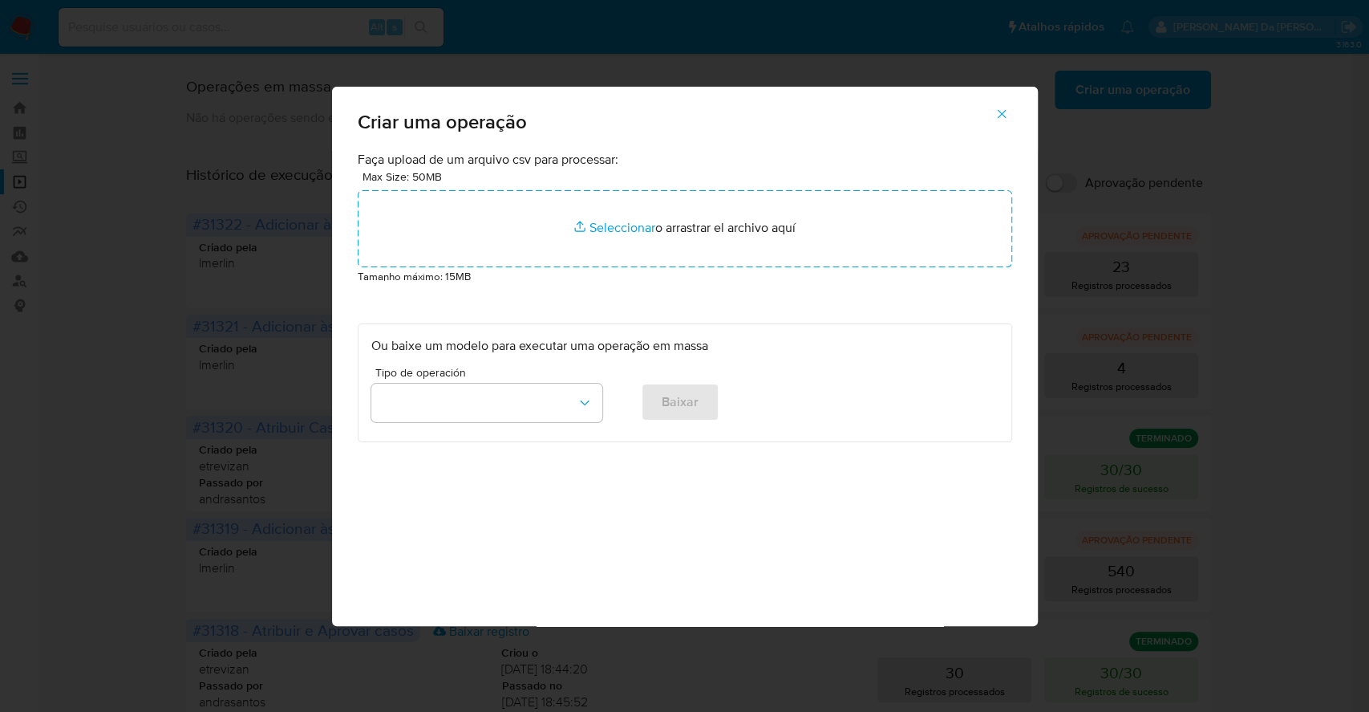
click at [71, 306] on div "Criar uma operação Faça upload de um arquivo csv para processar: Max Size: 50MB…" at bounding box center [684, 356] width 1369 height 712
click at [1005, 108] on icon "button" at bounding box center [1002, 114] width 14 height 14
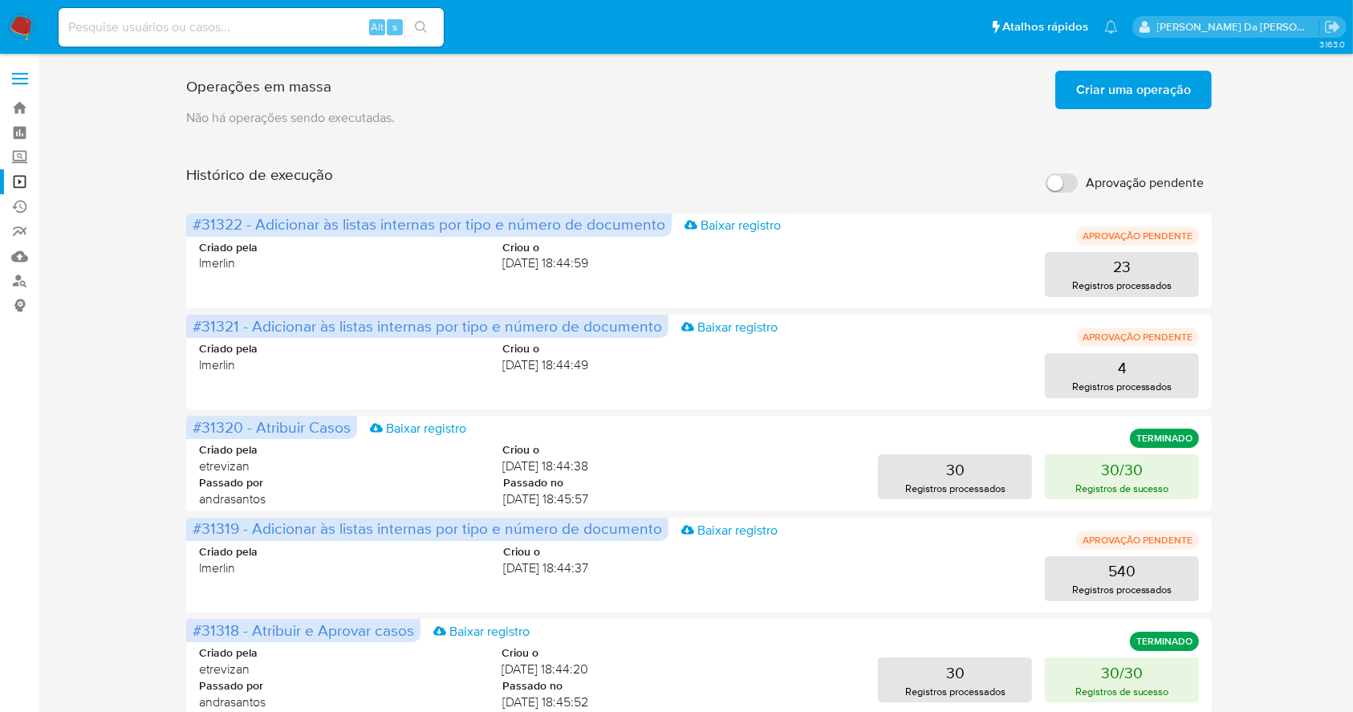
click at [1117, 107] on span "Criar uma operação" at bounding box center [1133, 89] width 115 height 35
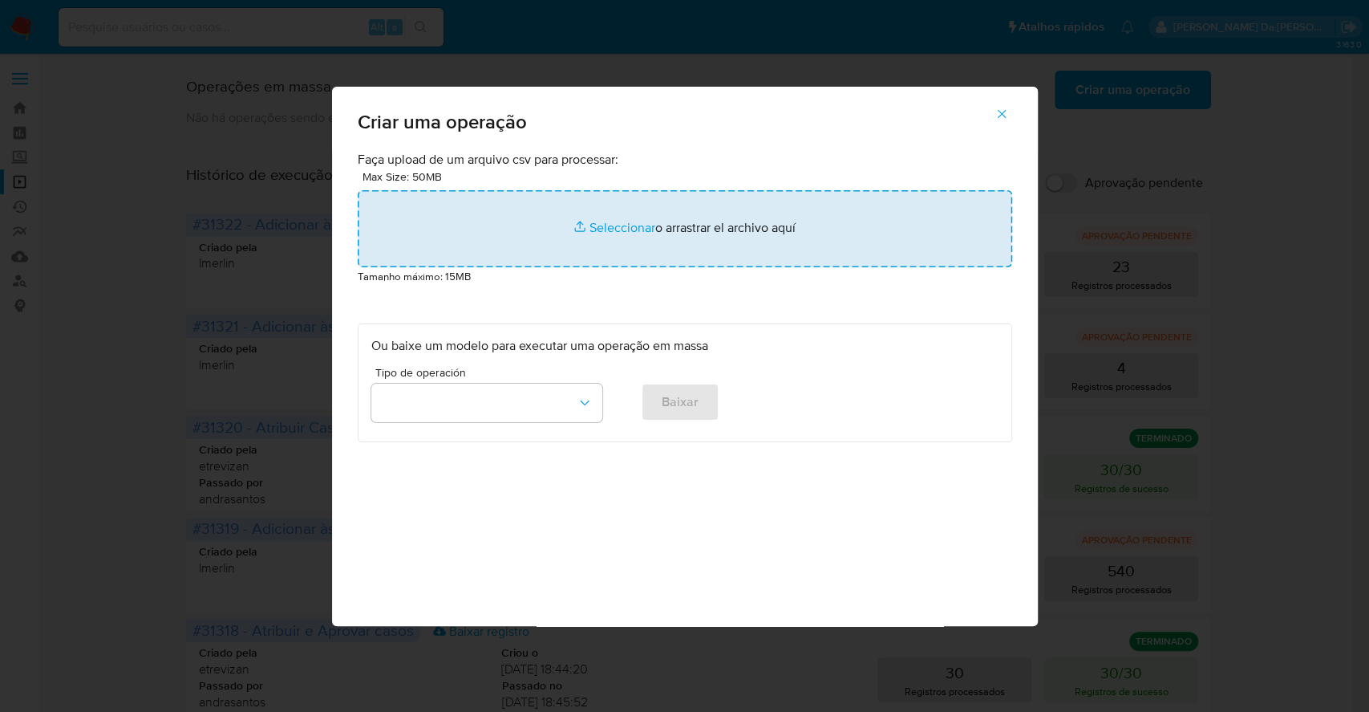
click at [617, 227] on input "file" at bounding box center [685, 228] width 655 height 77
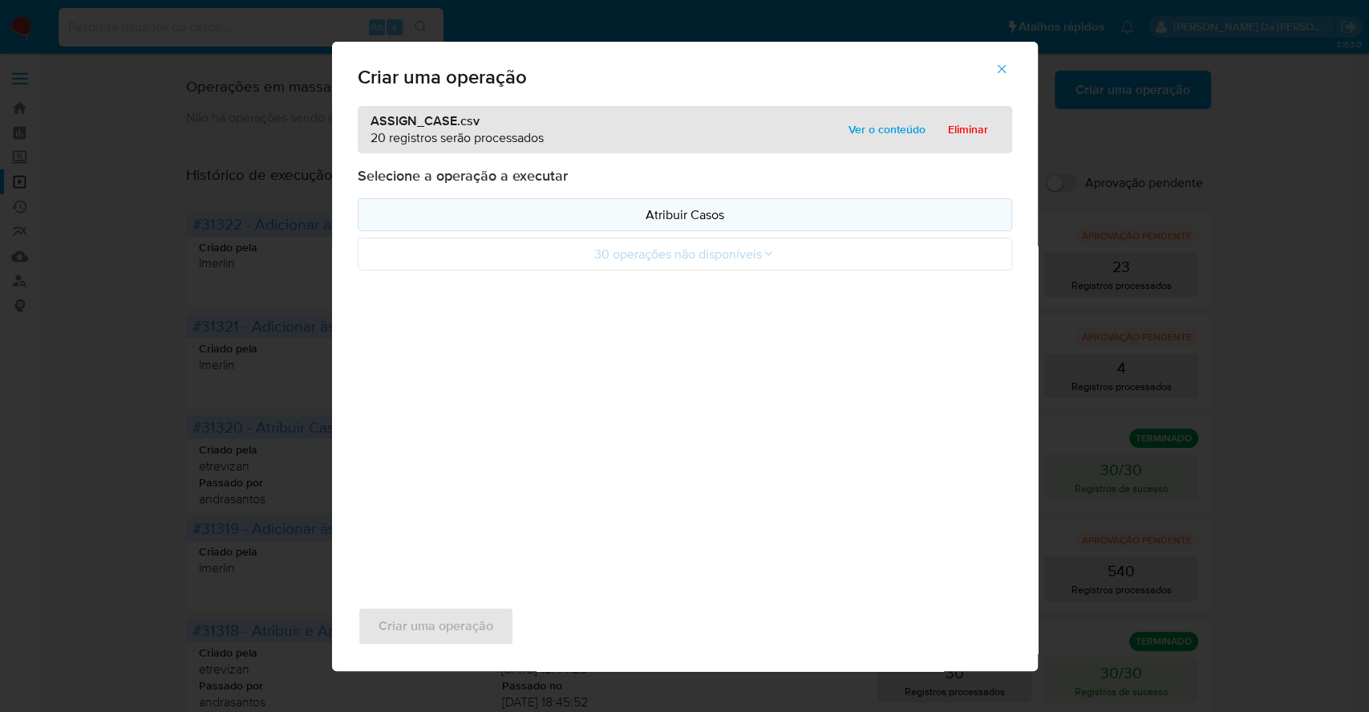
click at [708, 220] on p "Atribuir Casos" at bounding box center [684, 214] width 627 height 18
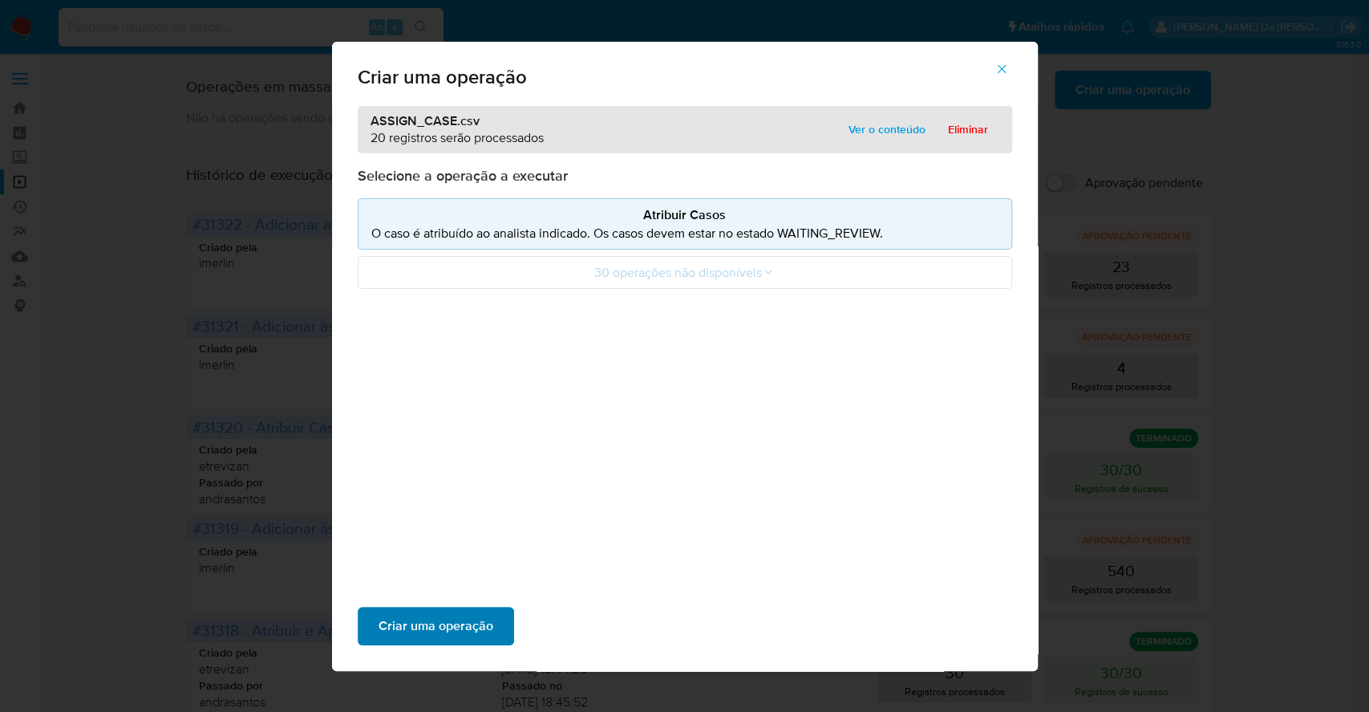
click at [475, 619] on span "Criar uma operação" at bounding box center [436, 625] width 115 height 35
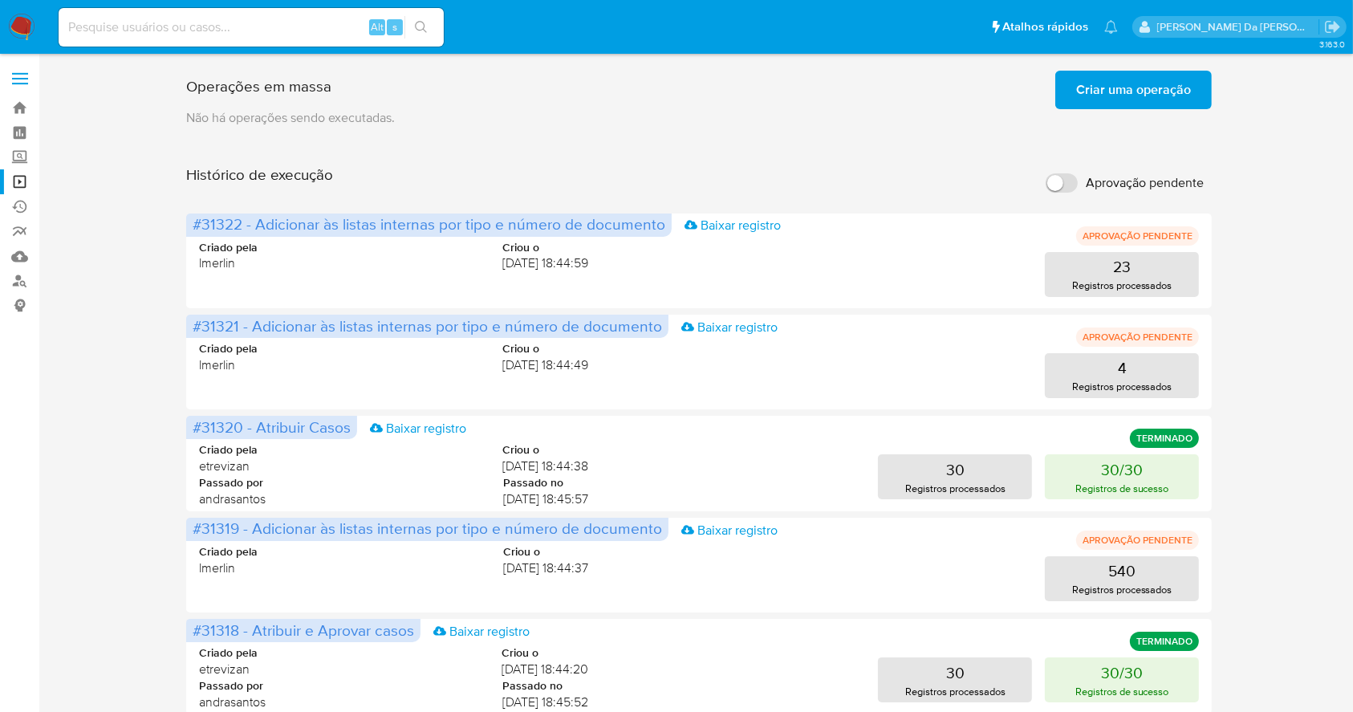
click at [353, 18] on input at bounding box center [251, 27] width 385 height 21
paste input "WTmb2N0ehEVIE6akRUAS24Pd"
type input "WTmb2N0ehEVIE6akRUAS24Pd"
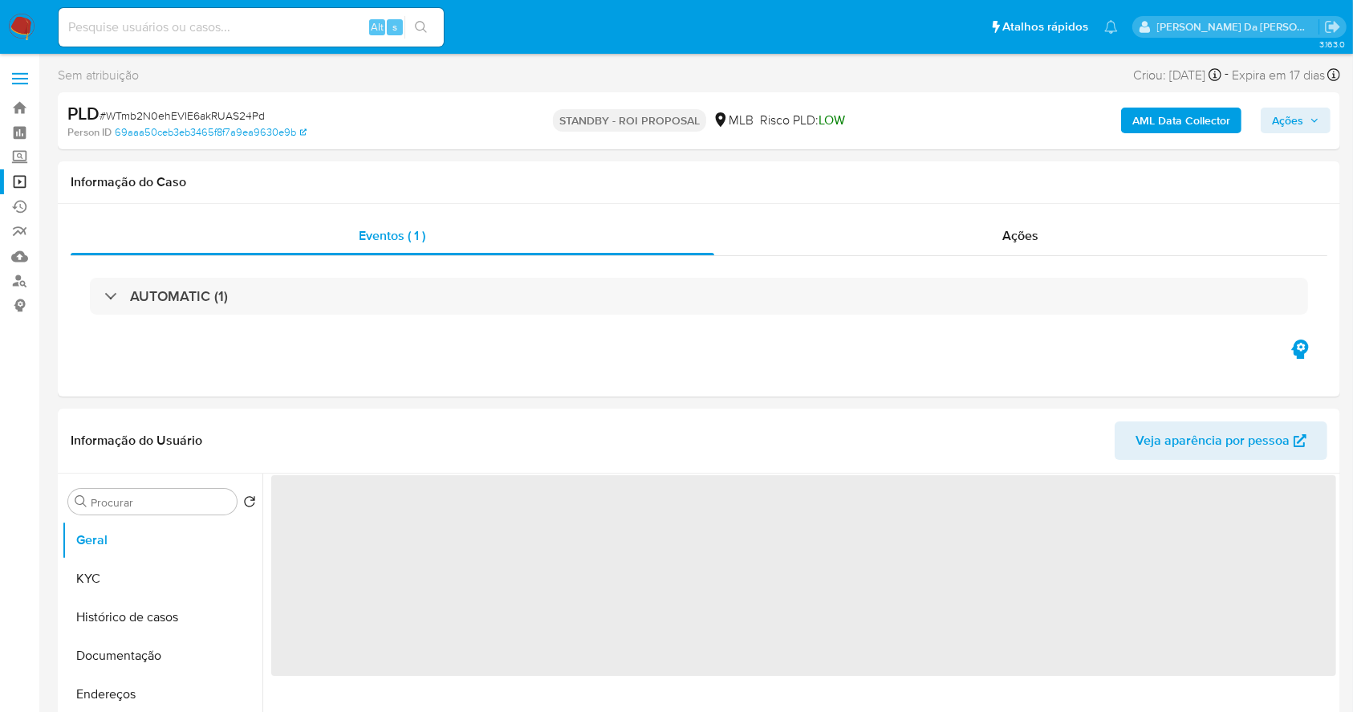
select select "10"
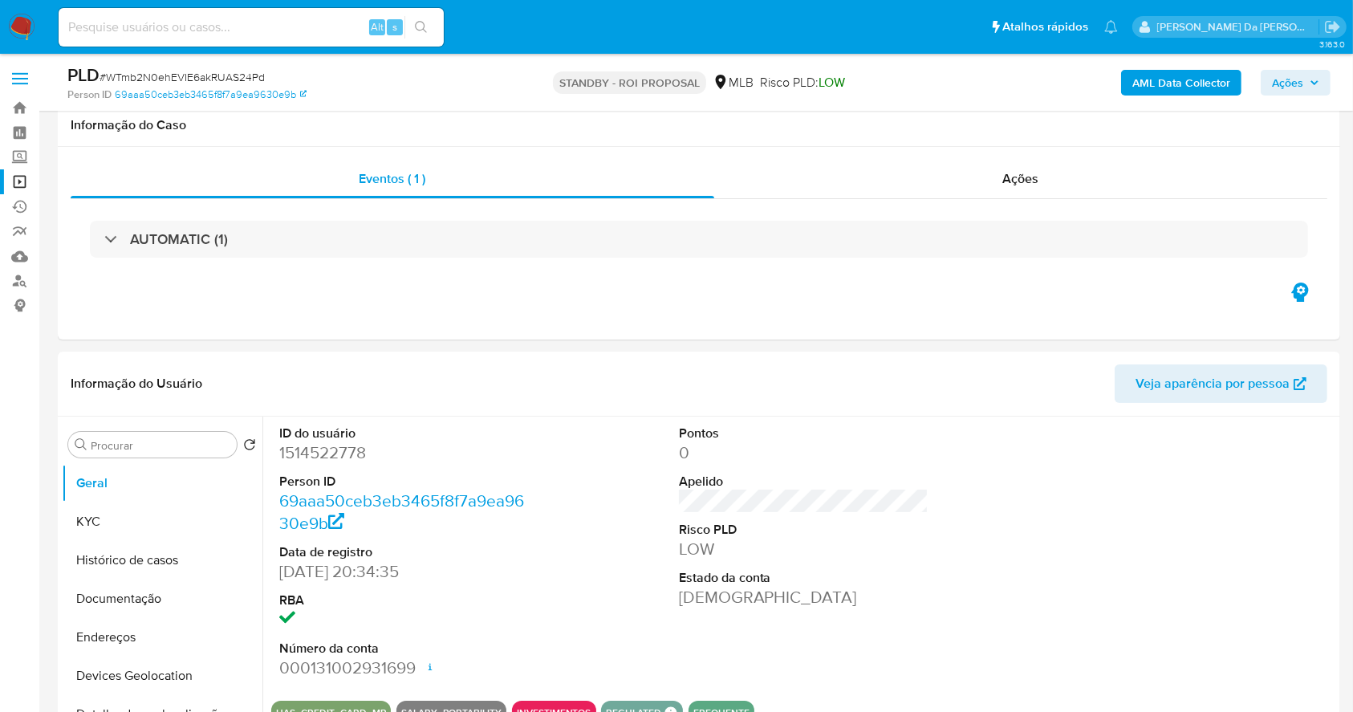
scroll to position [368, 0]
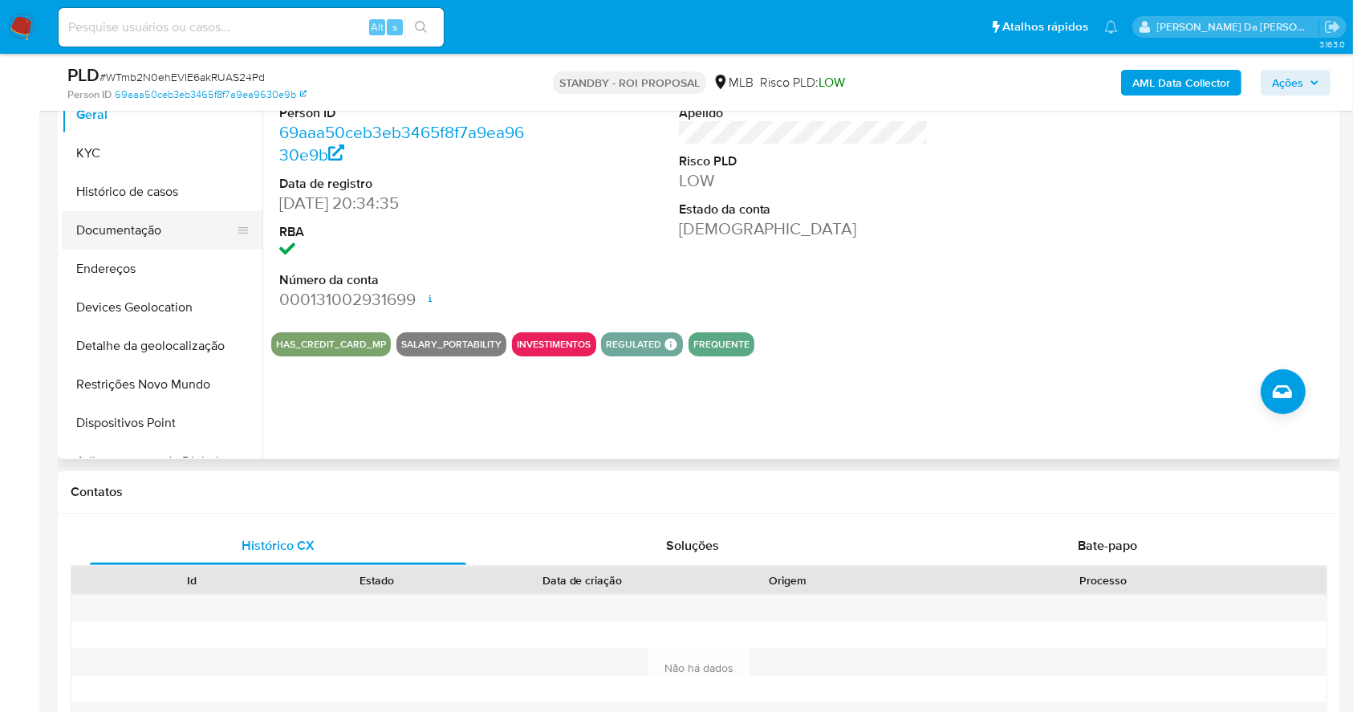
click at [157, 241] on button "Documentação" at bounding box center [156, 230] width 188 height 39
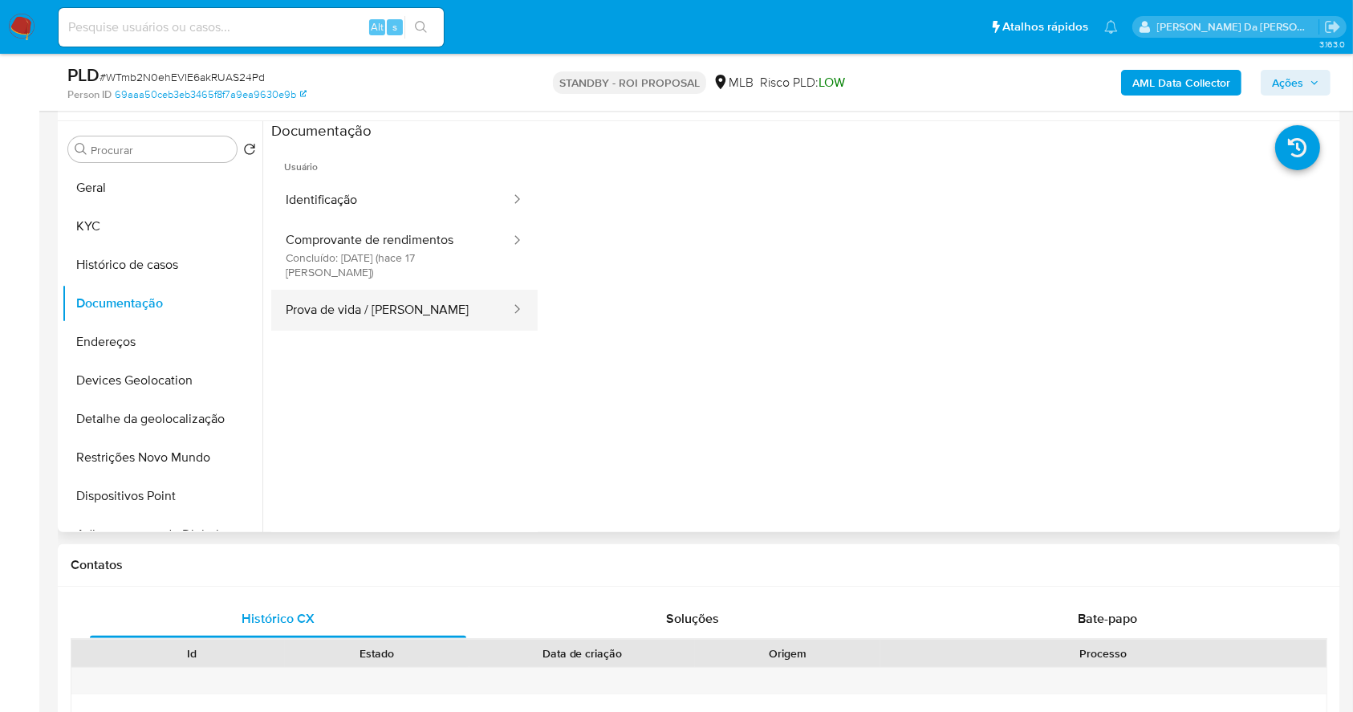
scroll to position [262, 0]
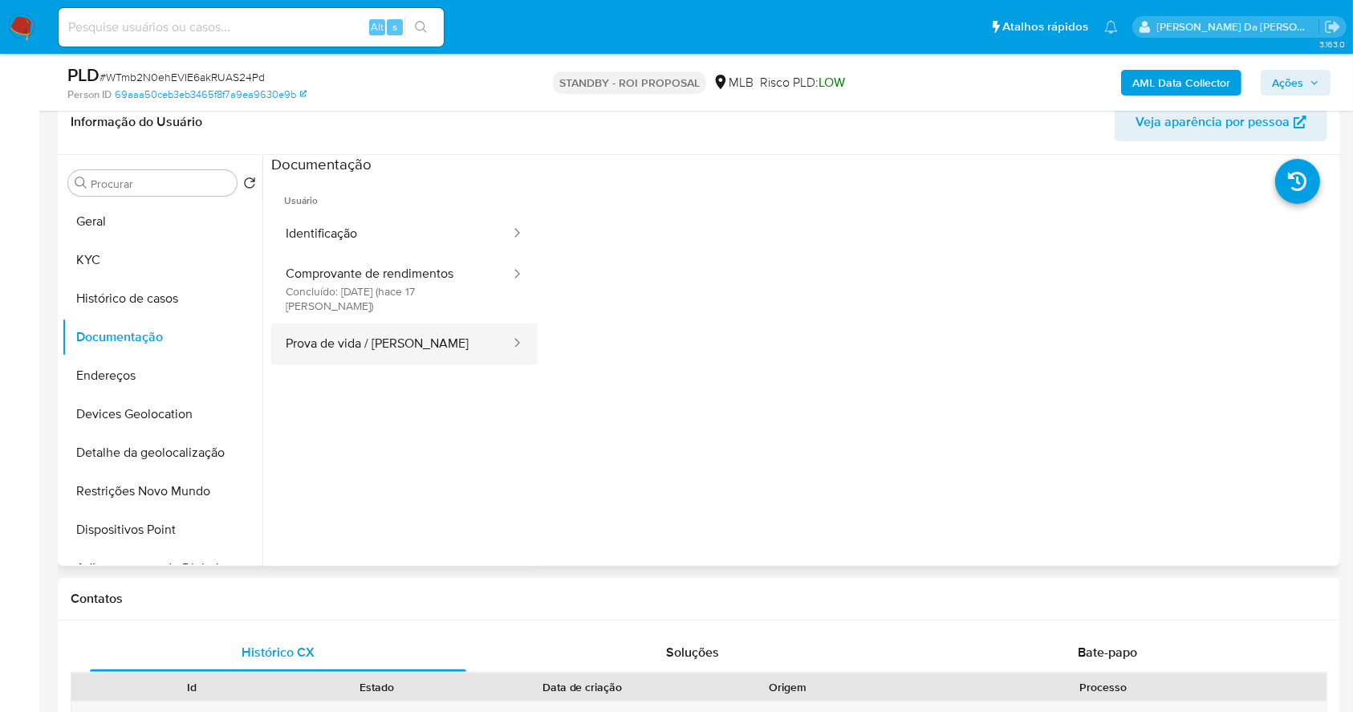
click at [374, 323] on button "Prova de vida / [PERSON_NAME]" at bounding box center [391, 343] width 241 height 41
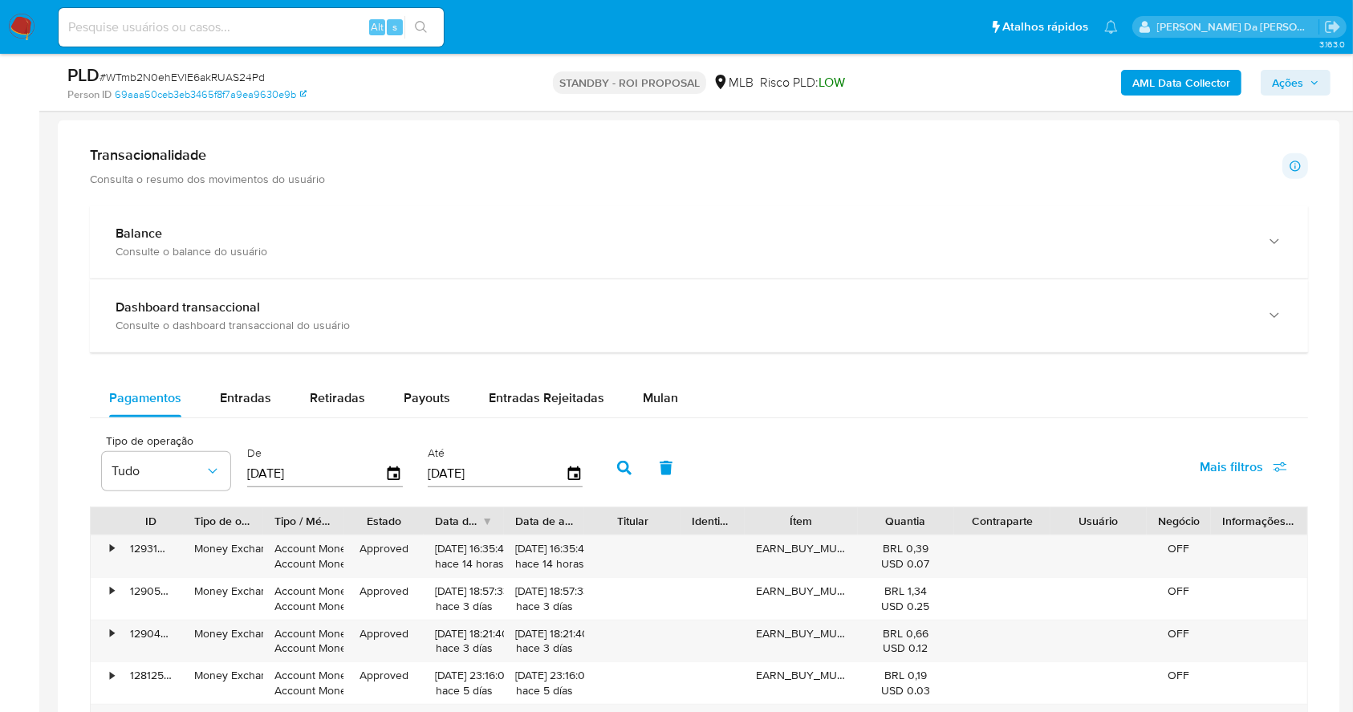
scroll to position [0, 0]
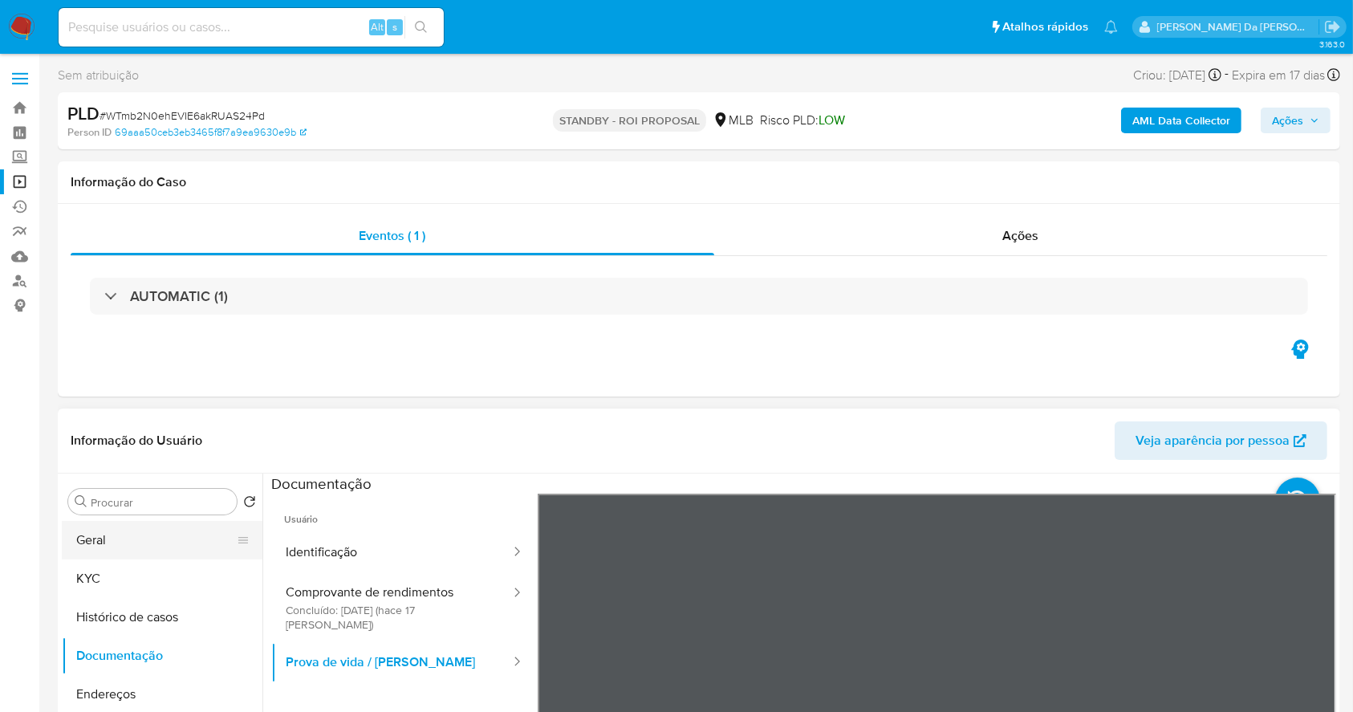
click at [167, 540] on button "Geral" at bounding box center [156, 540] width 188 height 39
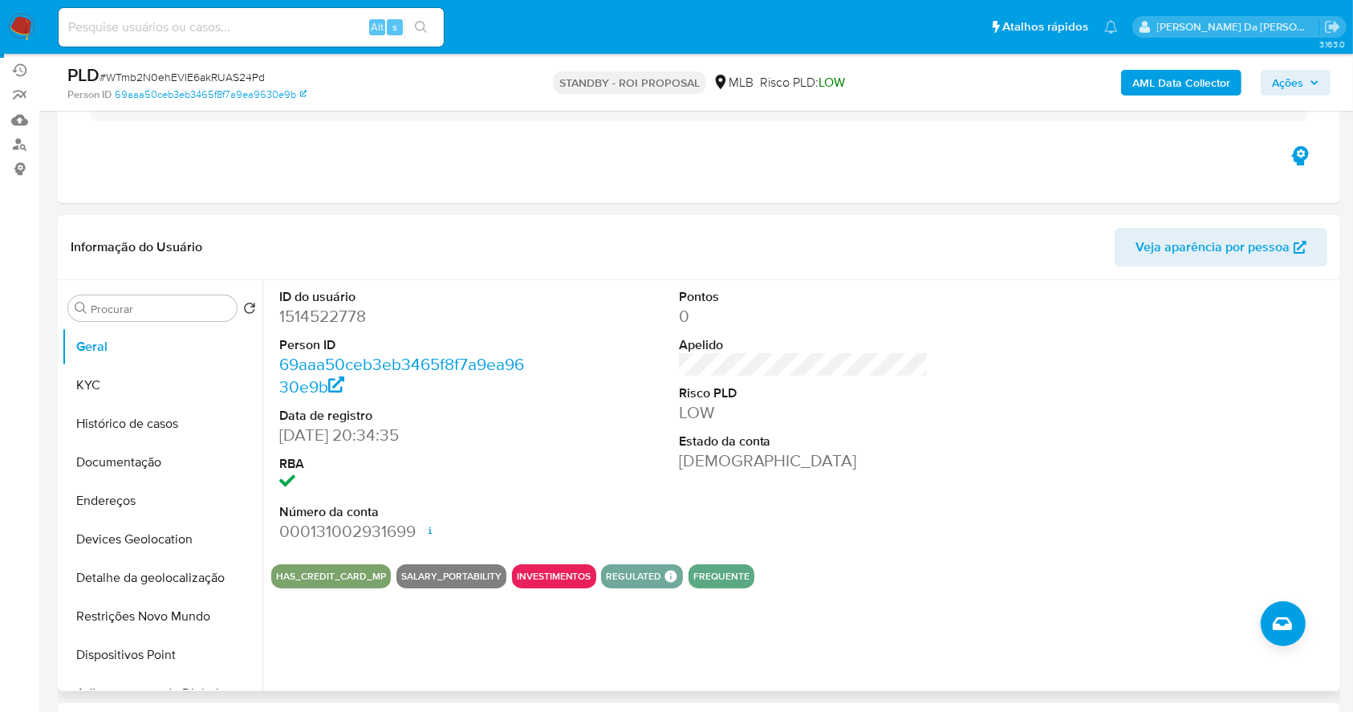
scroll to position [213, 0]
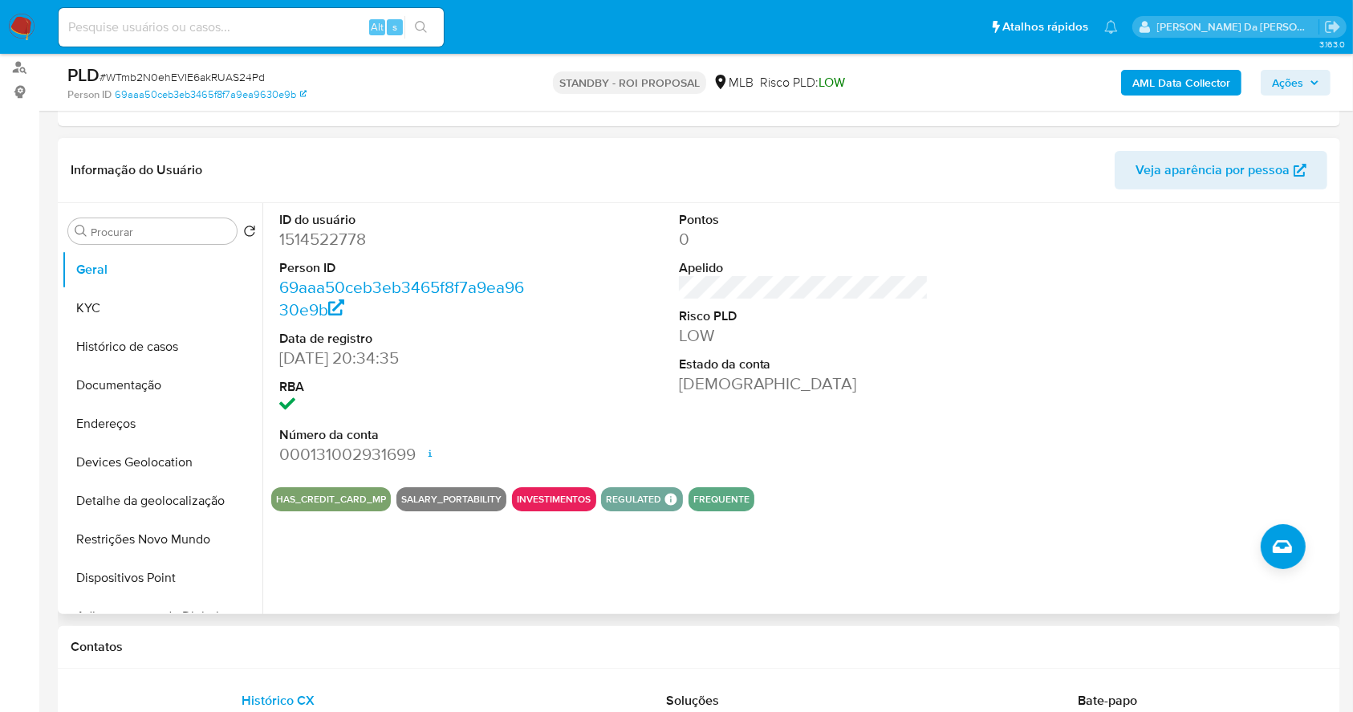
click at [286, 355] on dd "[DATE] 20:34:35" at bounding box center [404, 358] width 250 height 22
drag, startPoint x: 286, startPoint y: 355, endPoint x: 353, endPoint y: 361, distance: 67.7
click at [353, 361] on dd "[DATE] 20:34:35" at bounding box center [404, 358] width 250 height 22
